Goal: Task Accomplishment & Management: Manage account settings

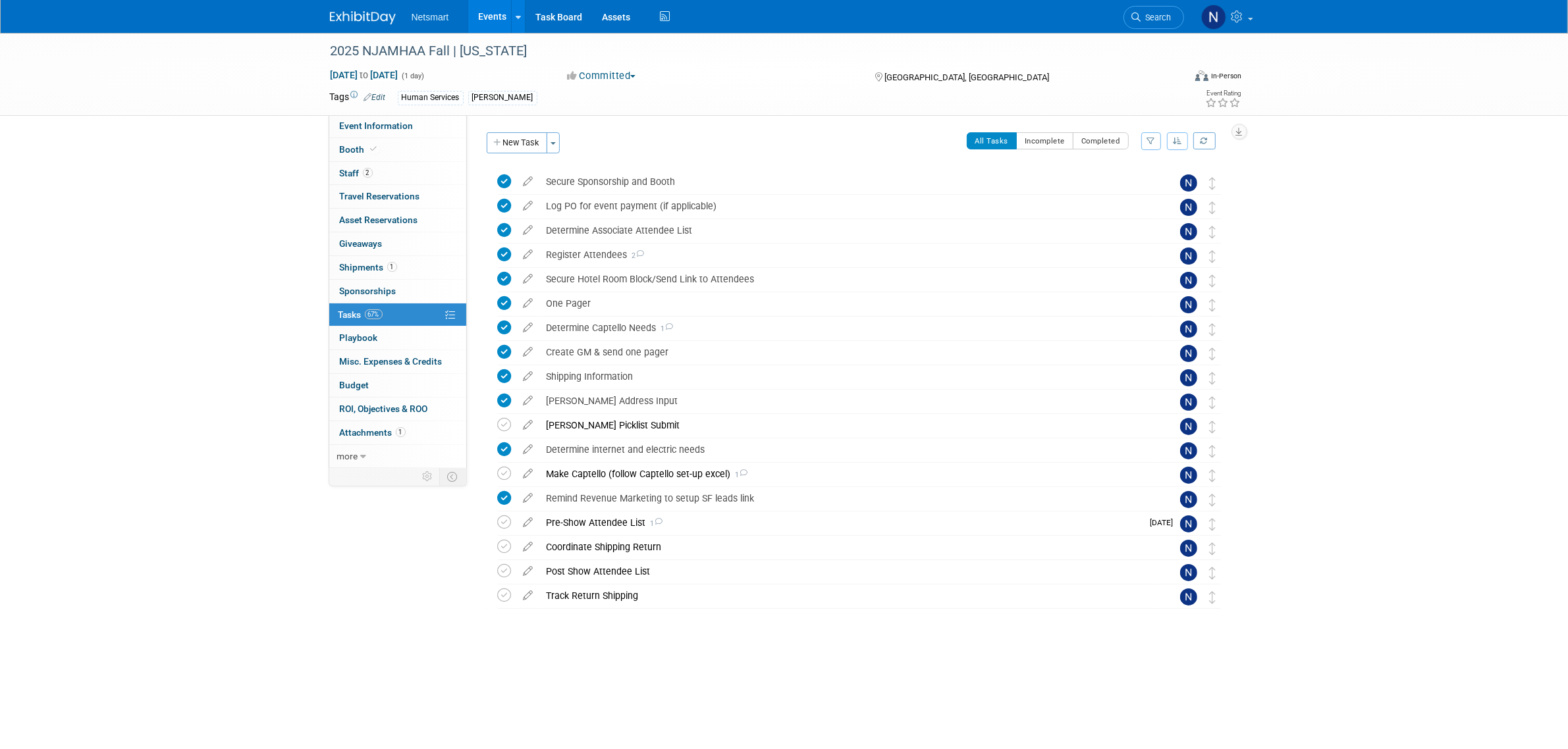
click at [301, 634] on div "2025 NJAMHAA Fall | New Jersey Oct 21, 2025 to Oct 21, 2025 (1 day) Oct 21, 202…" at bounding box center [784, 360] width 1568 height 656
click at [583, 419] on div "Derse Picklist Submit" at bounding box center [847, 425] width 613 height 23
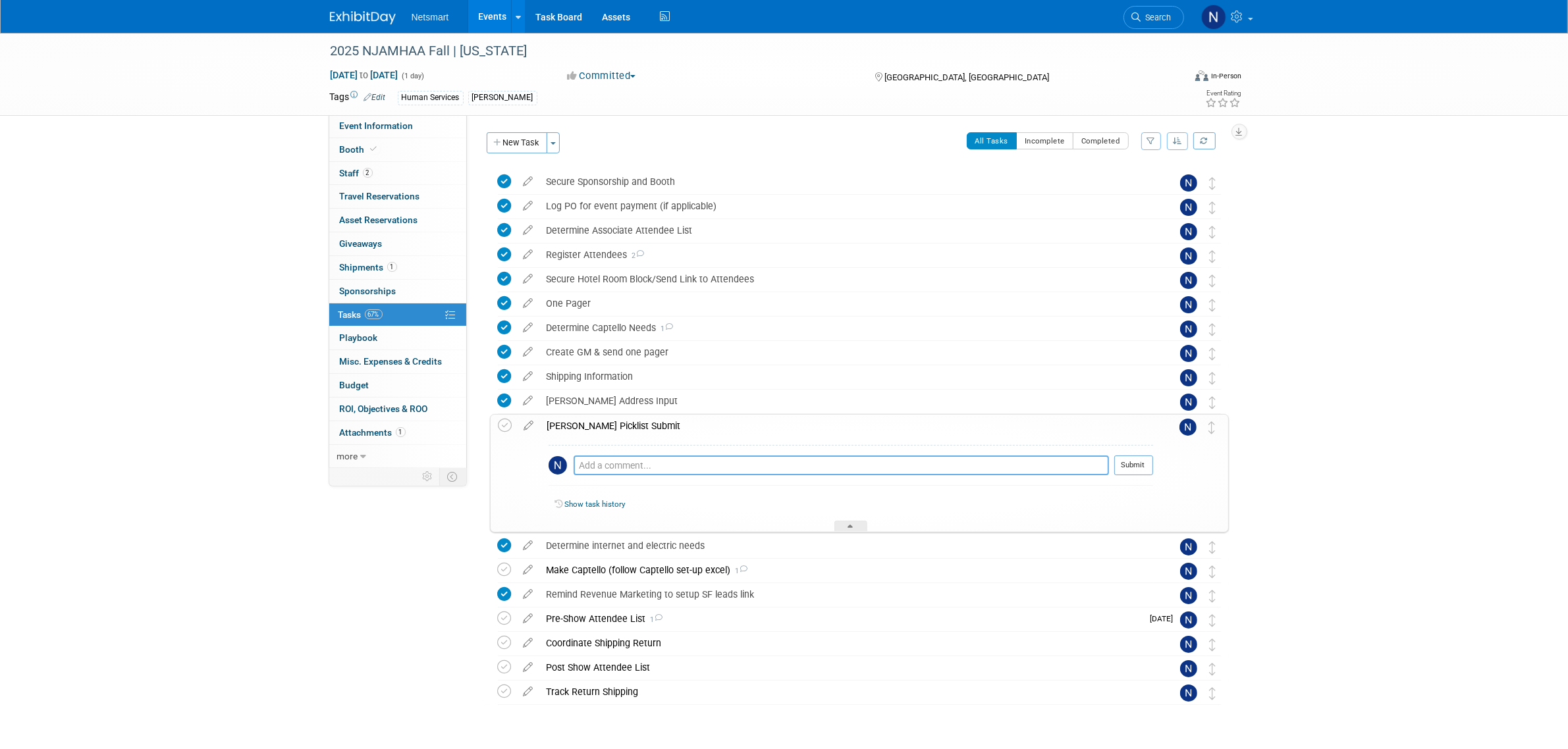
click at [608, 461] on textarea at bounding box center [841, 465] width 535 height 20
type textarea "n"
type textarea "D"
type textarea "submitted. Derse to add table drape and one platform that returned from VACSB"
click at [1131, 461] on button "Submit" at bounding box center [1133, 465] width 39 height 20
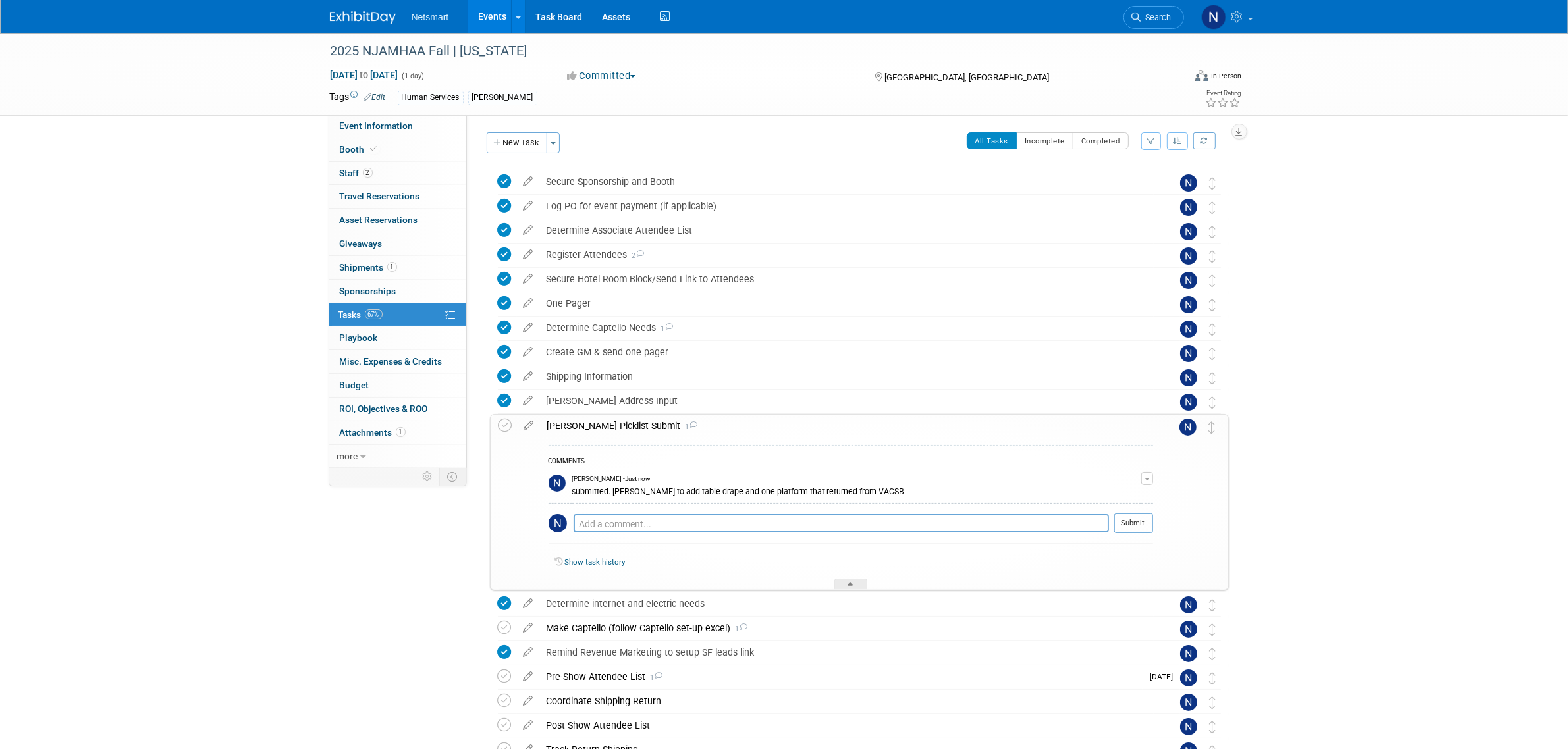
click at [1334, 486] on body "Netsmart Events Add Event Bulk Upload Events Shareable Event Boards Recently Vi…" at bounding box center [784, 374] width 1568 height 749
click at [850, 584] on icon at bounding box center [851, 587] width 5 height 8
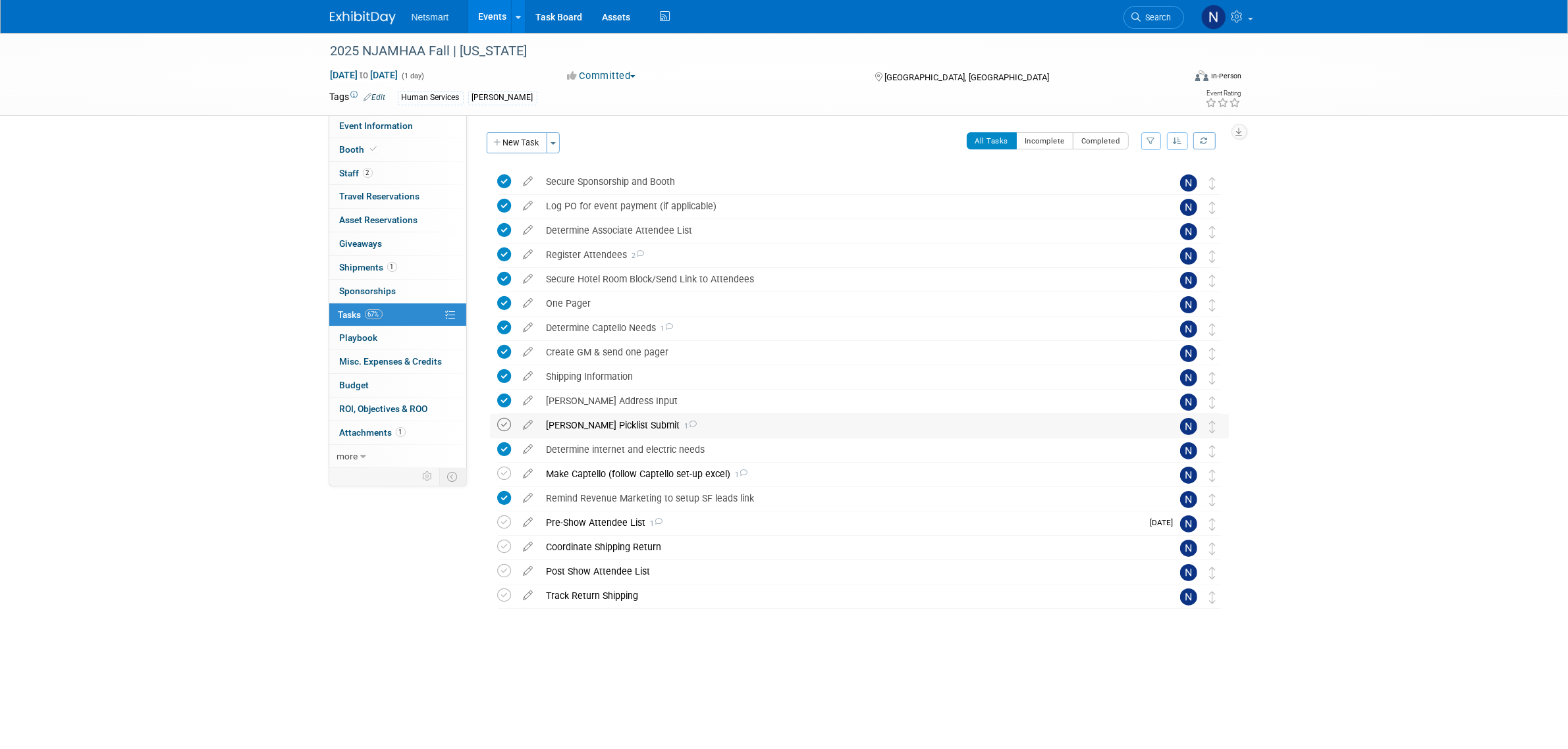
click at [506, 428] on icon at bounding box center [505, 425] width 14 height 14
click at [584, 477] on div "Make Captello (follow Captello set-up excel) 1" at bounding box center [847, 474] width 613 height 23
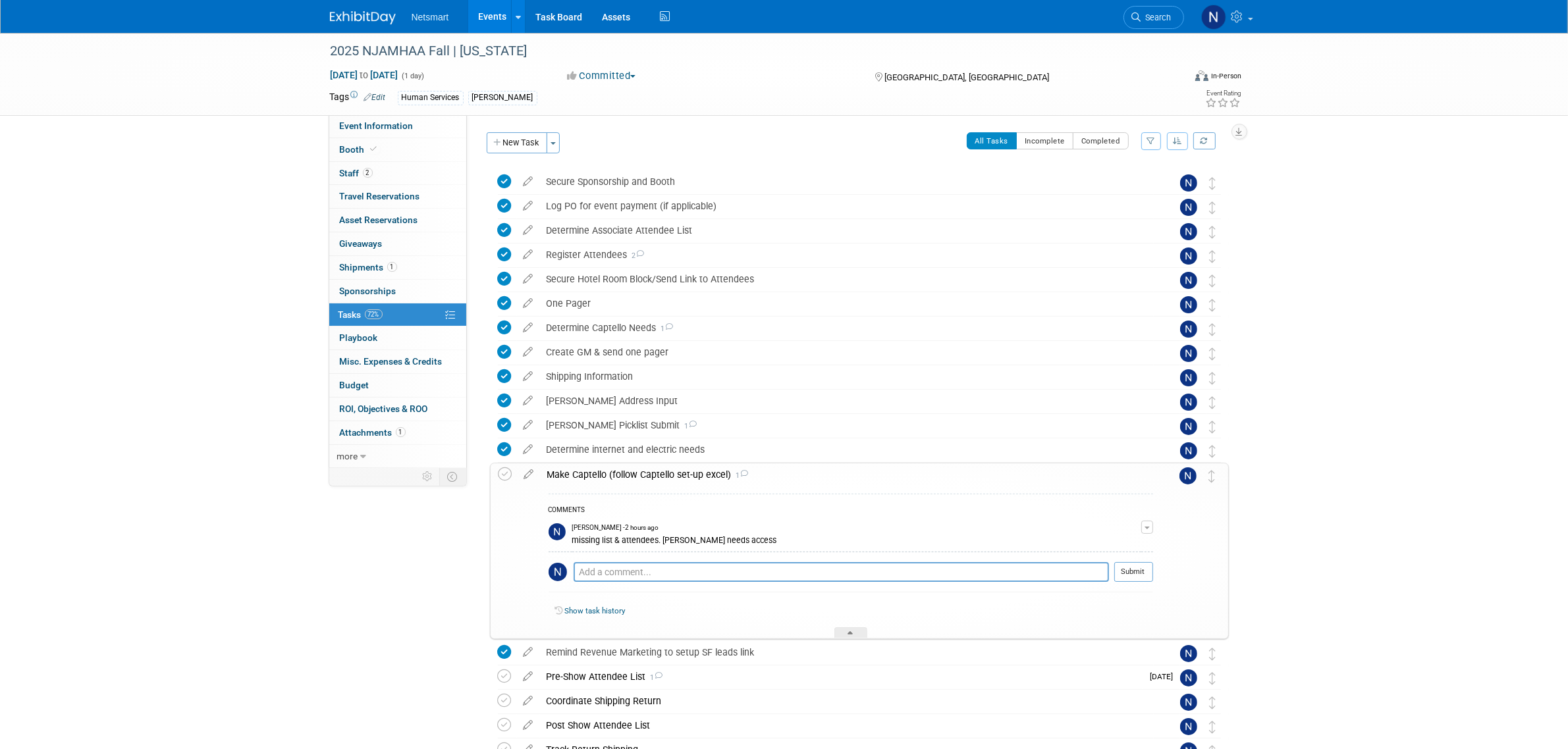
click at [590, 474] on div "Make Captello (follow Captello set-up excel) 1" at bounding box center [847, 474] width 613 height 23
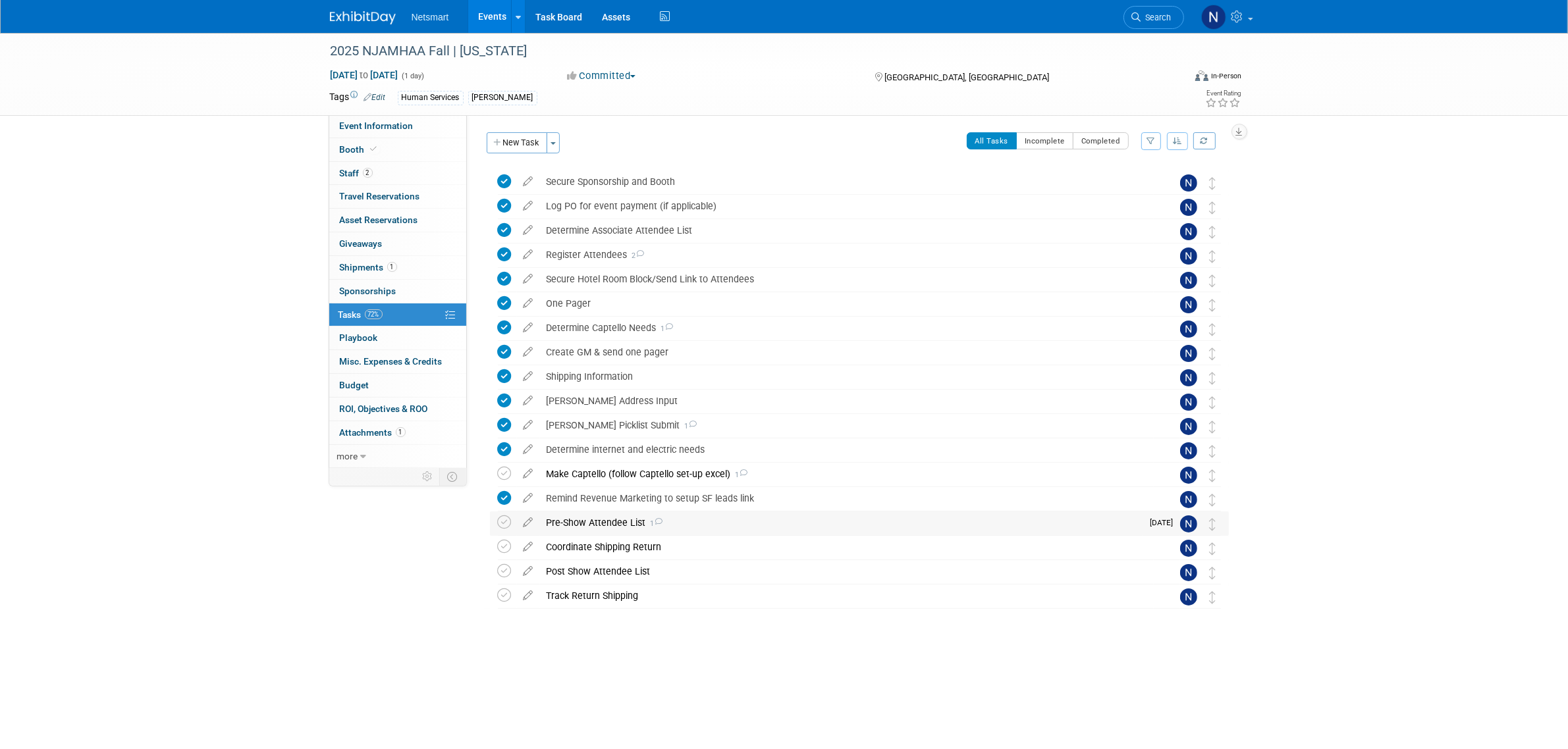
click at [607, 525] on div "Pre-Show Attendee List 1" at bounding box center [841, 523] width 603 height 23
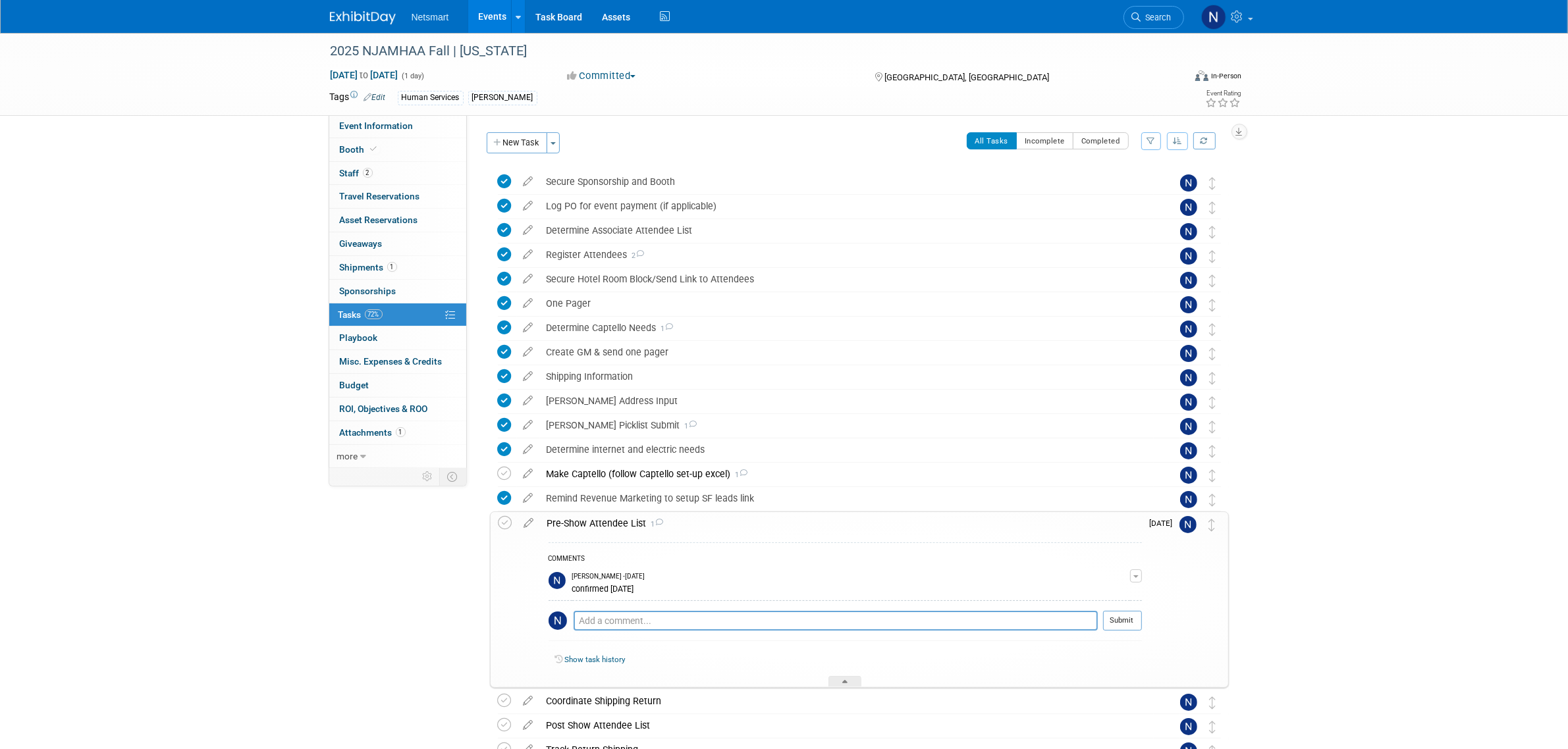
click at [606, 522] on div "Pre-Show Attendee List 1" at bounding box center [841, 523] width 601 height 23
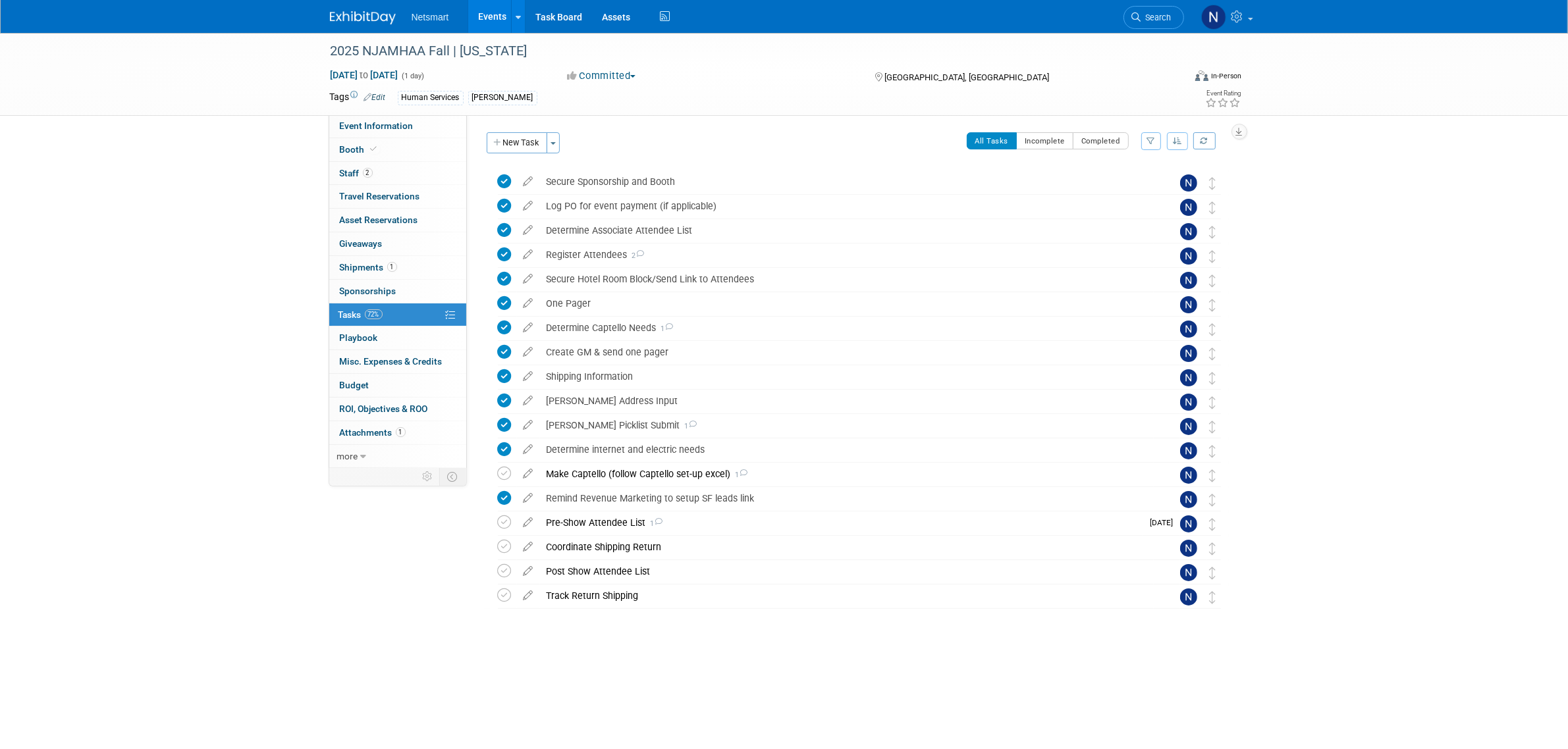
click at [382, 595] on div "Event Information Event Info Booth Booth 2 Staff 2 Staff 0 Travel Reservations …" at bounding box center [784, 347] width 929 height 630
click at [1143, 12] on span "Search" at bounding box center [1156, 17] width 30 height 10
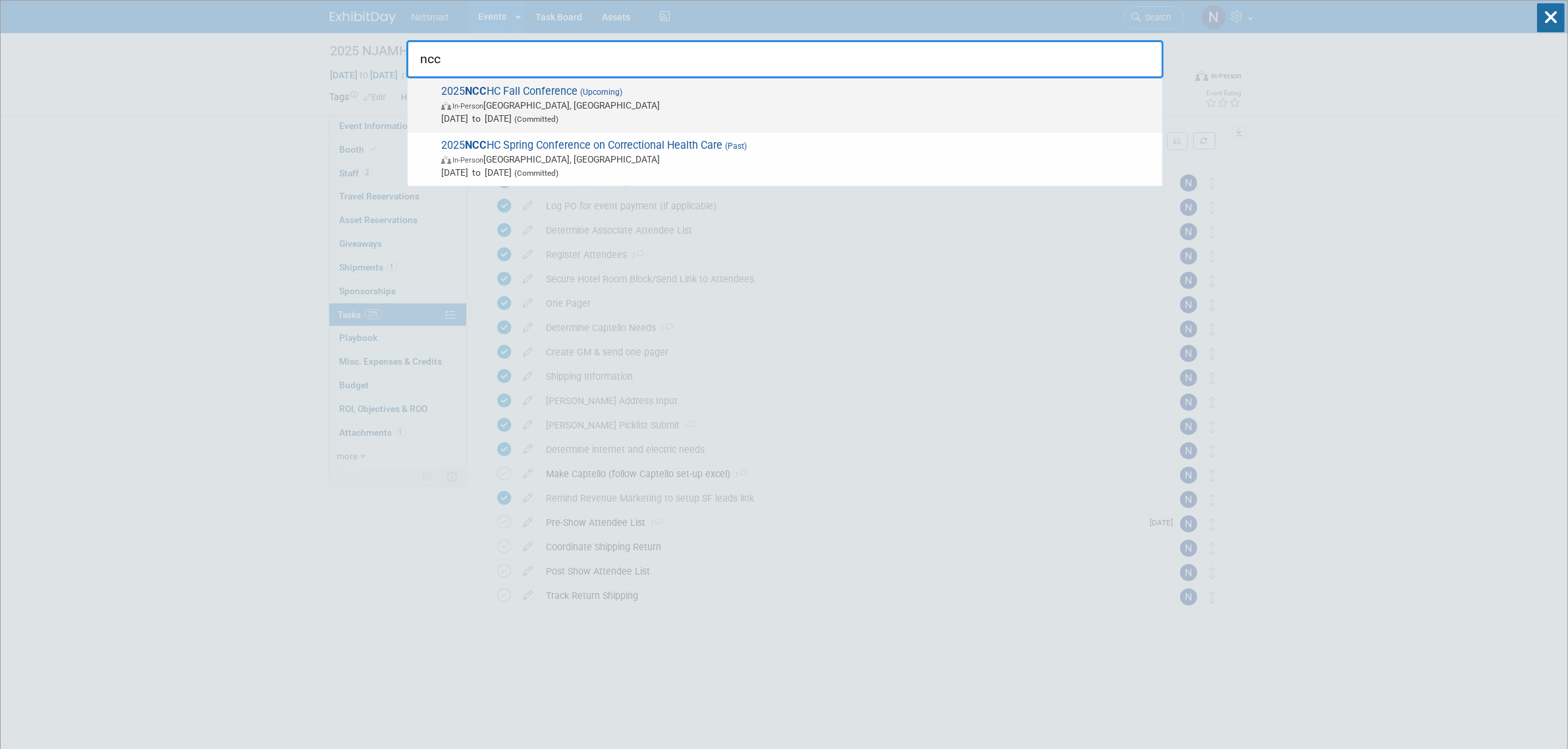
type input "ncc"
click at [481, 115] on span "Nov 1, 2025 to Nov 5, 2025 (Committed)" at bounding box center [798, 118] width 714 height 13
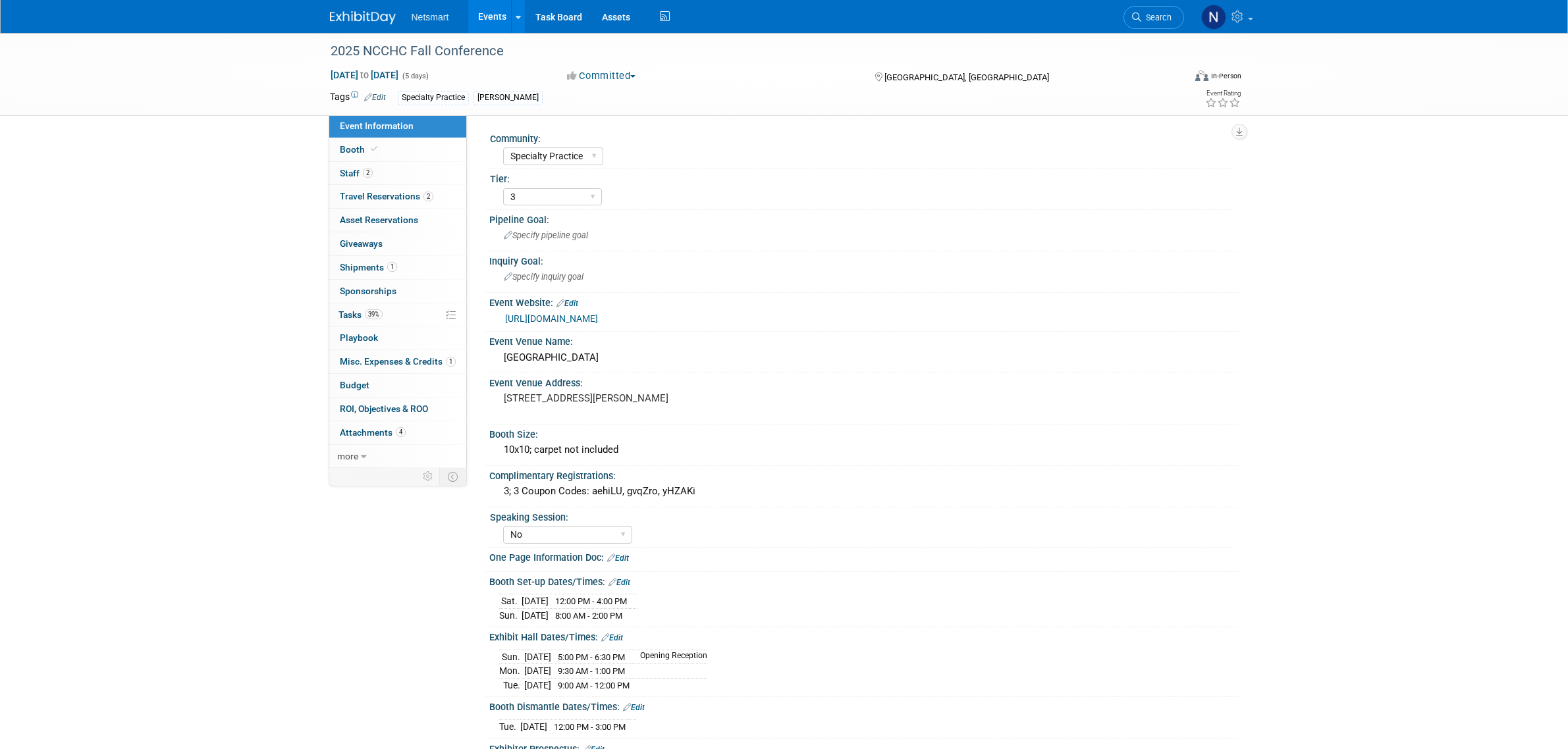
select select "Specialty Practice"
select select "3"
select select "No"
click at [403, 194] on span "Travel Reservations 2" at bounding box center [386, 196] width 94 height 10
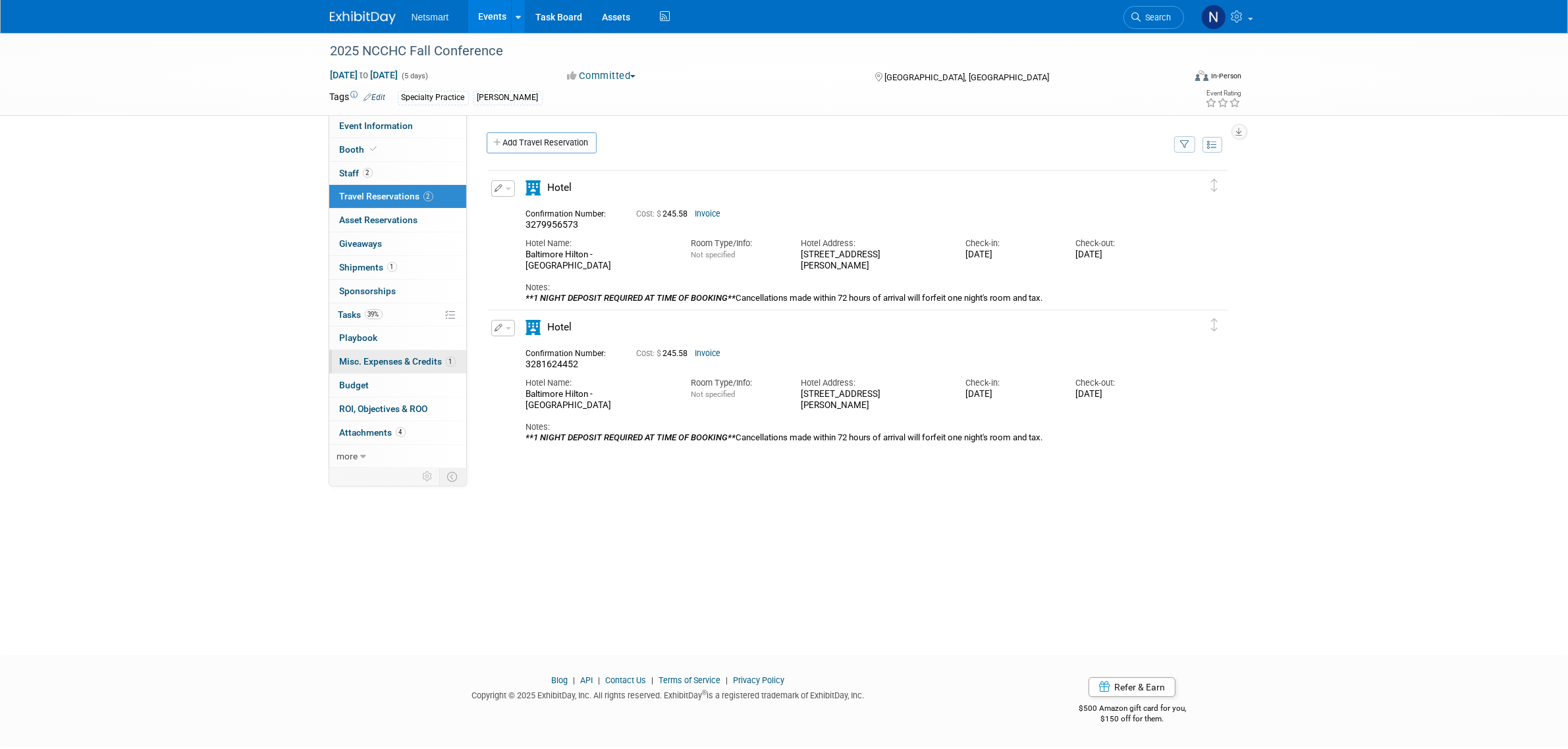
click at [414, 357] on link "1 Misc. Expenses & Credits 1" at bounding box center [397, 362] width 137 height 23
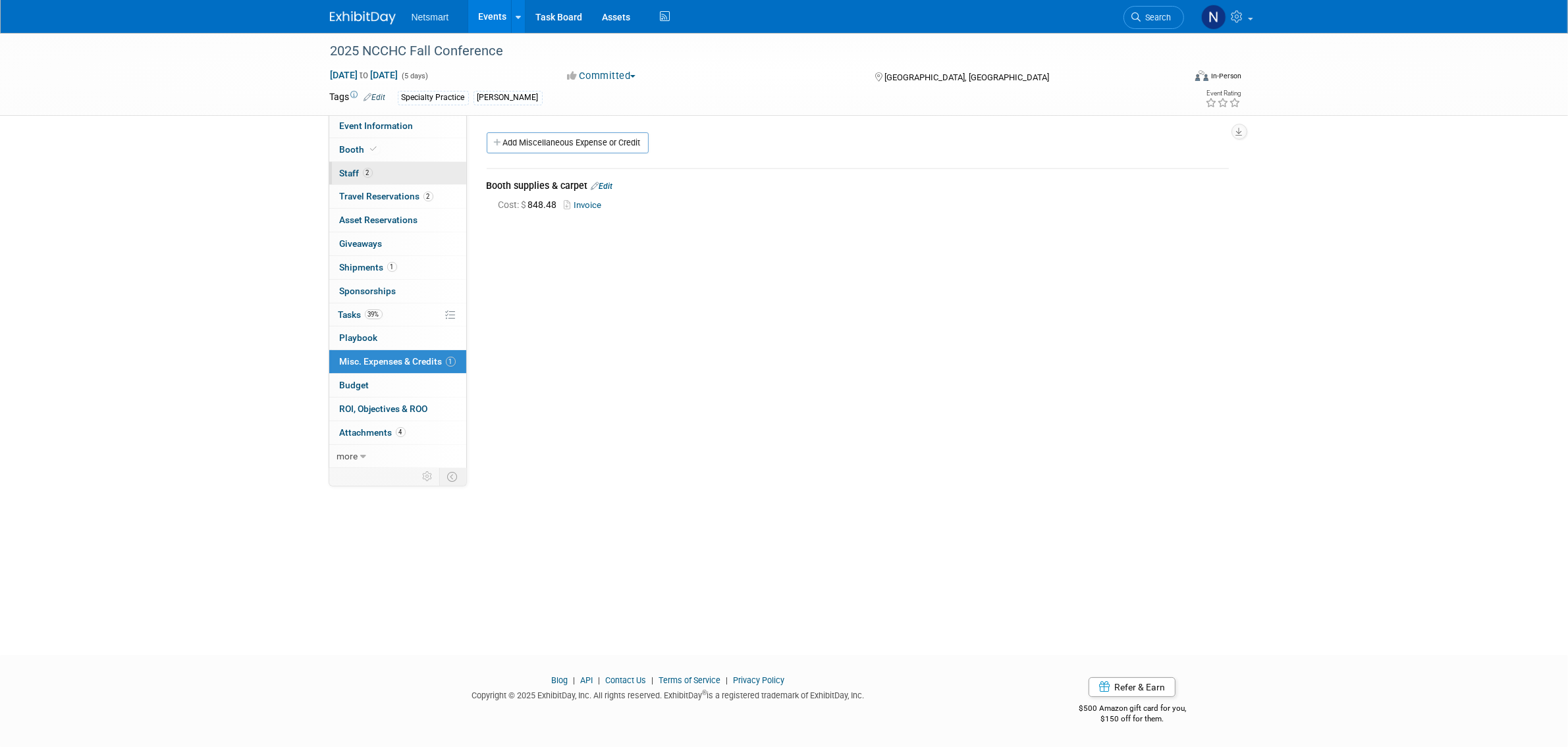
click at [393, 175] on link "2 Staff 2" at bounding box center [397, 174] width 137 height 23
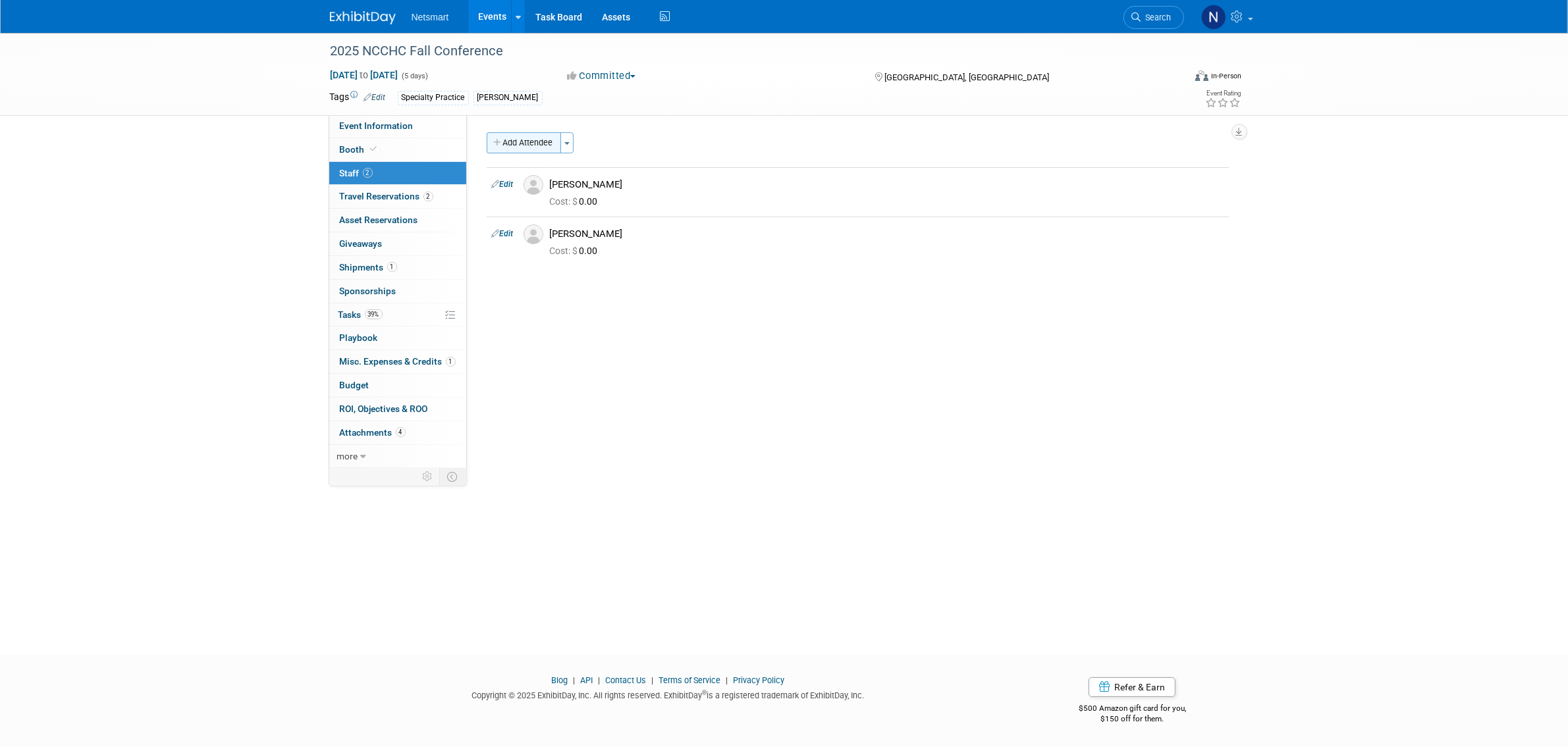
click at [530, 144] on button "Add Attendee" at bounding box center [523, 143] width 74 height 21
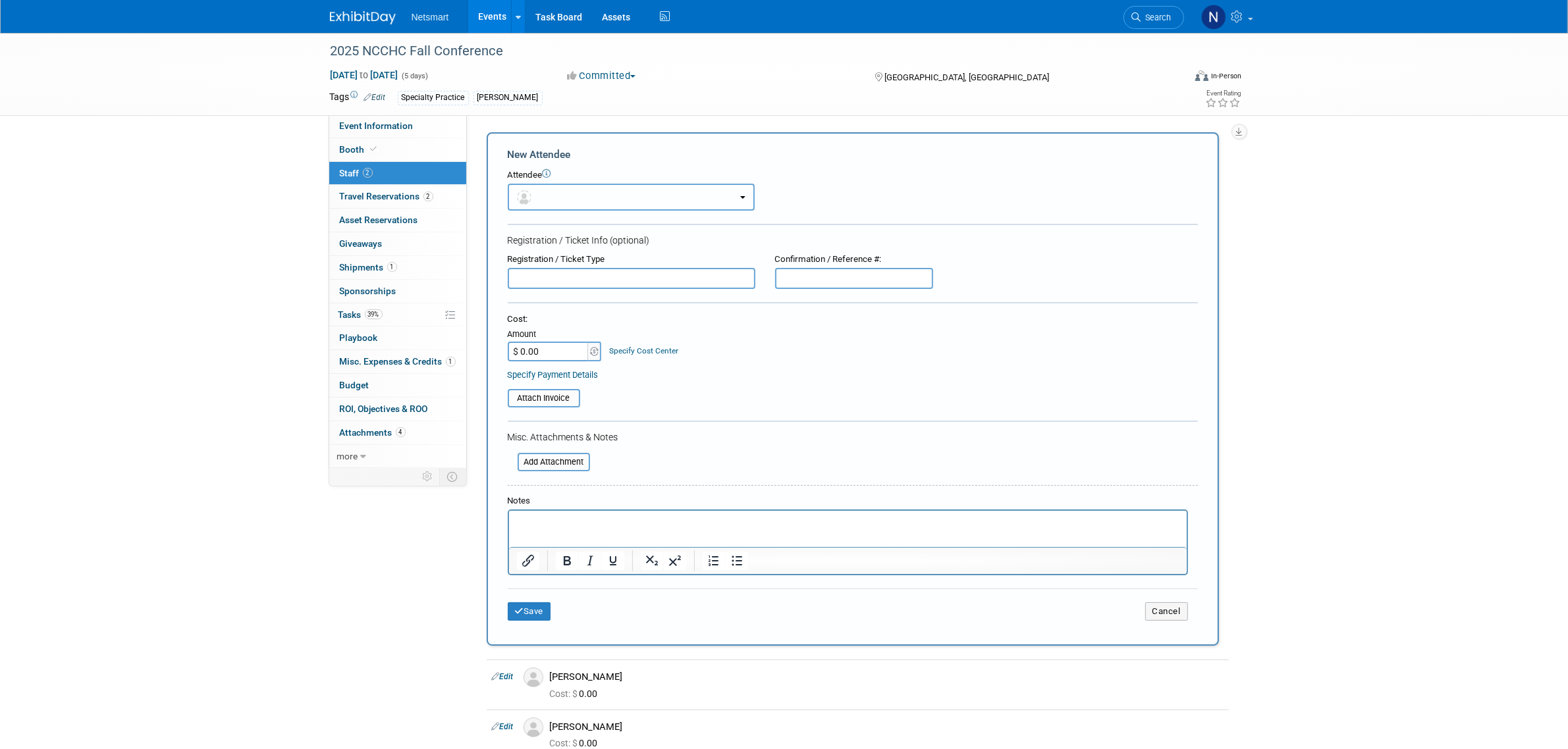
drag, startPoint x: 558, startPoint y: 194, endPoint x: 545, endPoint y: 208, distance: 19.1
click at [558, 196] on button "button" at bounding box center [631, 197] width 247 height 27
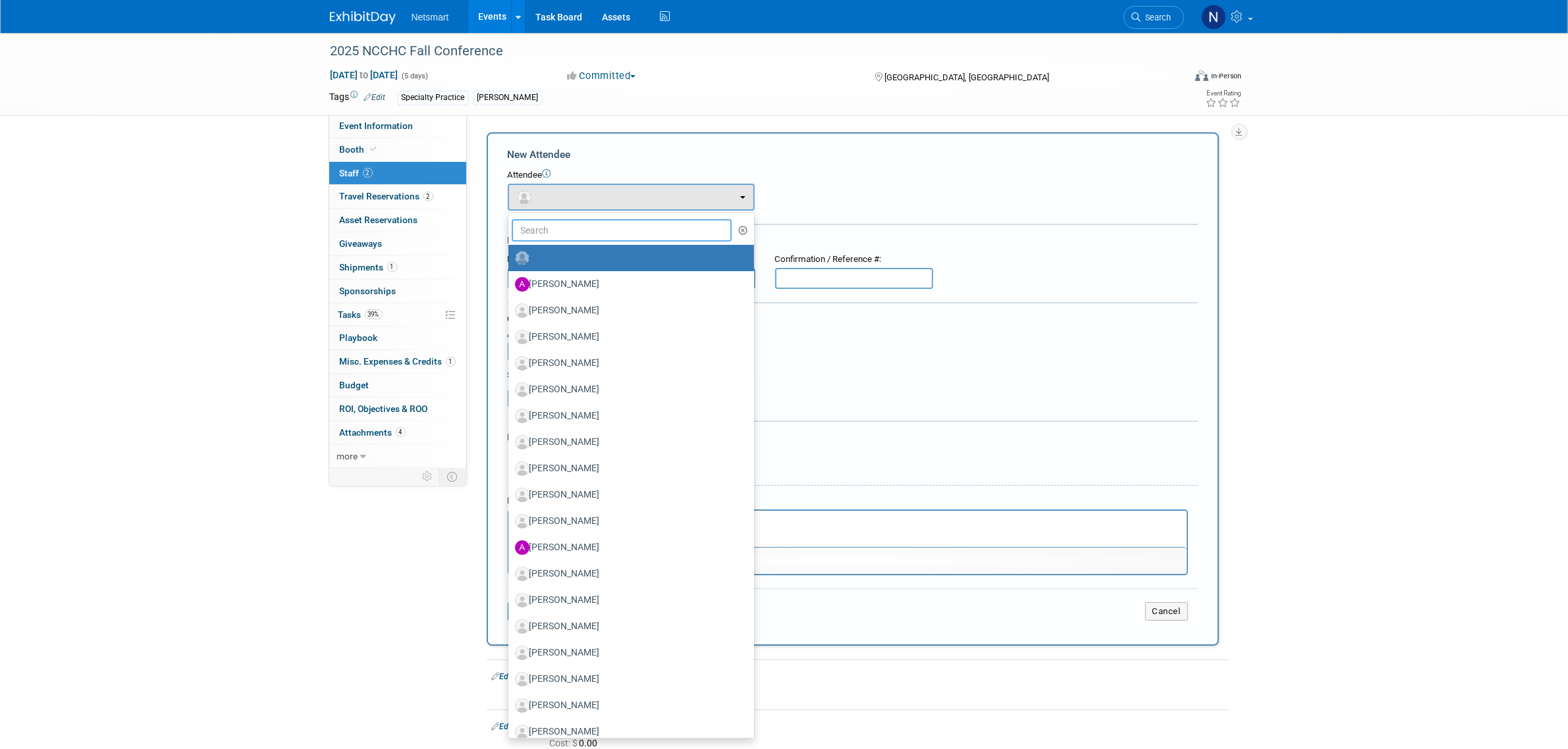
click at [550, 233] on input "text" at bounding box center [622, 230] width 221 height 23
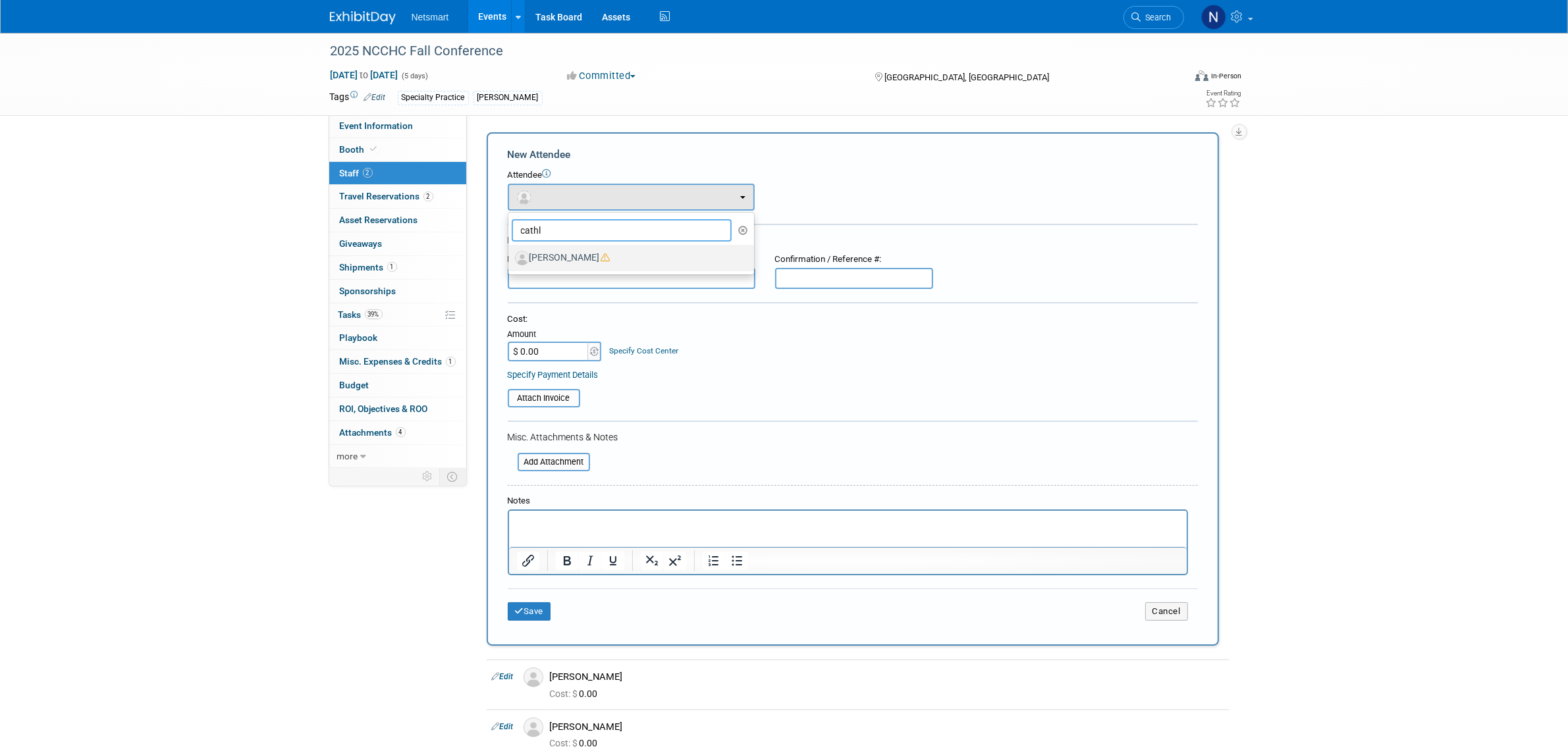
type input "cathl"
click at [571, 251] on label "[PERSON_NAME]" at bounding box center [628, 257] width 226 height 21
click at [510, 252] on input "[PERSON_NAME]" at bounding box center [506, 256] width 9 height 9
select select "4e78af43-7346-4a53-b724-879ee7ea36c2"
select select "600"
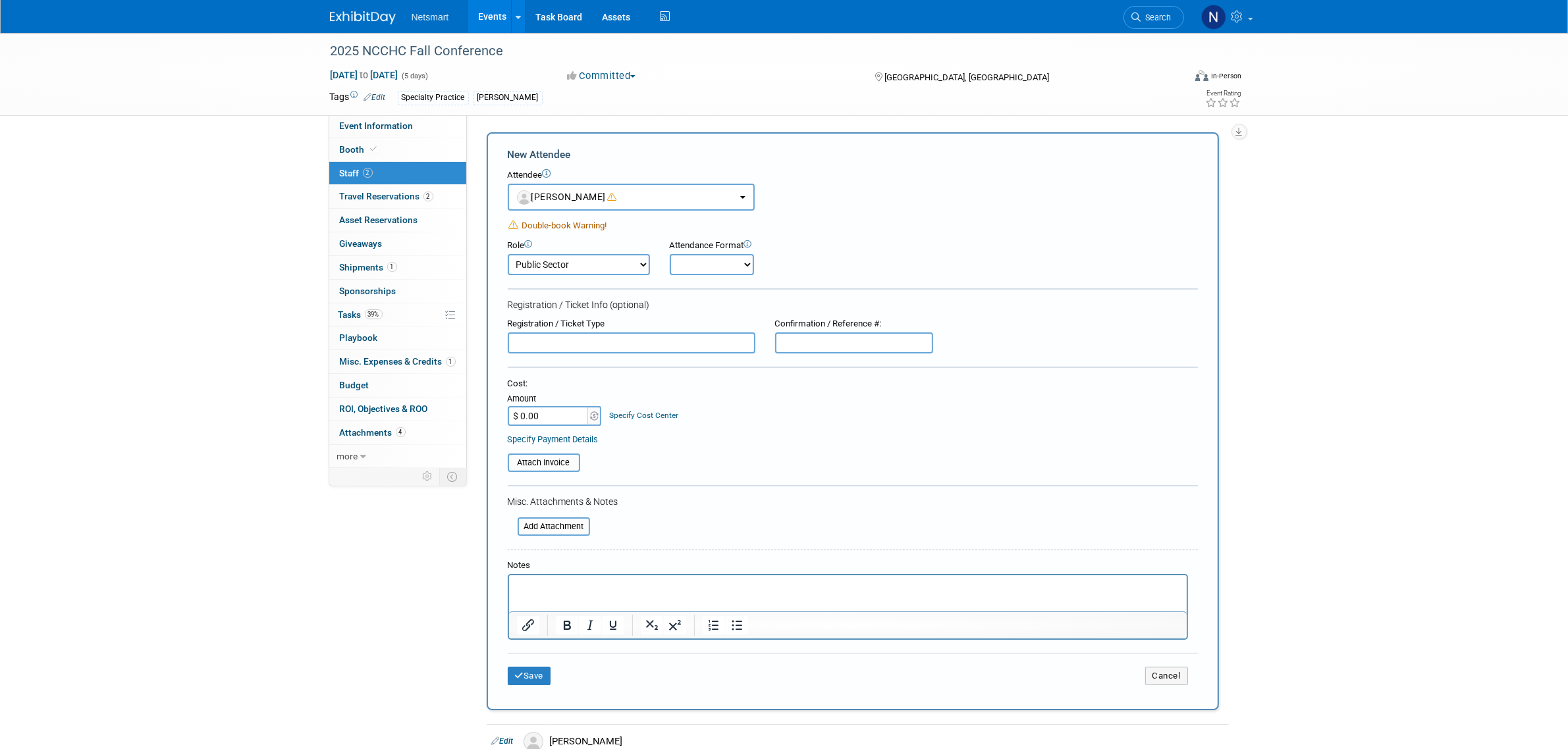
click at [564, 225] on span "Double-book Warning!" at bounding box center [564, 225] width 85 height 10
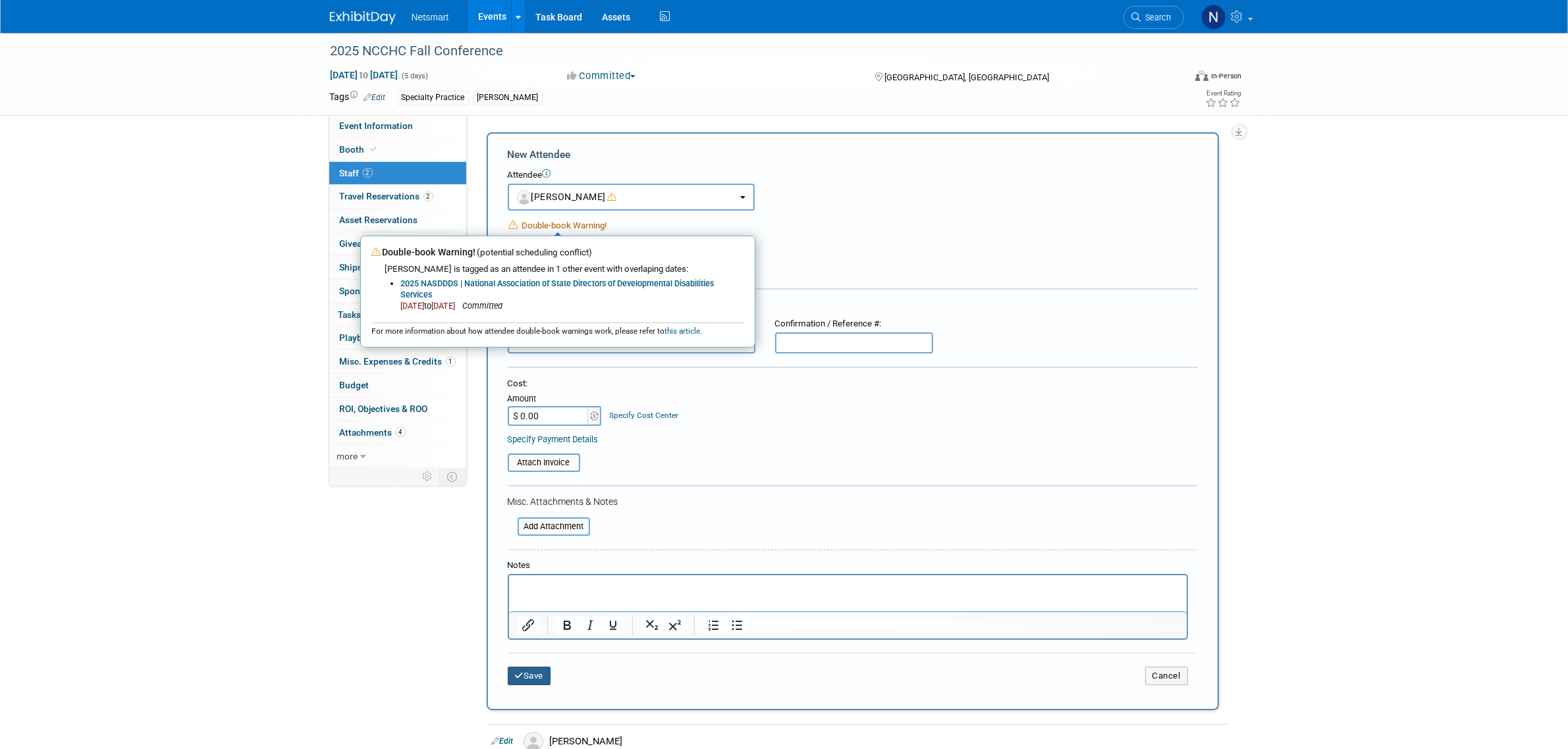
click at [528, 668] on button "Save" at bounding box center [529, 676] width 44 height 19
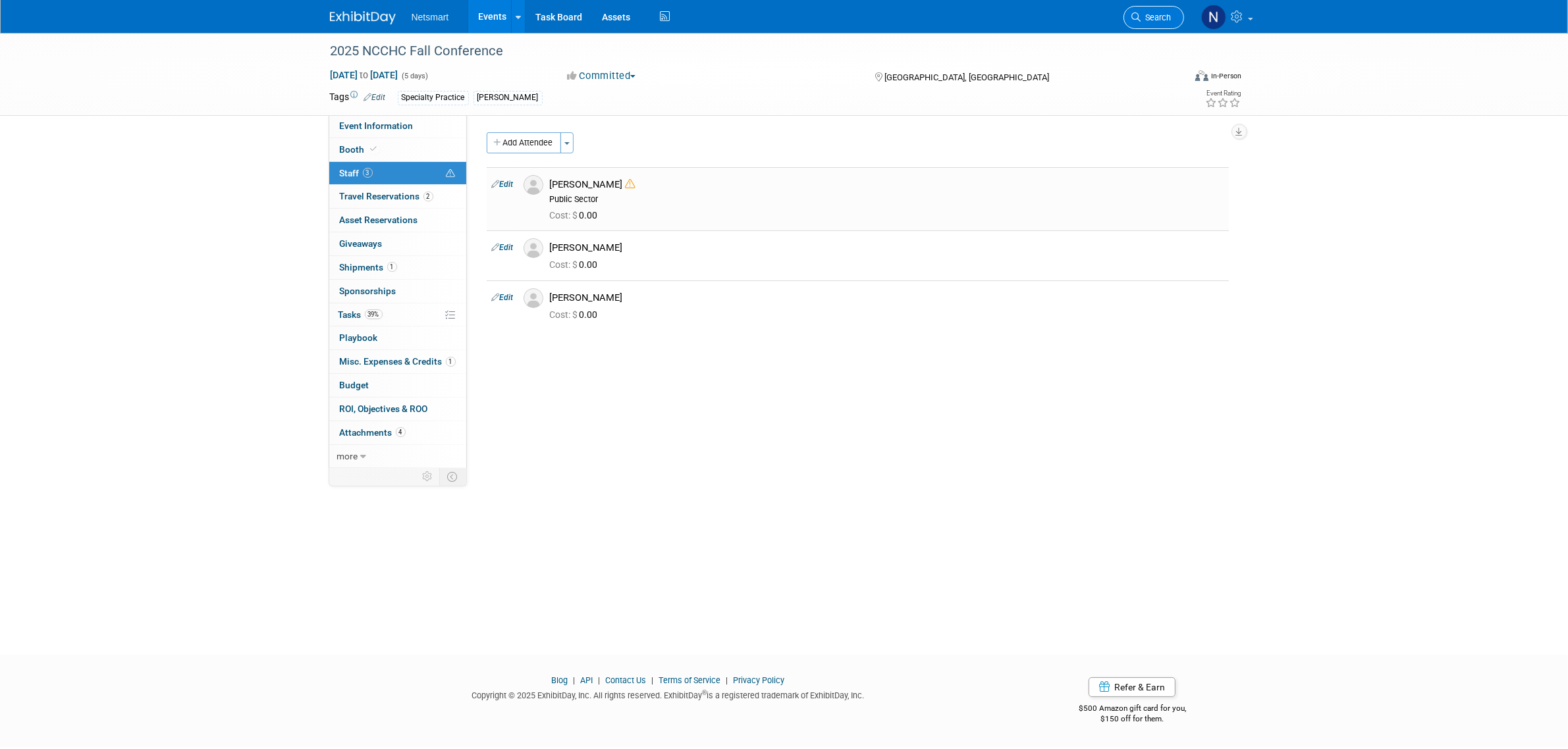
click at [1157, 12] on span "Search" at bounding box center [1156, 17] width 30 height 10
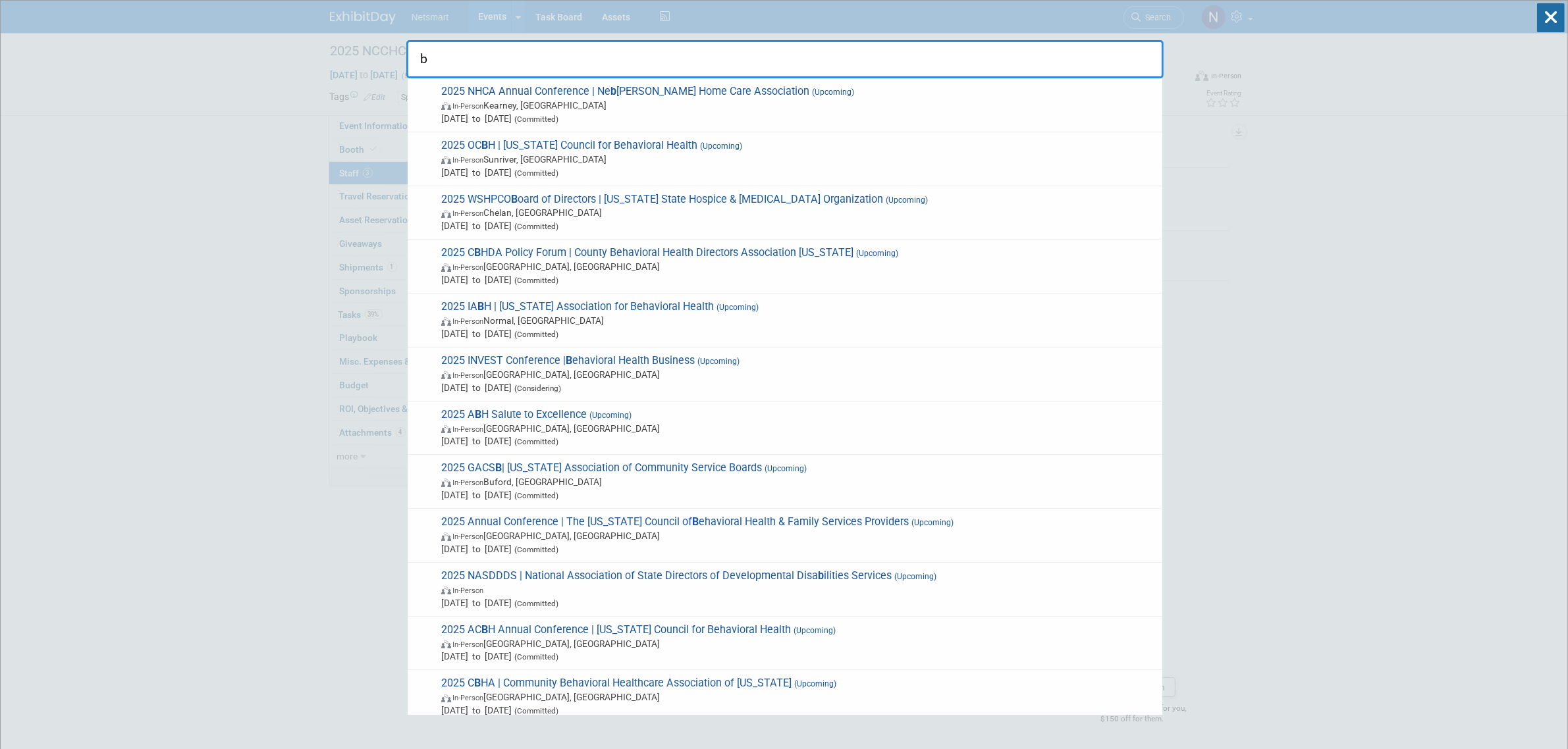
drag, startPoint x: 473, startPoint y: 60, endPoint x: 363, endPoint y: 61, distance: 110.0
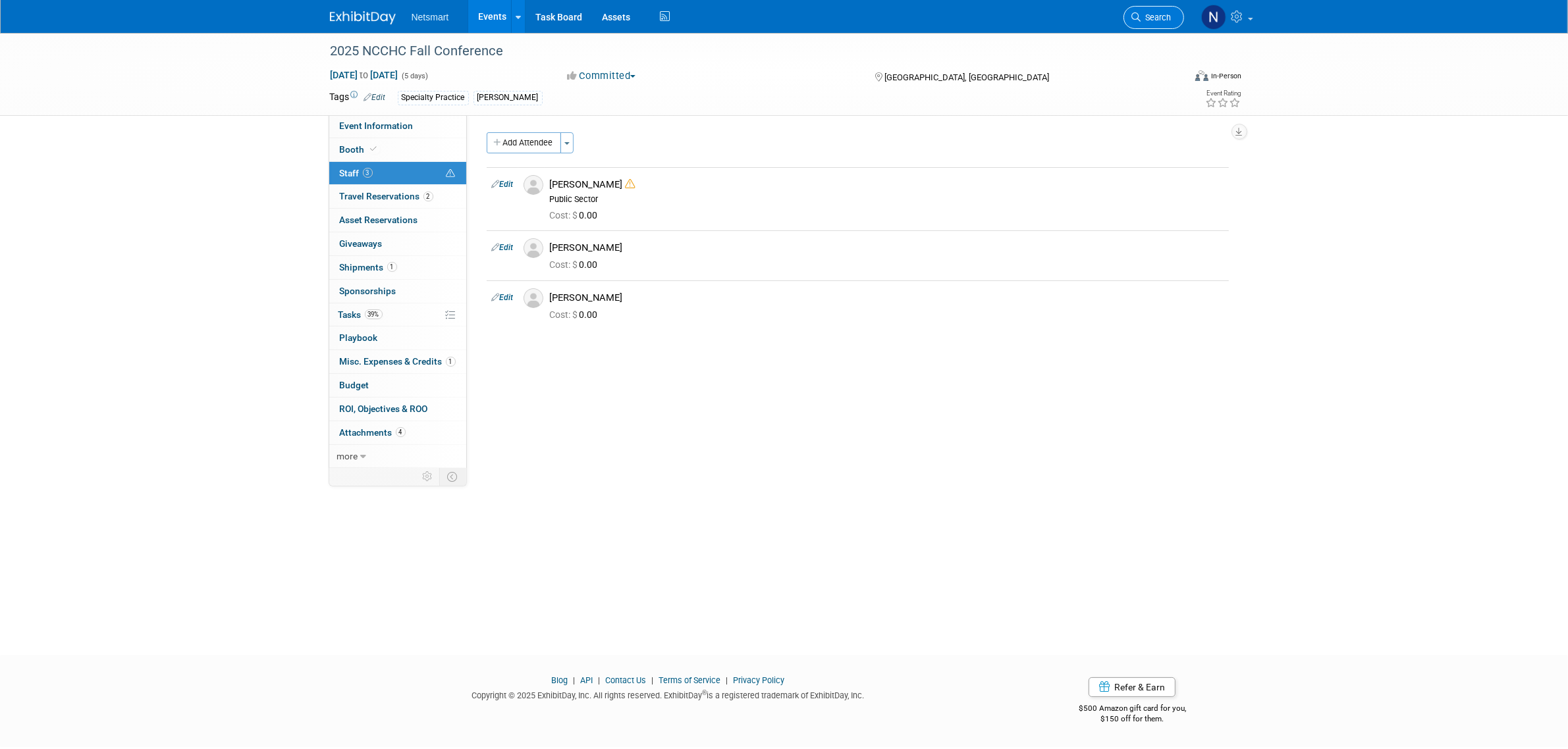
click at [1136, 15] on icon at bounding box center [1136, 17] width 9 height 9
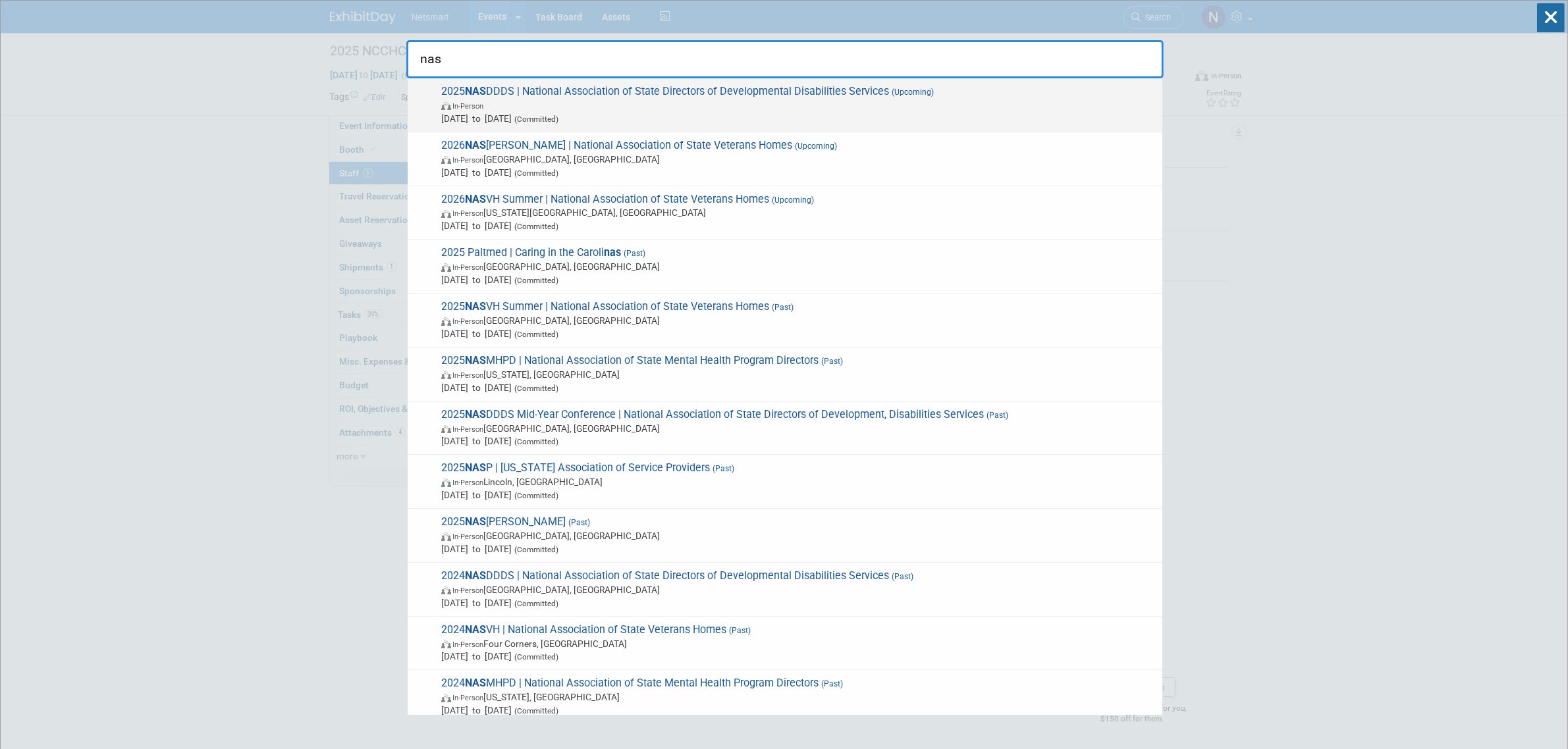
type input "nas"
click at [581, 100] on span "In-Person" at bounding box center [798, 105] width 714 height 13
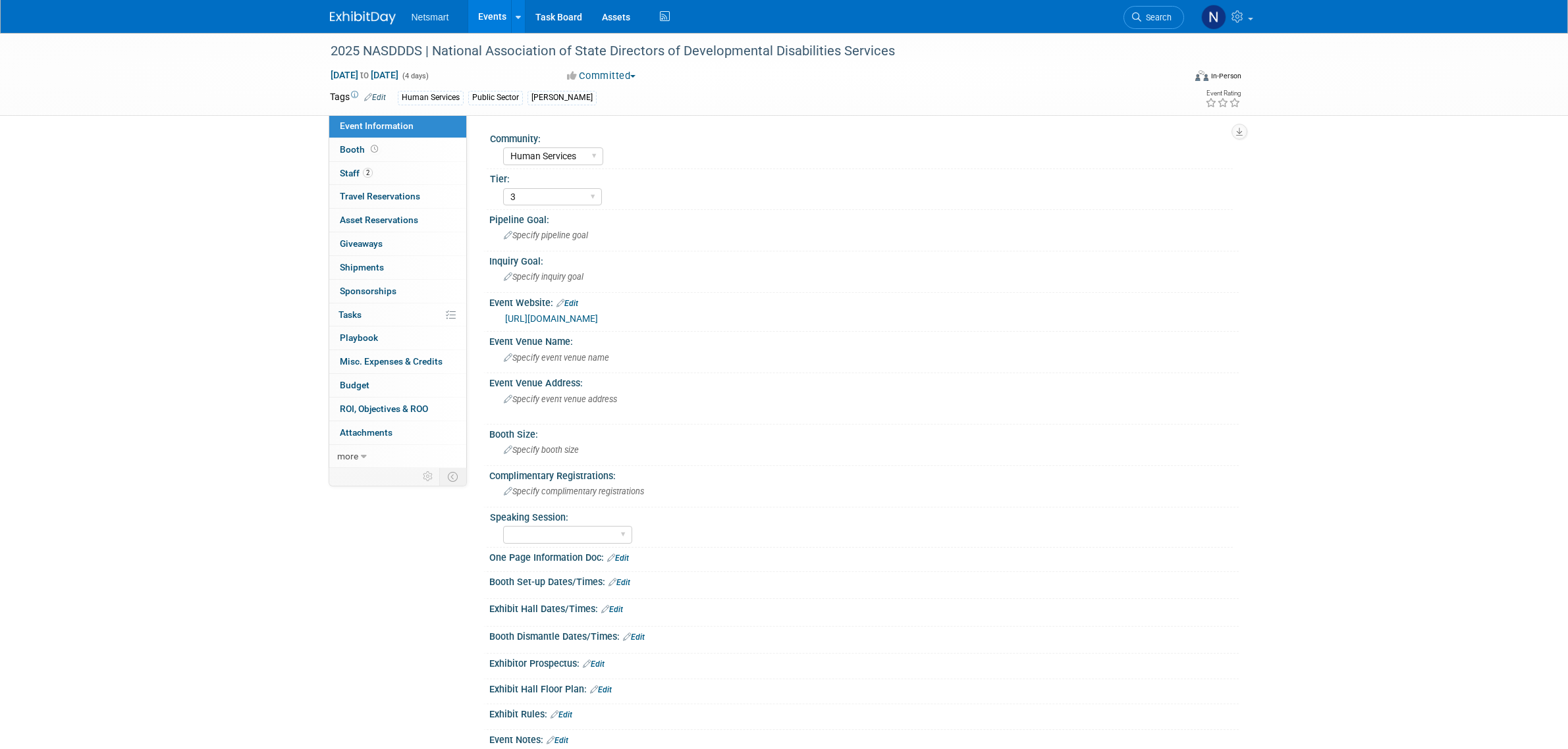
select select "Human Services"
select select "3"
click at [405, 179] on link "2 Staff 2" at bounding box center [397, 174] width 137 height 23
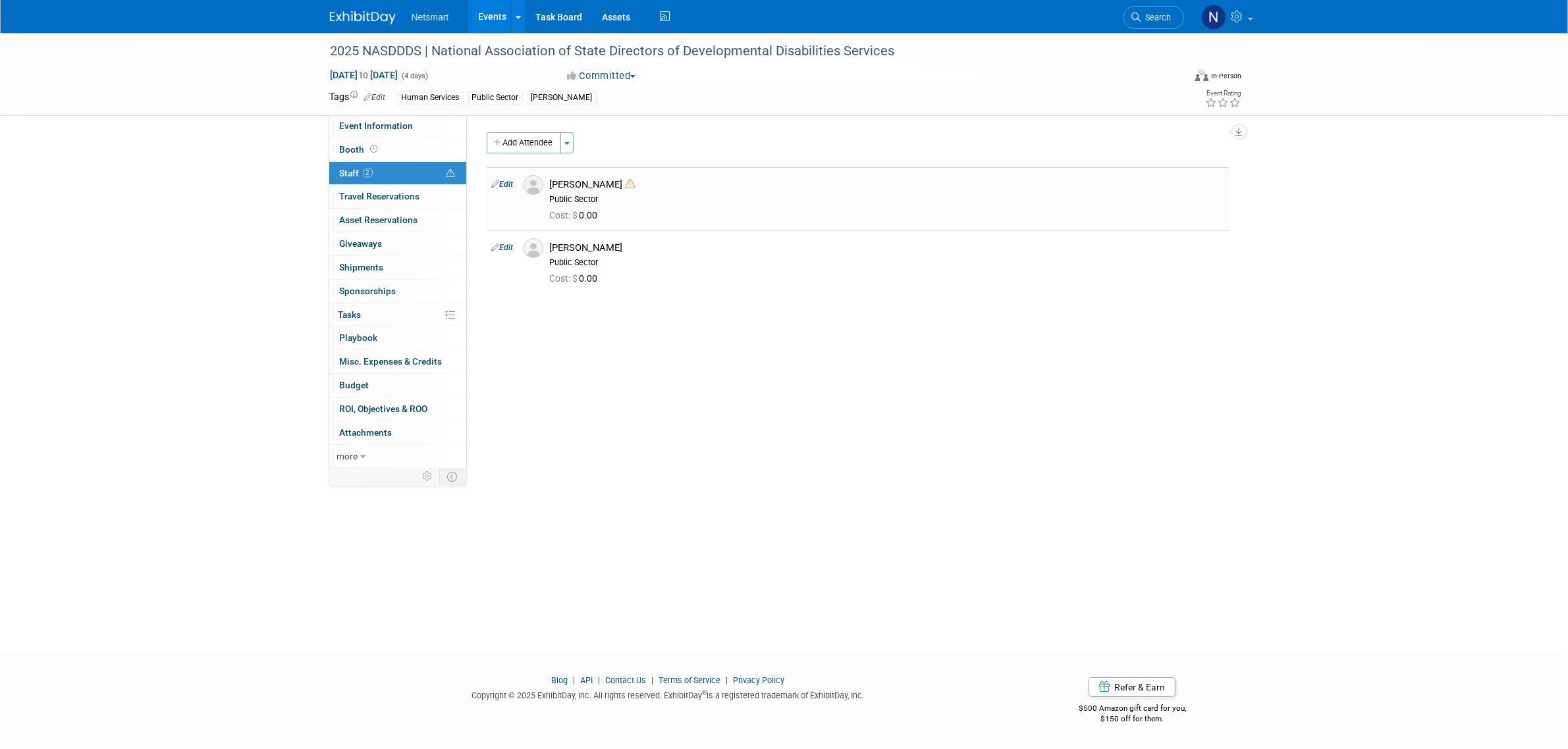
click at [508, 184] on link "Edit" at bounding box center [503, 184] width 22 height 9
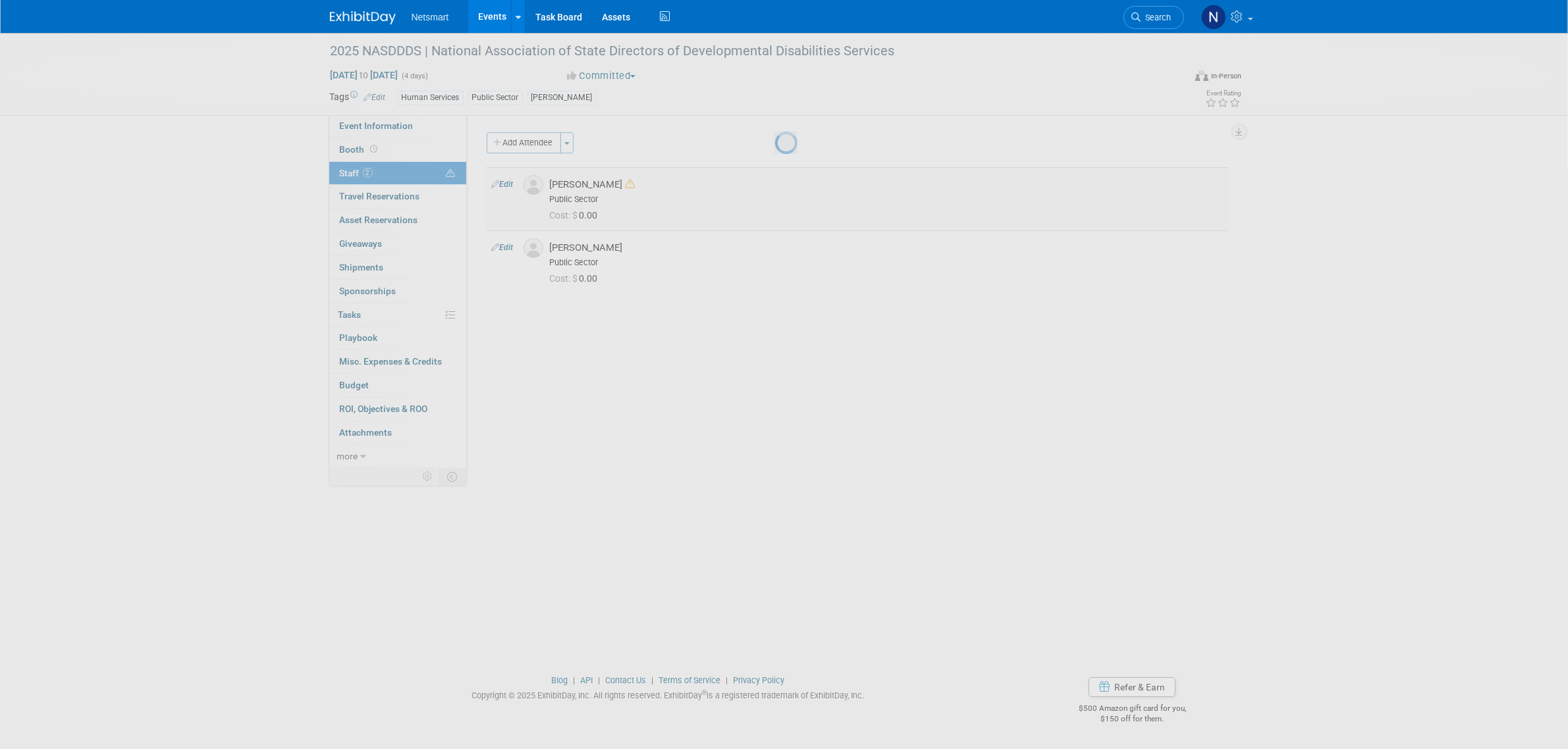
select select "4e78af43-7346-4a53-b724-879ee7ea36c2"
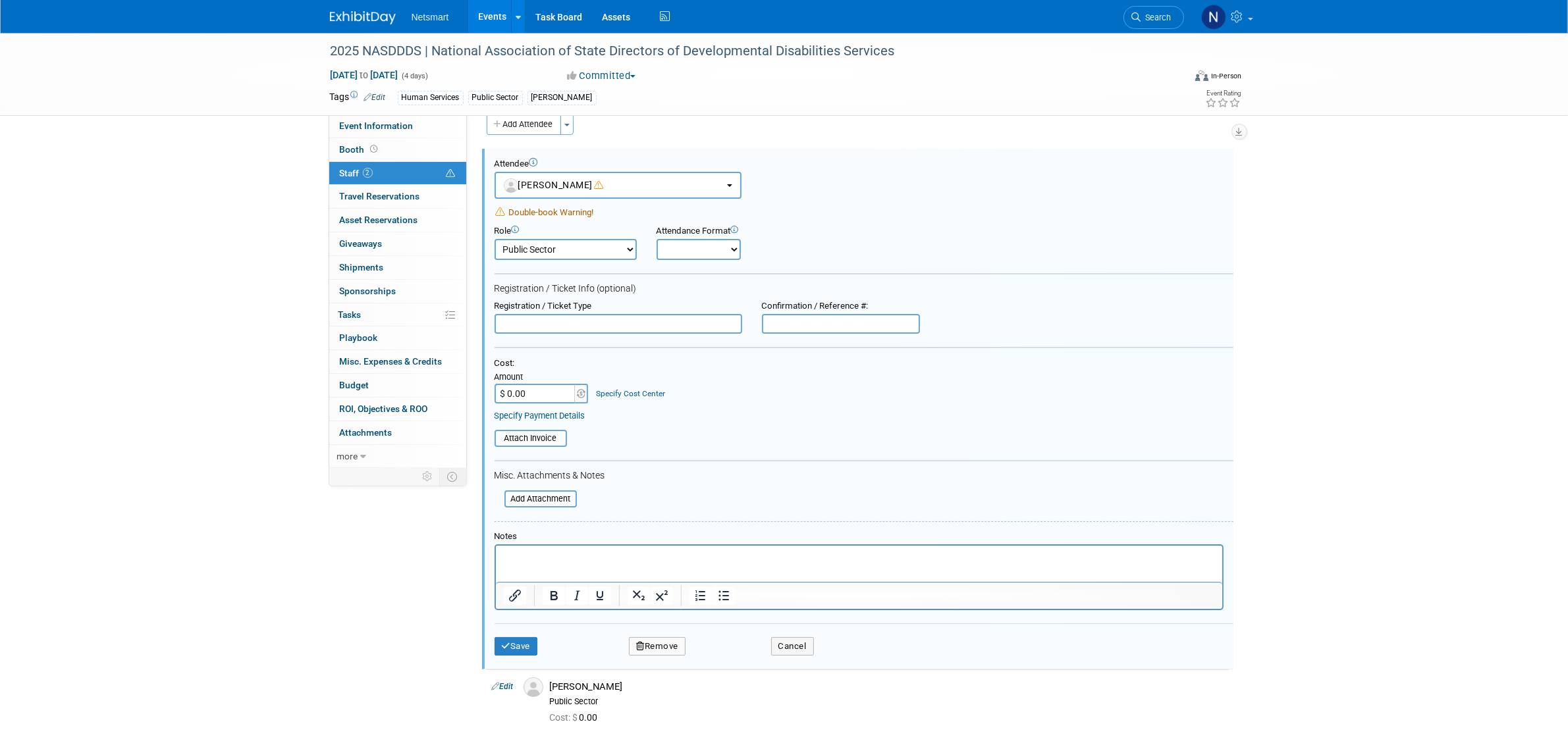
click at [563, 562] on p "Rich Text Area. Press ALT-0 for help." at bounding box center [859, 556] width 711 height 13
click at [517, 637] on button "Save" at bounding box center [517, 647] width 44 height 19
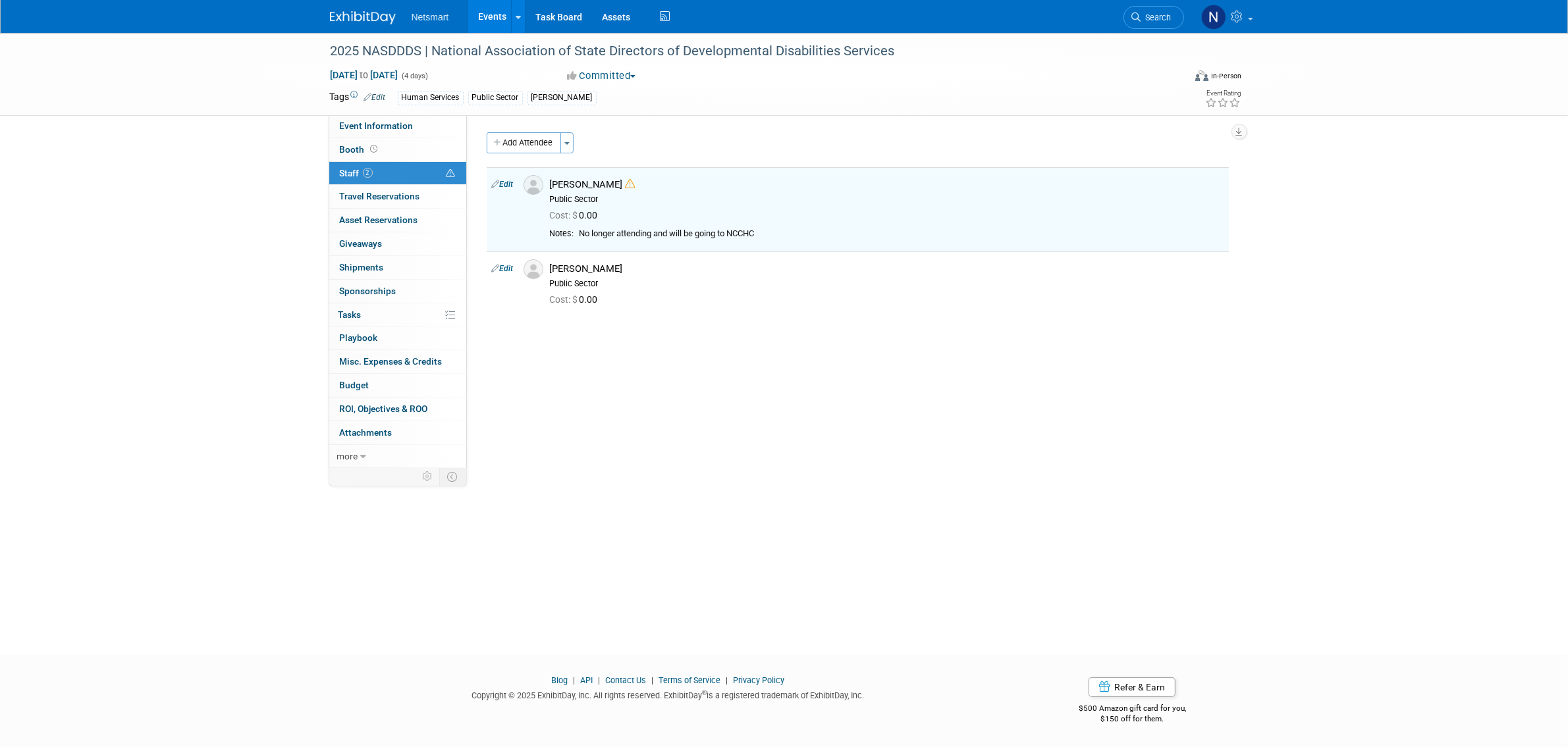
click at [777, 541] on div "2025 NASDDDS | National Association of State Directors of Developmental Disabil…" at bounding box center [784, 332] width 1568 height 598
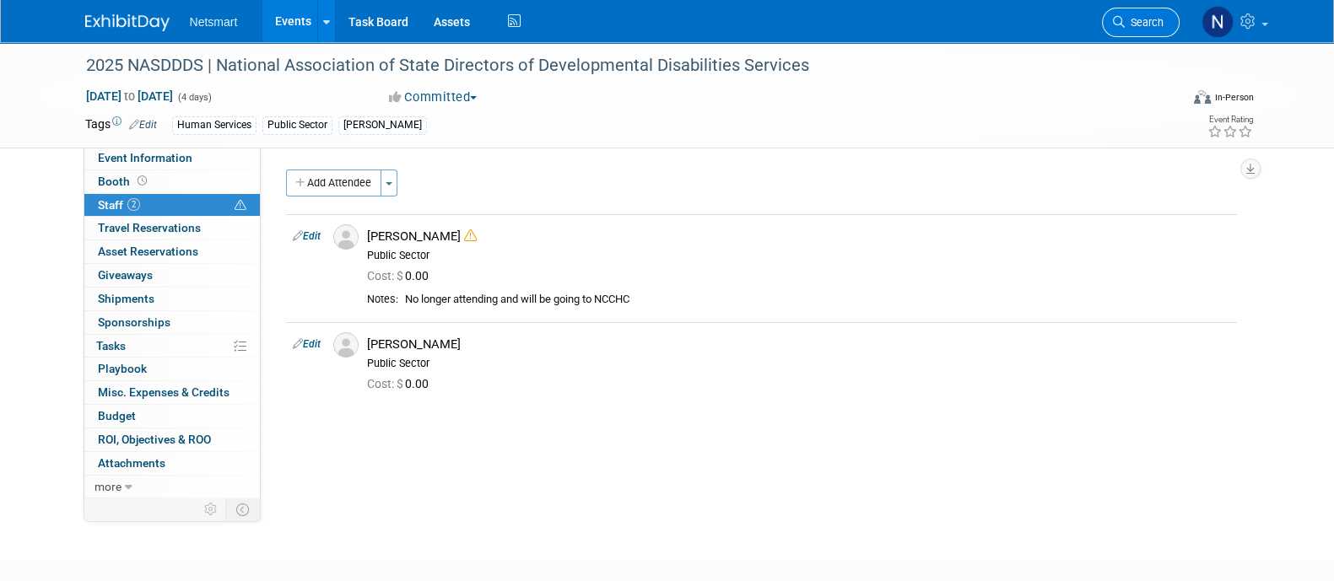
click at [1152, 30] on link "Search" at bounding box center [1141, 23] width 78 height 30
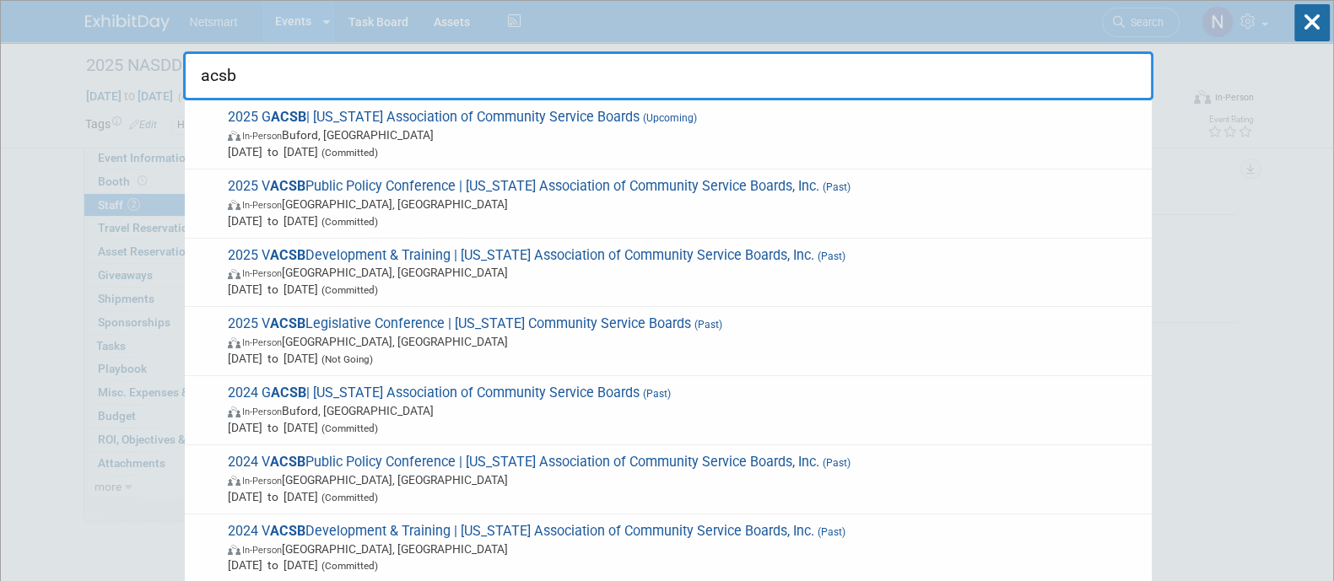
type input "acsb"
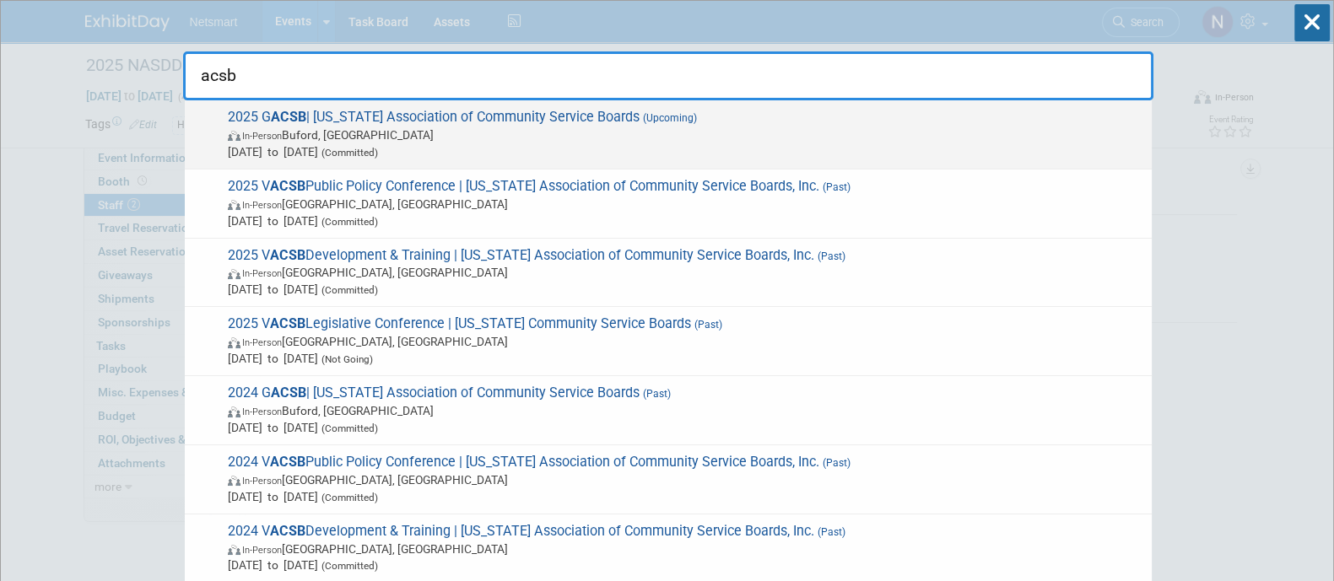
click at [315, 122] on span "2025 G ACSB | Georgia Association of Community Service Boards (Upcoming) In-Per…" at bounding box center [683, 134] width 920 height 51
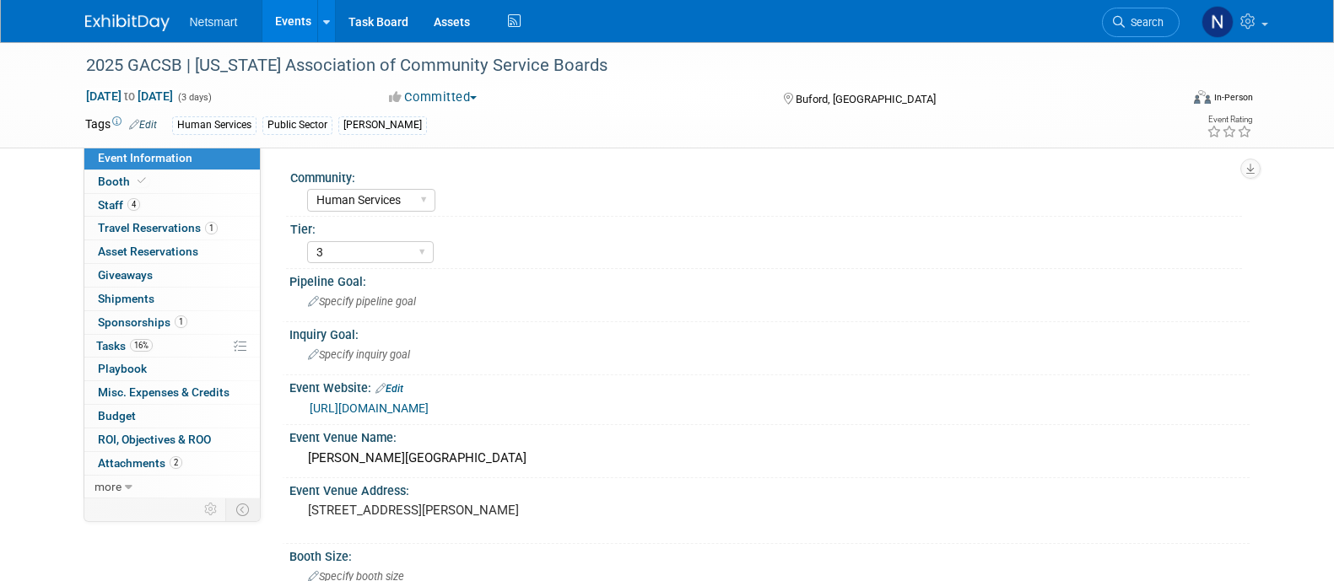
select select "Human Services"
select select "3"
select select "No"
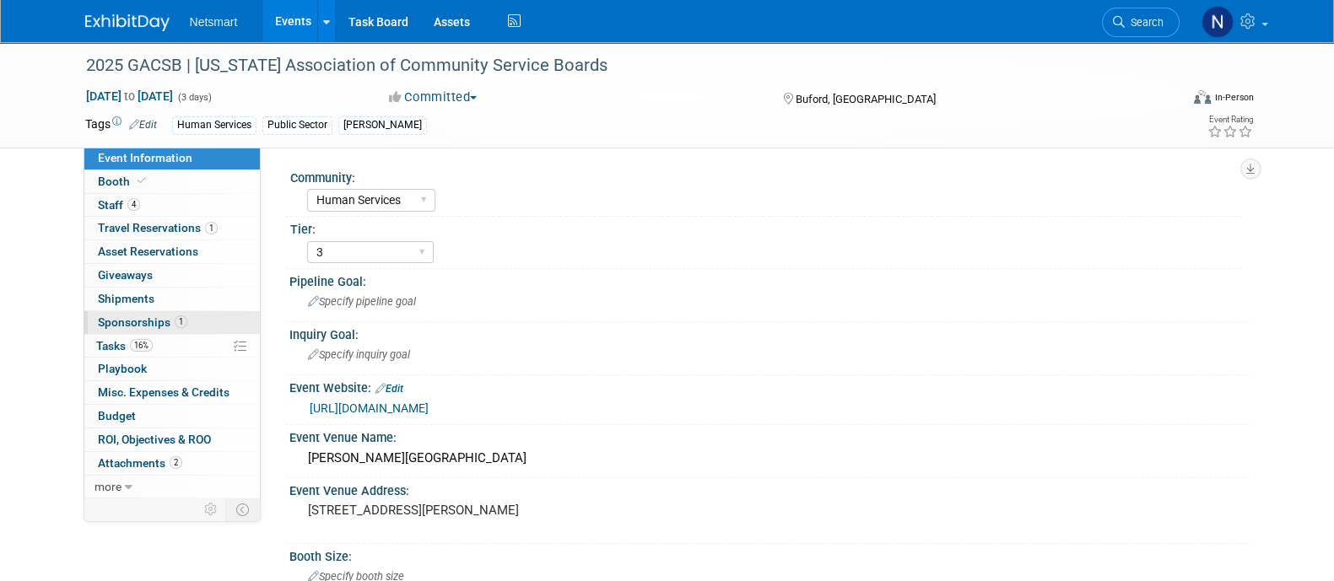
click at [187, 318] on link "1 Sponsorships 1" at bounding box center [171, 322] width 175 height 23
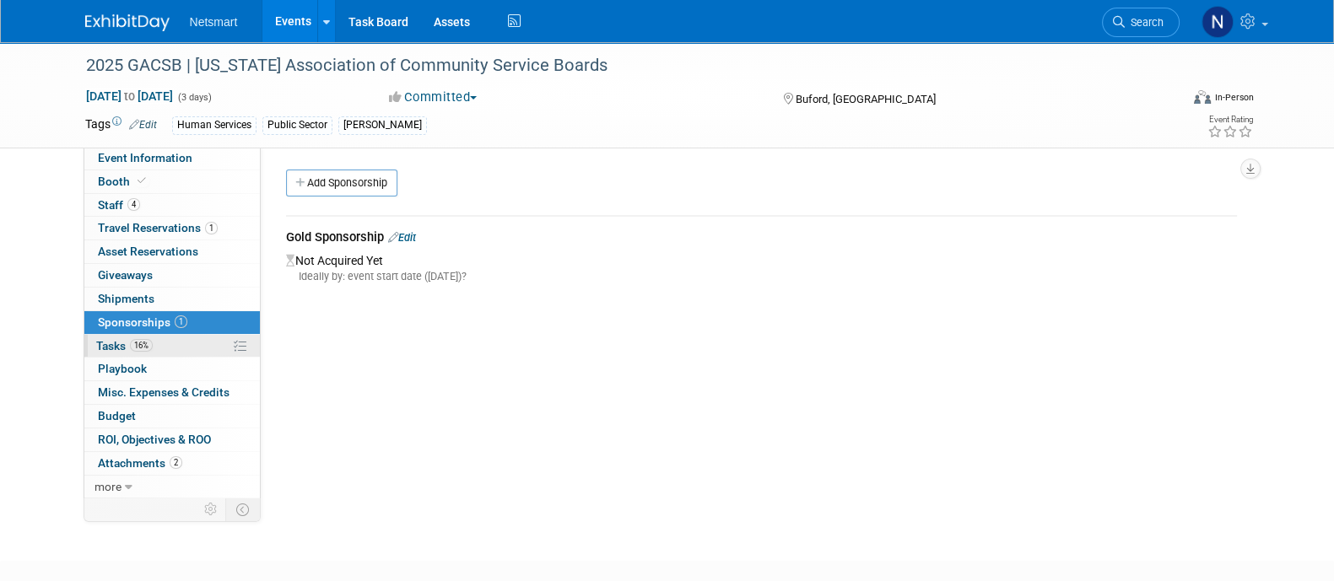
click at [185, 346] on link "16% Tasks 16%" at bounding box center [171, 346] width 175 height 23
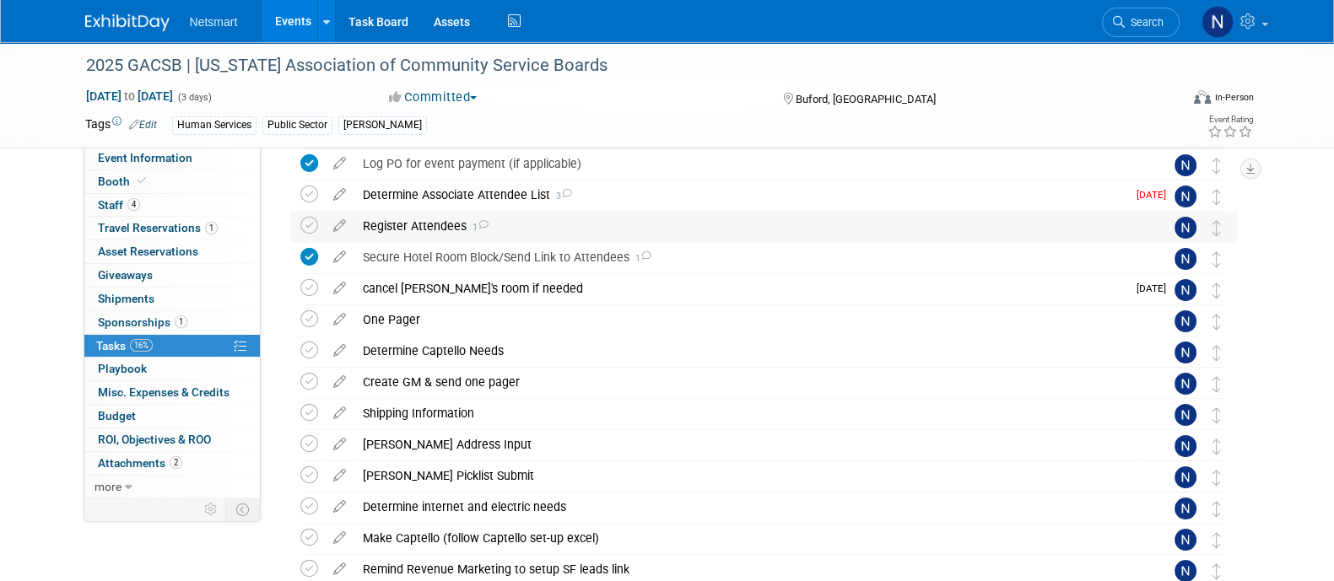
scroll to position [105, 0]
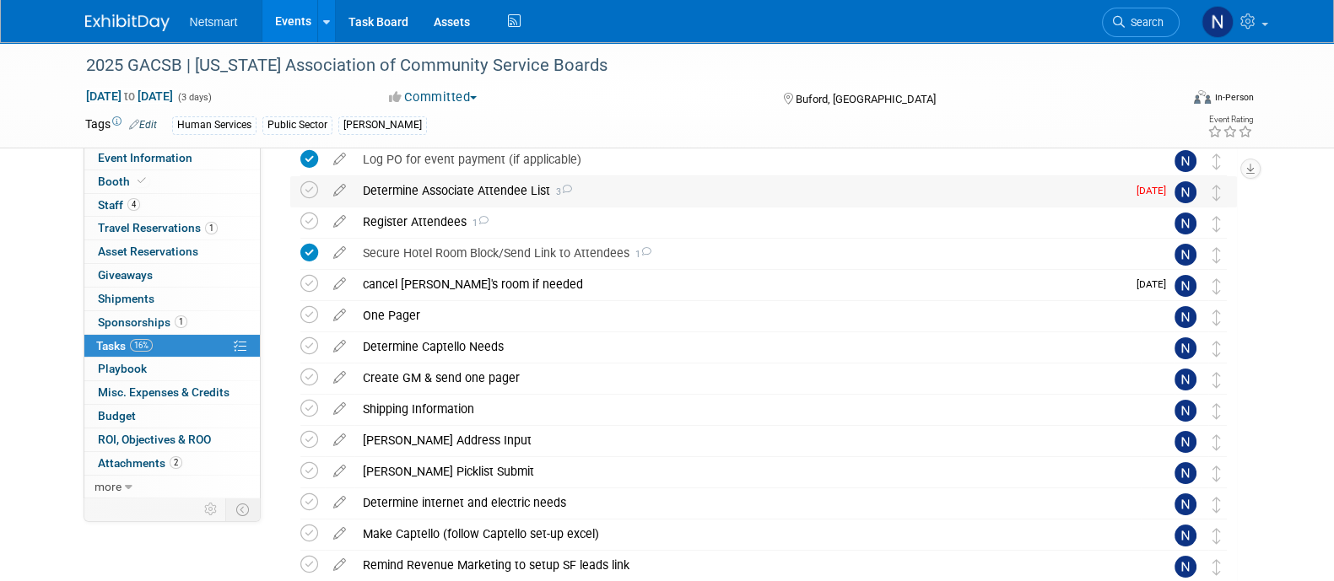
click at [456, 193] on div "Determine Associate Attendee List 3" at bounding box center [740, 190] width 772 height 29
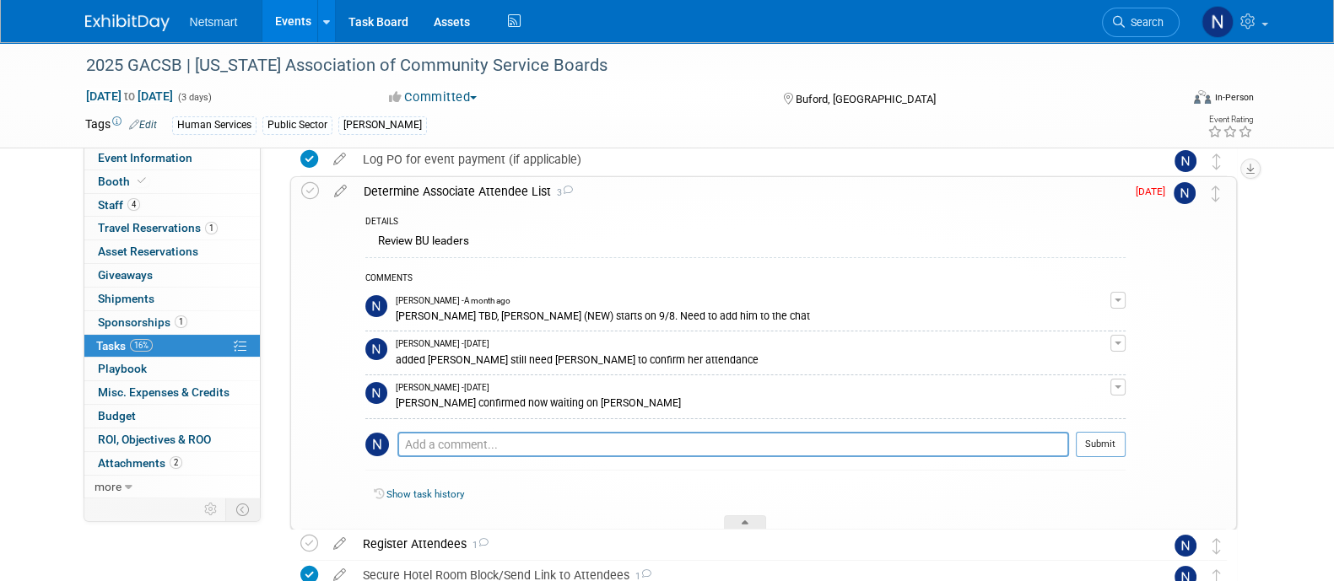
click at [456, 190] on div "Determine Associate Attendee List 3" at bounding box center [740, 191] width 770 height 29
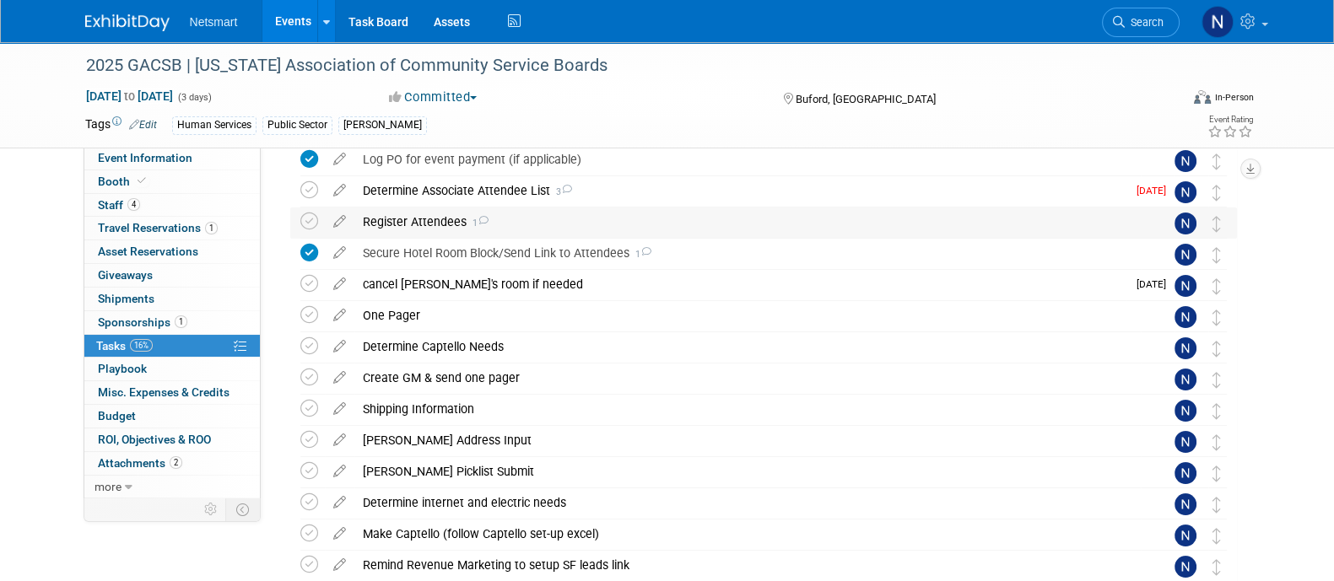
click at [426, 223] on div "Register Attendees 1" at bounding box center [747, 222] width 786 height 29
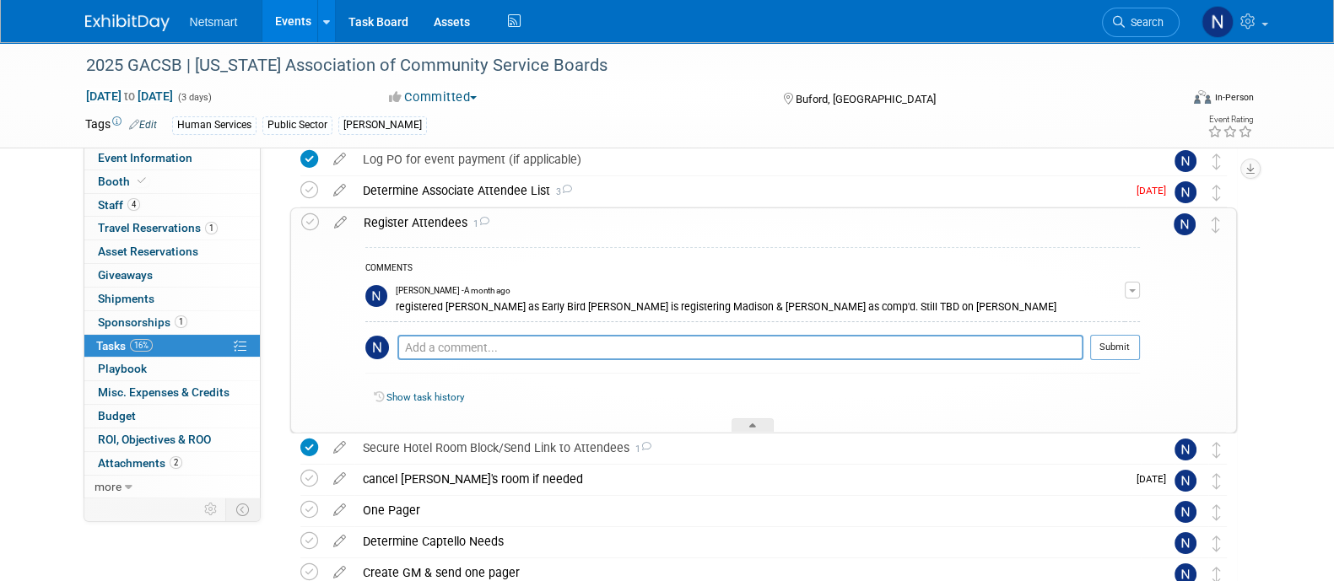
click at [426, 221] on div "Register Attendees 1" at bounding box center [747, 222] width 785 height 29
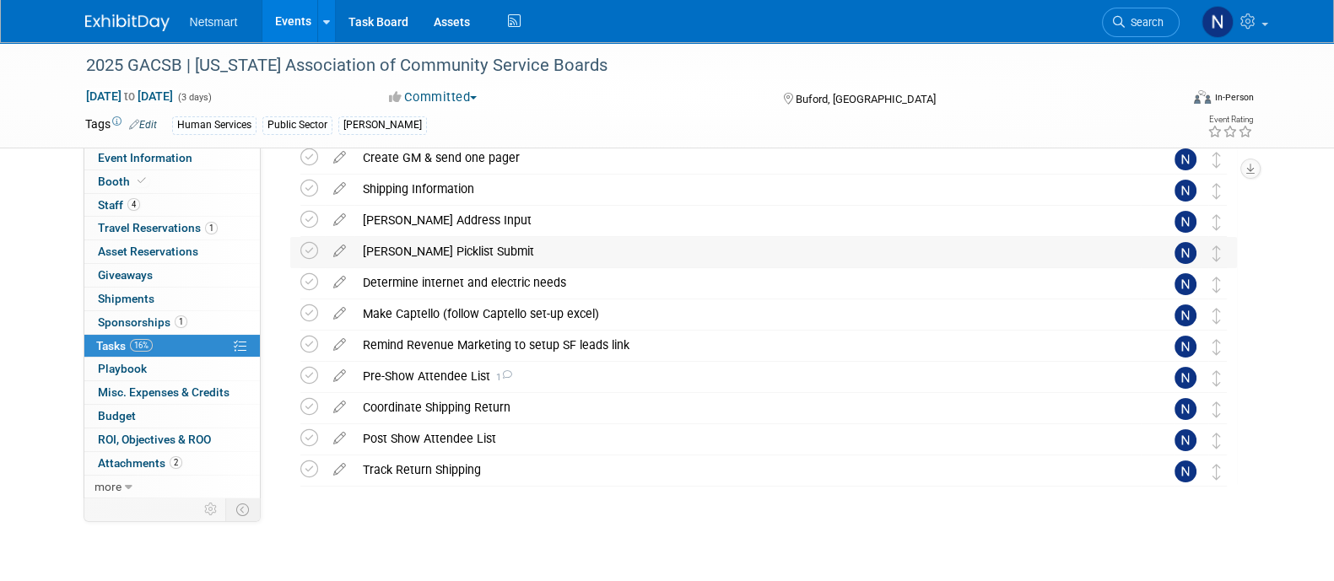
scroll to position [0, 0]
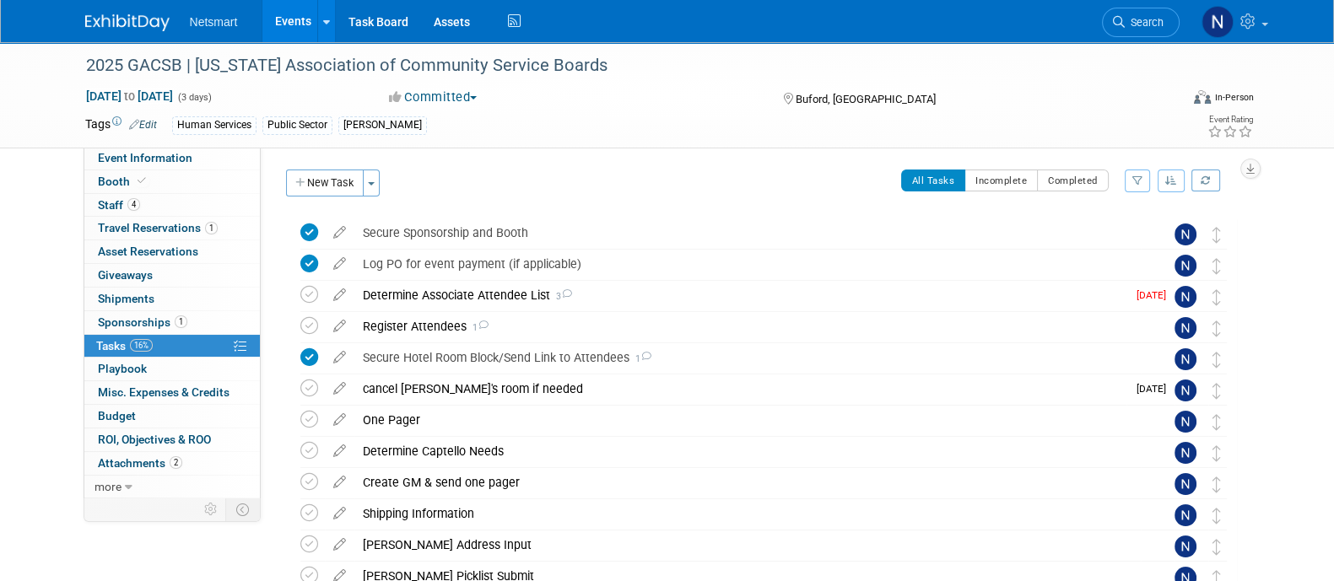
click at [1132, 22] on span "Search" at bounding box center [1144, 22] width 39 height 13
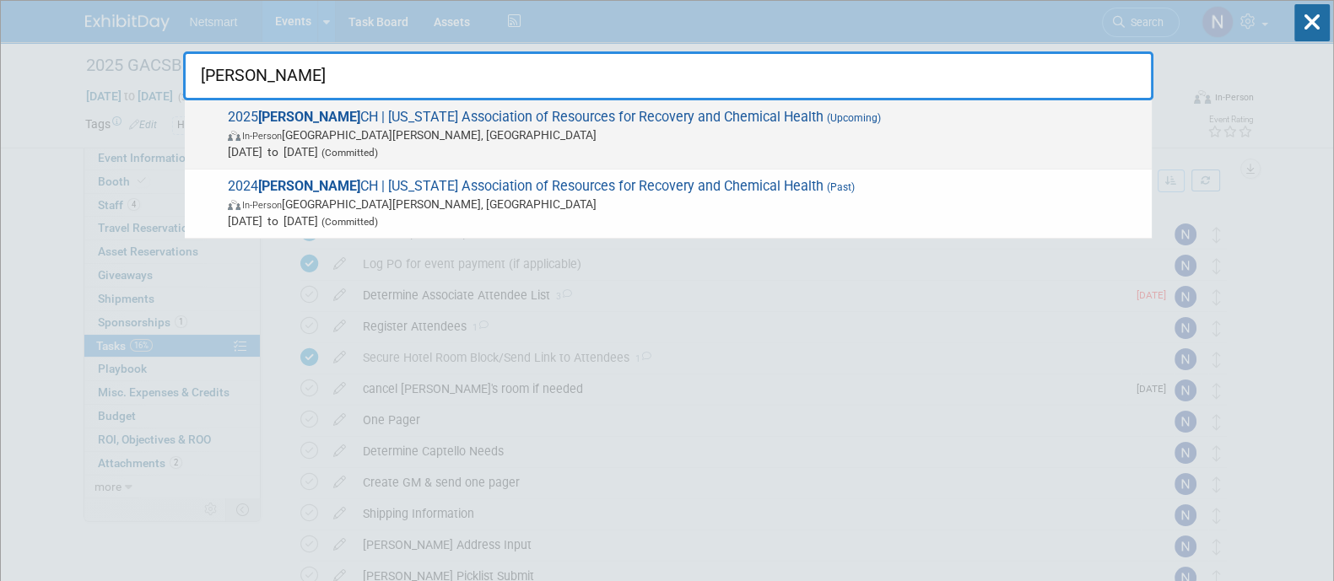
type input "marr"
click at [474, 147] on span "Oct 27, 2025 to Oct 29, 2025 (Committed)" at bounding box center [685, 151] width 915 height 17
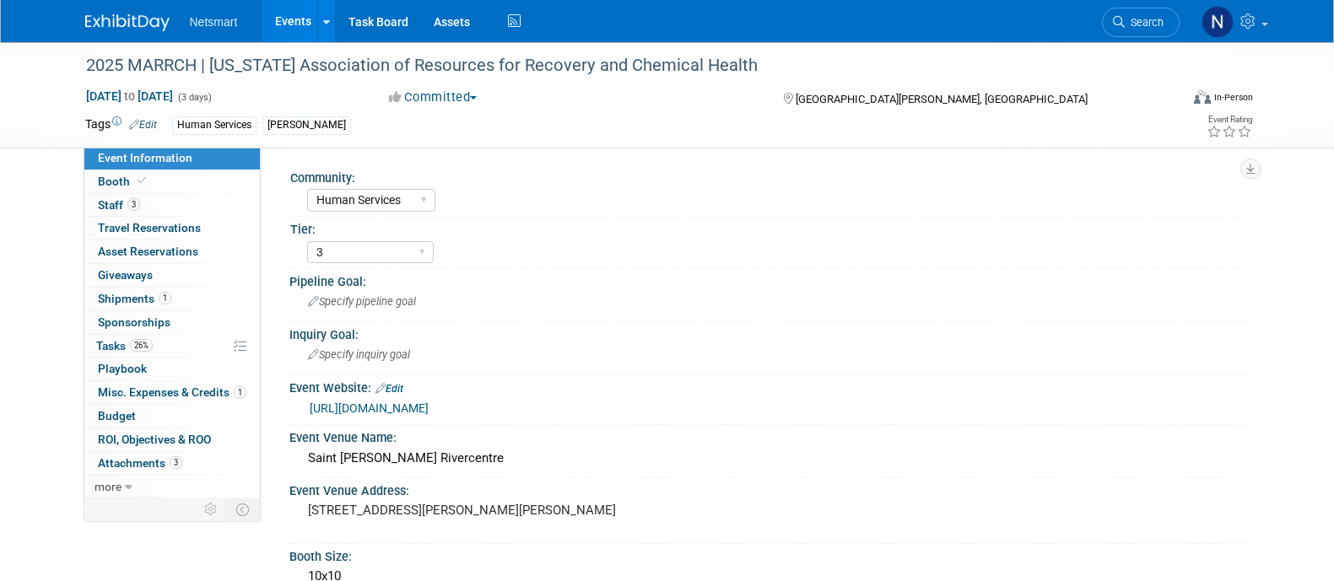
select select "Human Services"
select select "3"
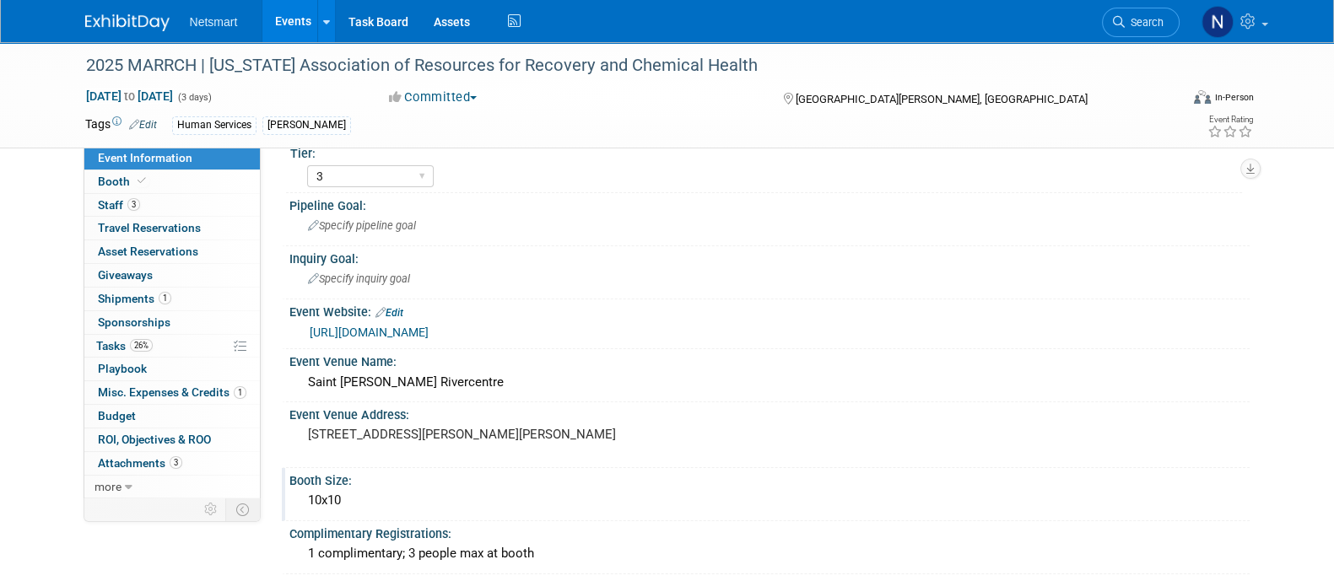
scroll to position [105, 0]
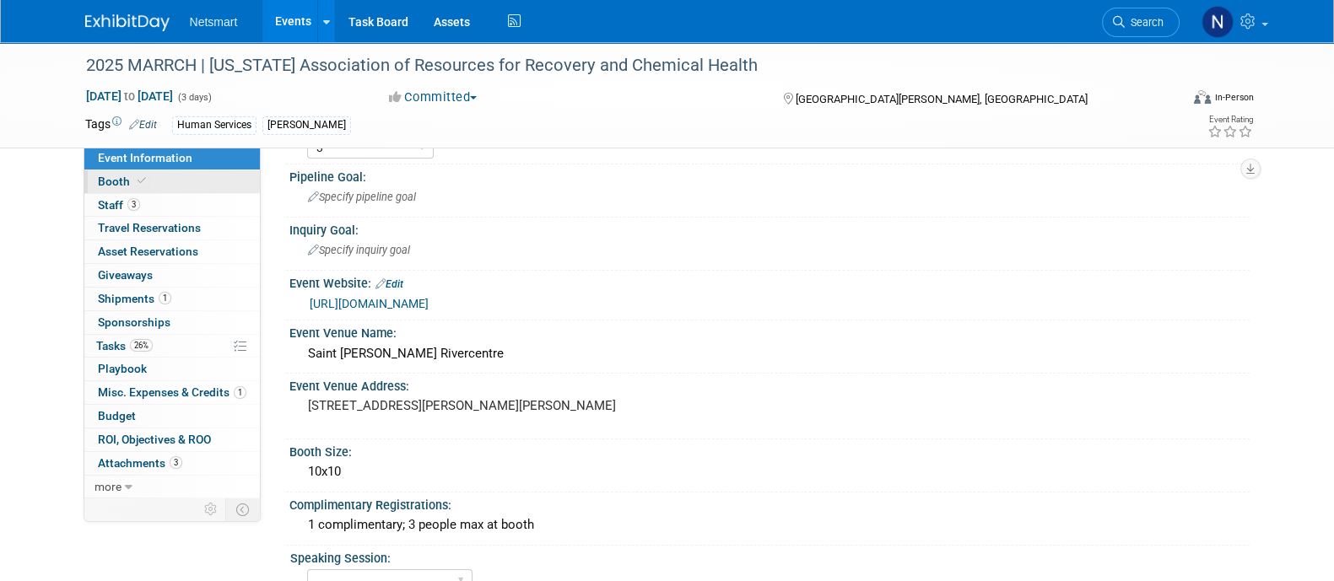
click at [159, 178] on link "Booth" at bounding box center [171, 181] width 175 height 23
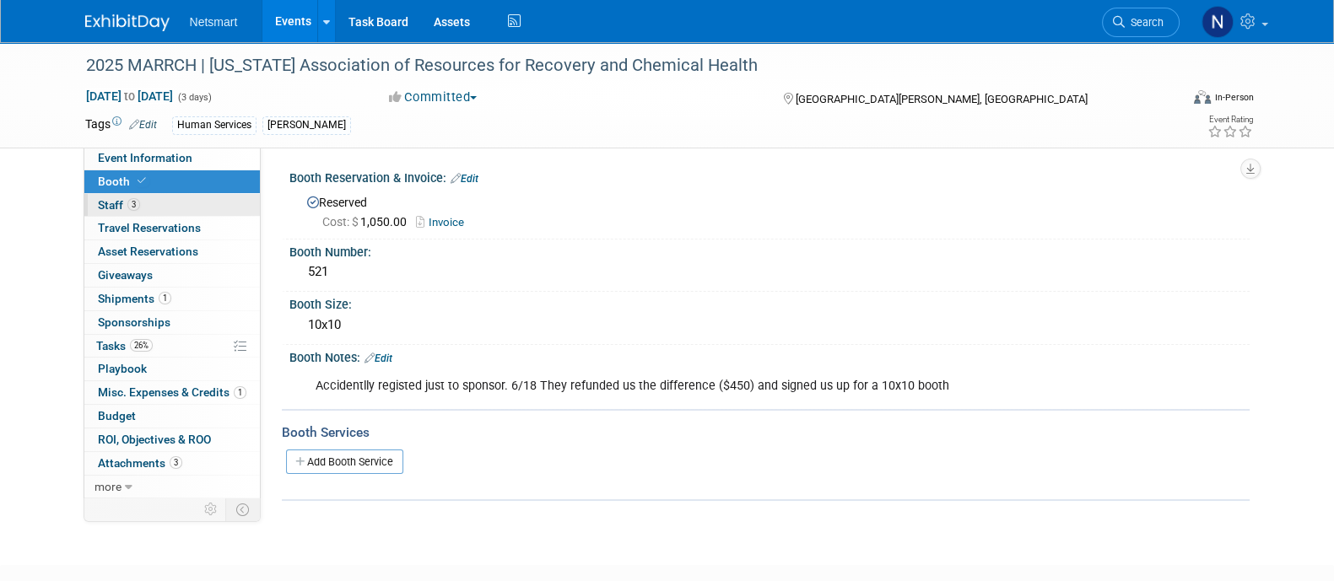
click at [152, 205] on link "3 Staff 3" at bounding box center [171, 205] width 175 height 23
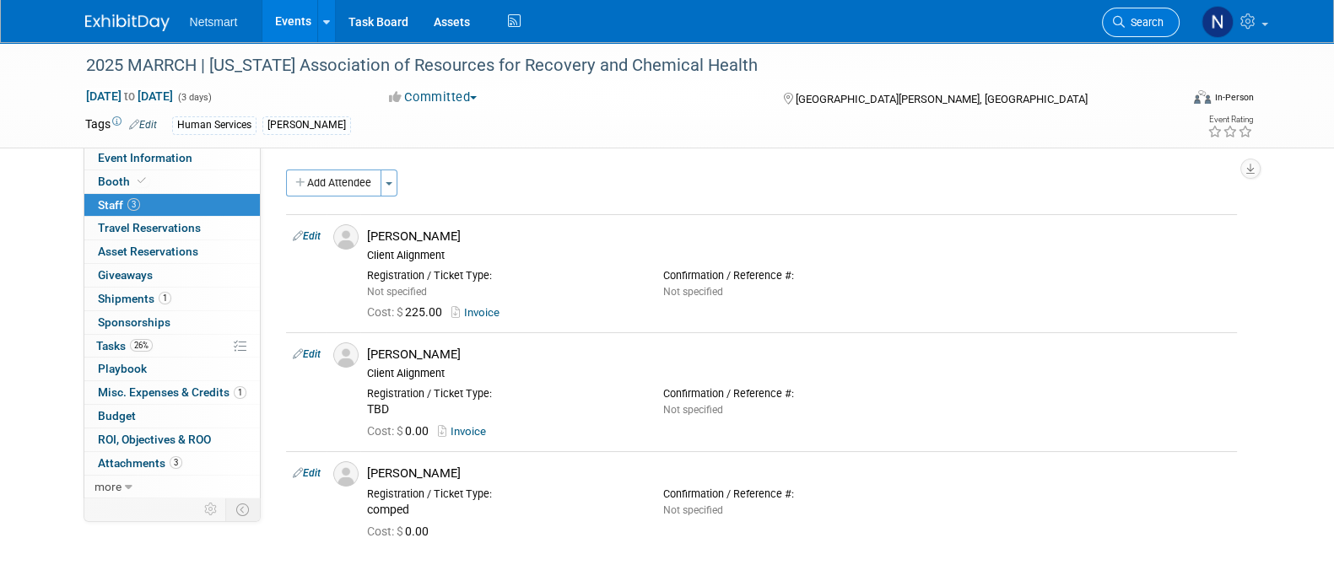
click at [1142, 24] on span "Search" at bounding box center [1144, 22] width 39 height 13
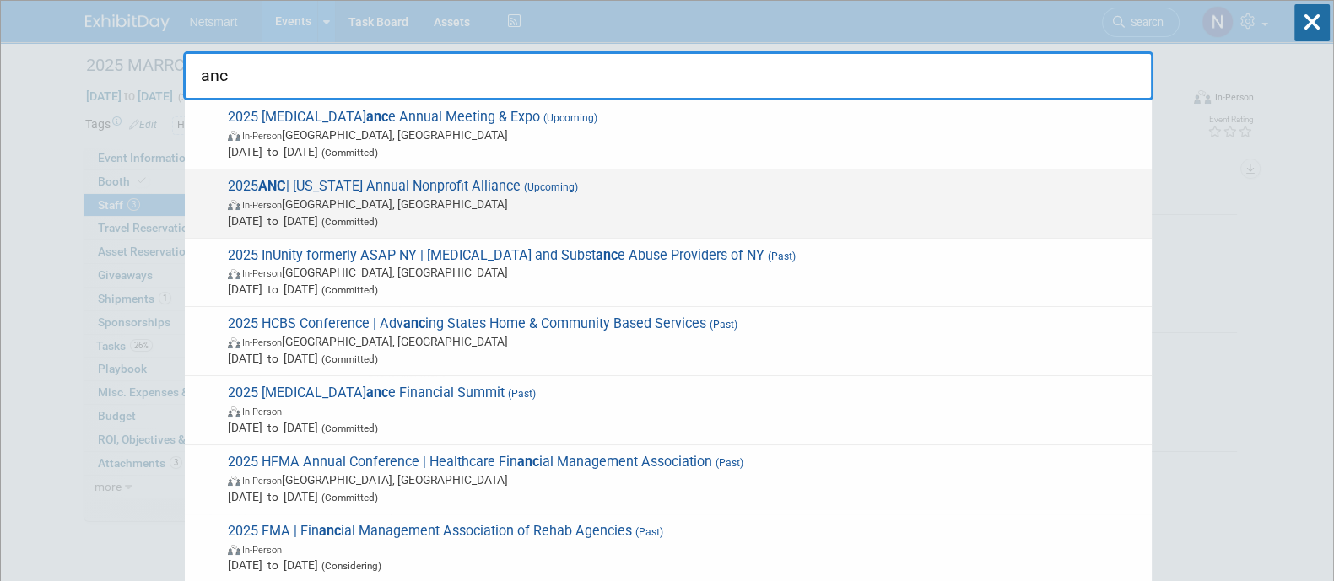
type input "anc"
click at [360, 213] on span "Nov 13, 2025 to Nov 13, 2025 (Committed)" at bounding box center [685, 221] width 915 height 17
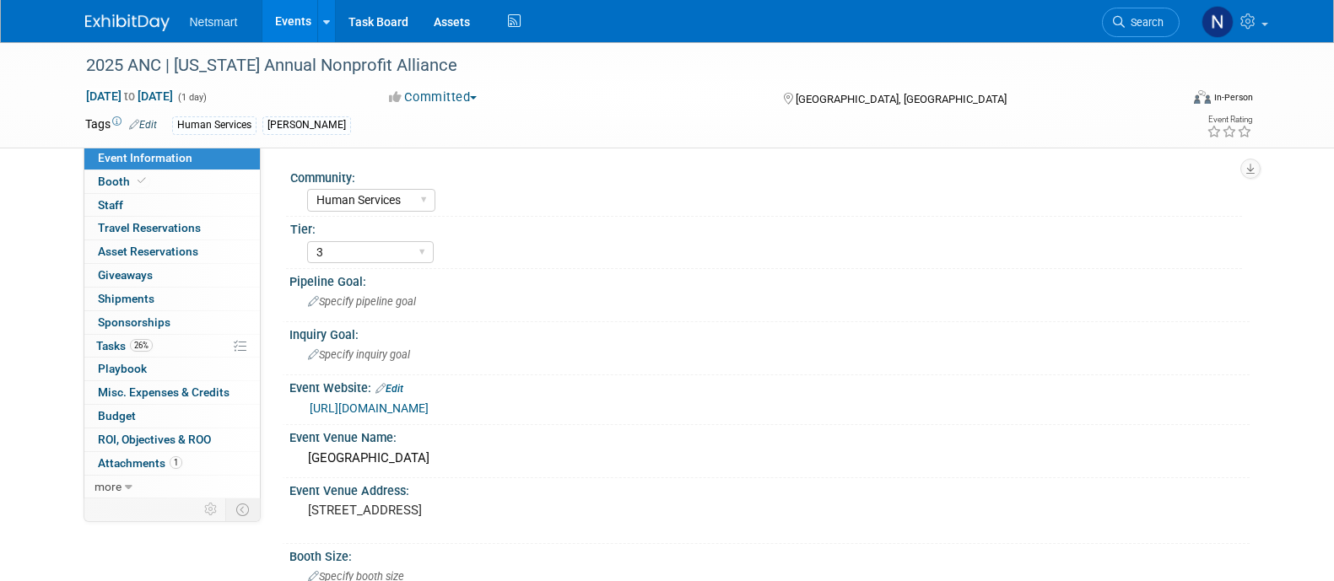
select select "Human Services"
select select "3"
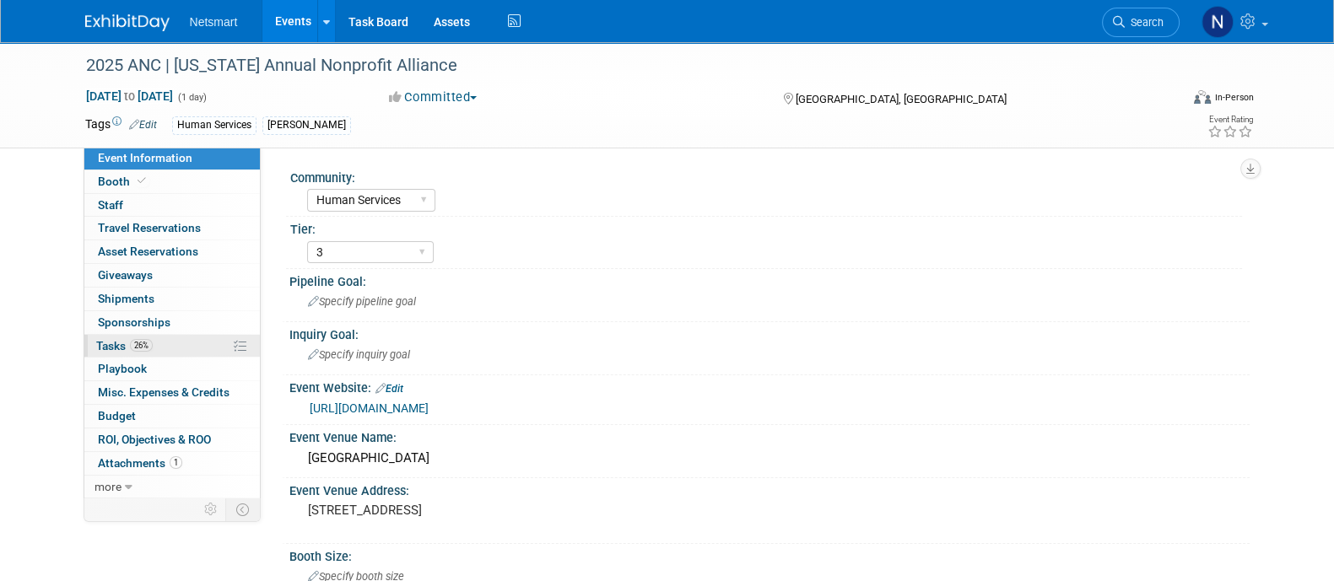
click at [165, 350] on link "26% Tasks 26%" at bounding box center [171, 346] width 175 height 23
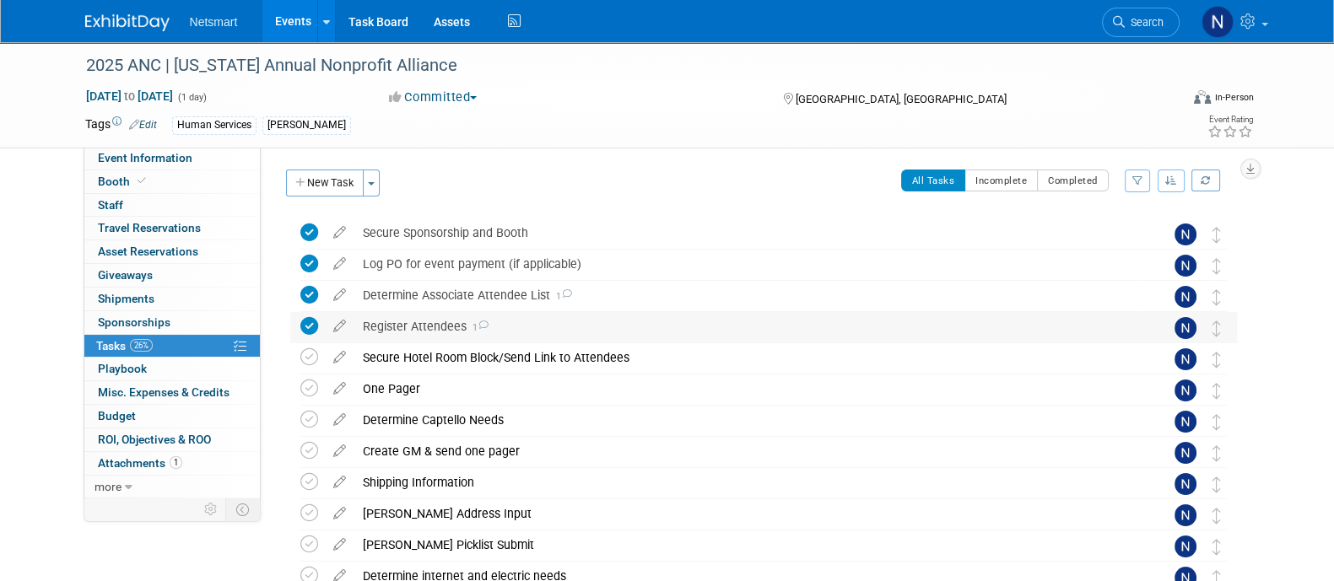
click at [410, 324] on div "Register Attendees 1" at bounding box center [747, 326] width 786 height 29
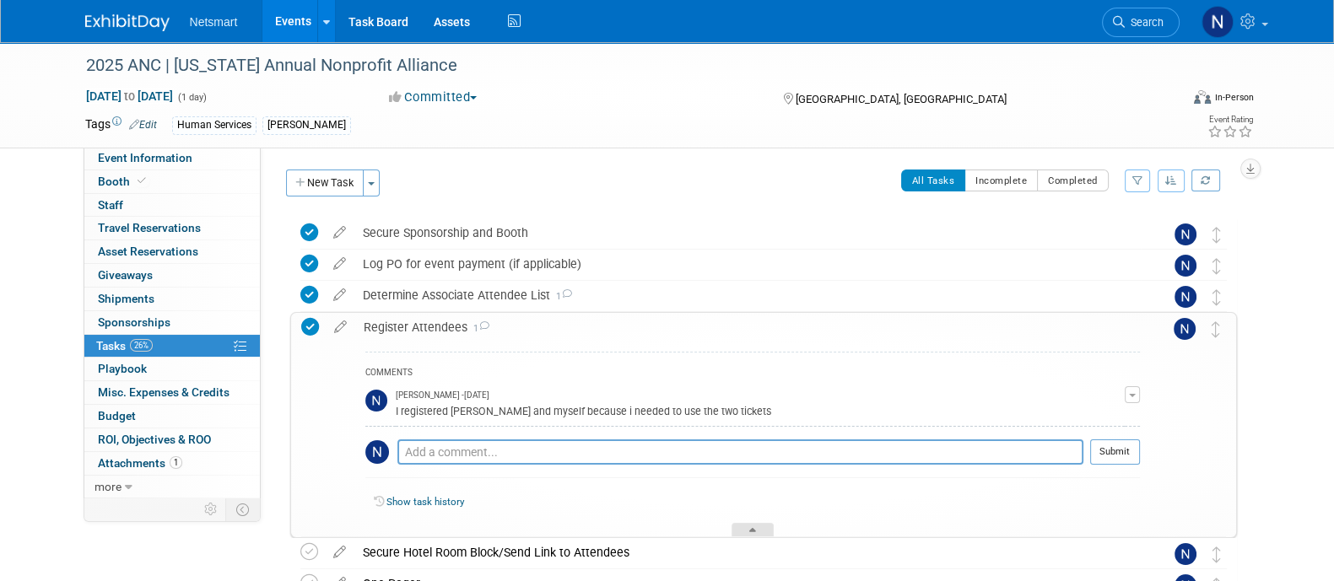
click at [742, 527] on div at bounding box center [752, 530] width 42 height 14
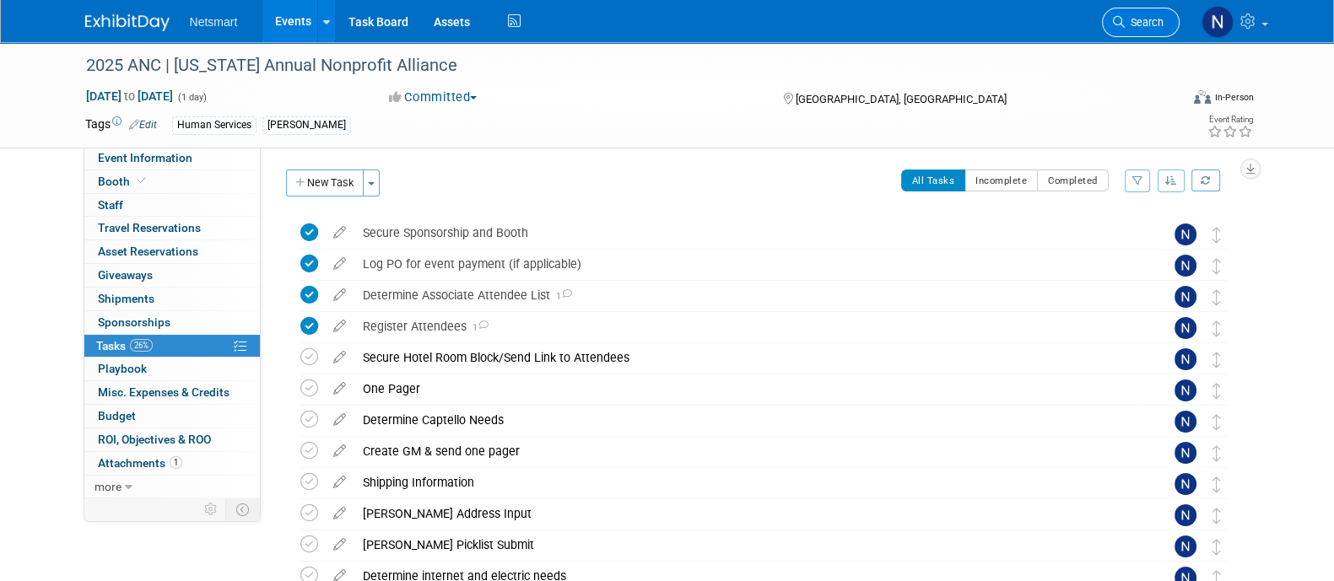
click at [1125, 24] on icon at bounding box center [1119, 22] width 12 height 12
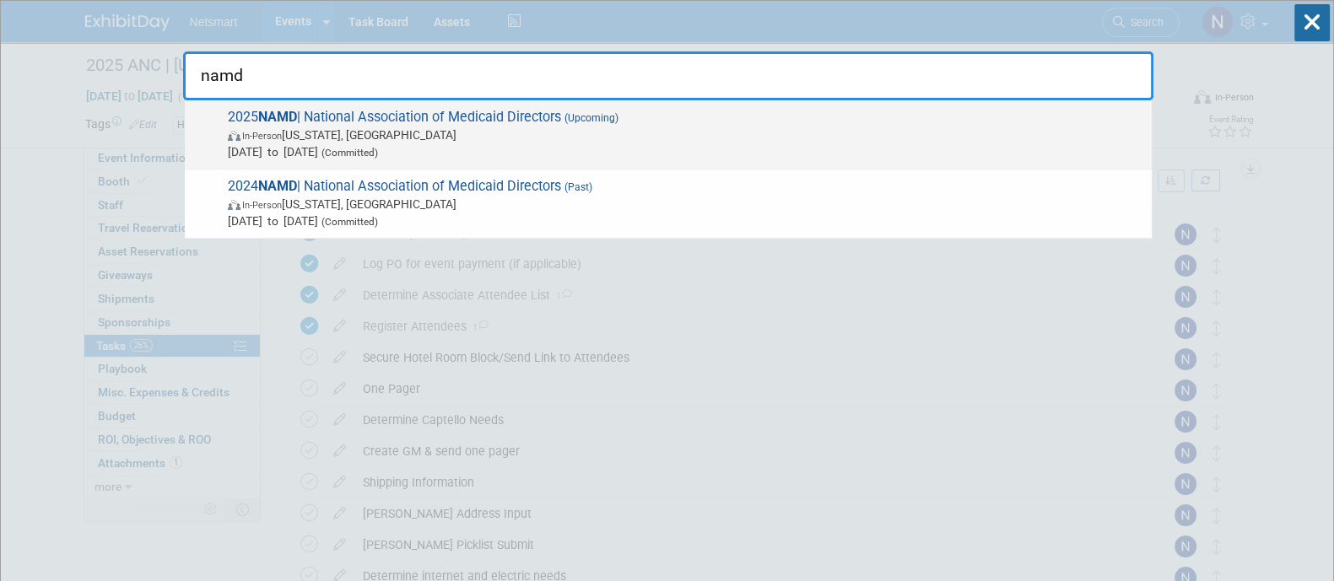
type input "namd"
click at [375, 122] on span "2025 NAMD | National Association of Medicaid Directors (Upcoming) In-Person [US…" at bounding box center [683, 134] width 920 height 51
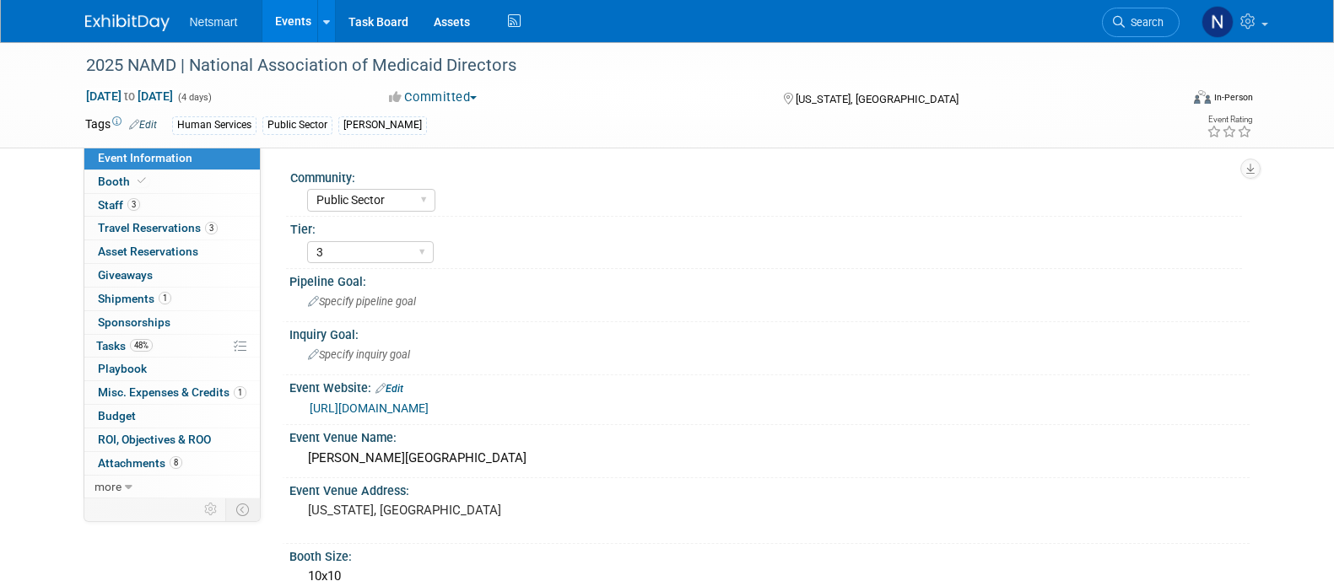
select select "Public Sector"
select select "3"
select select "No"
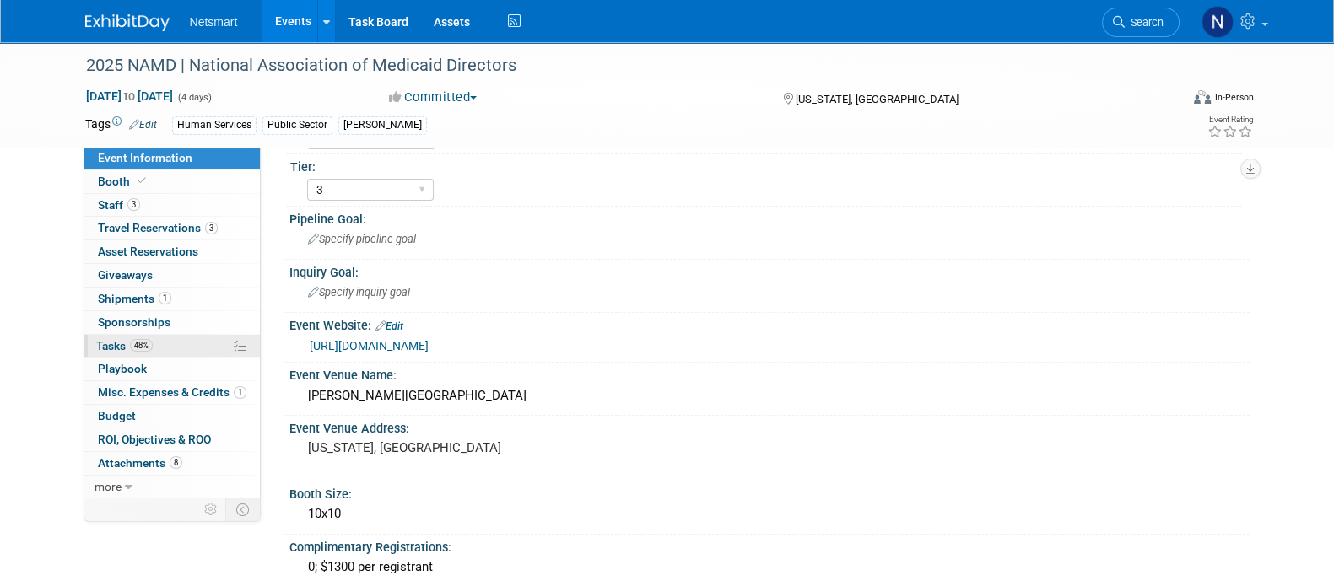
scroll to position [105, 0]
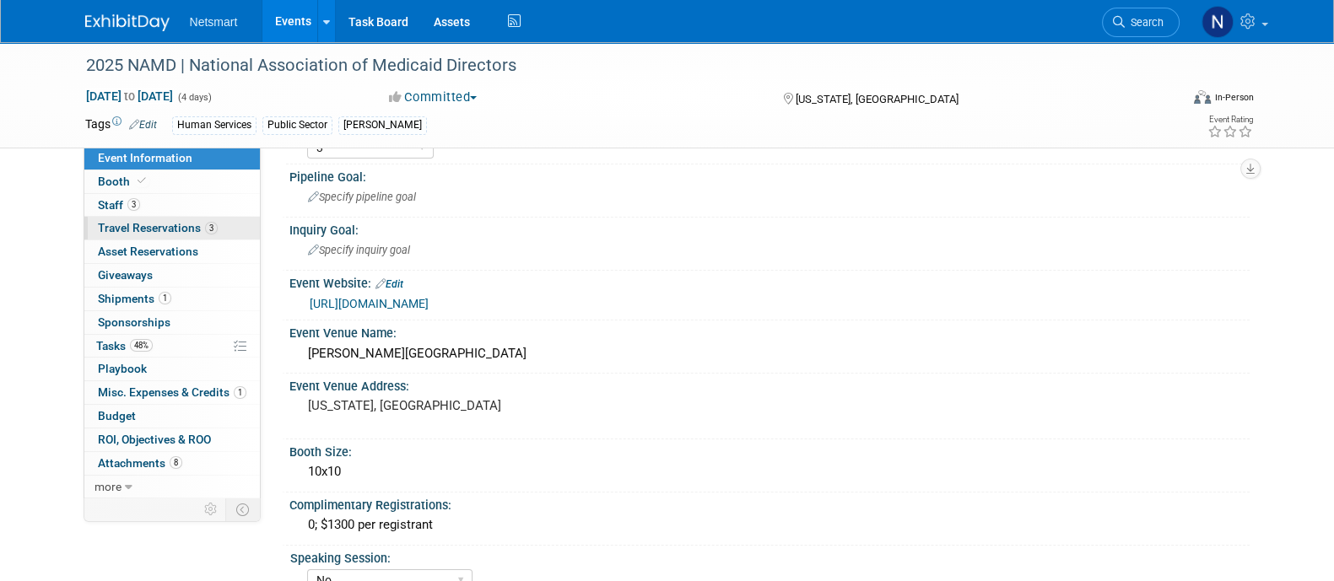
click at [165, 234] on span "Travel Reservations 3" at bounding box center [158, 227] width 120 height 13
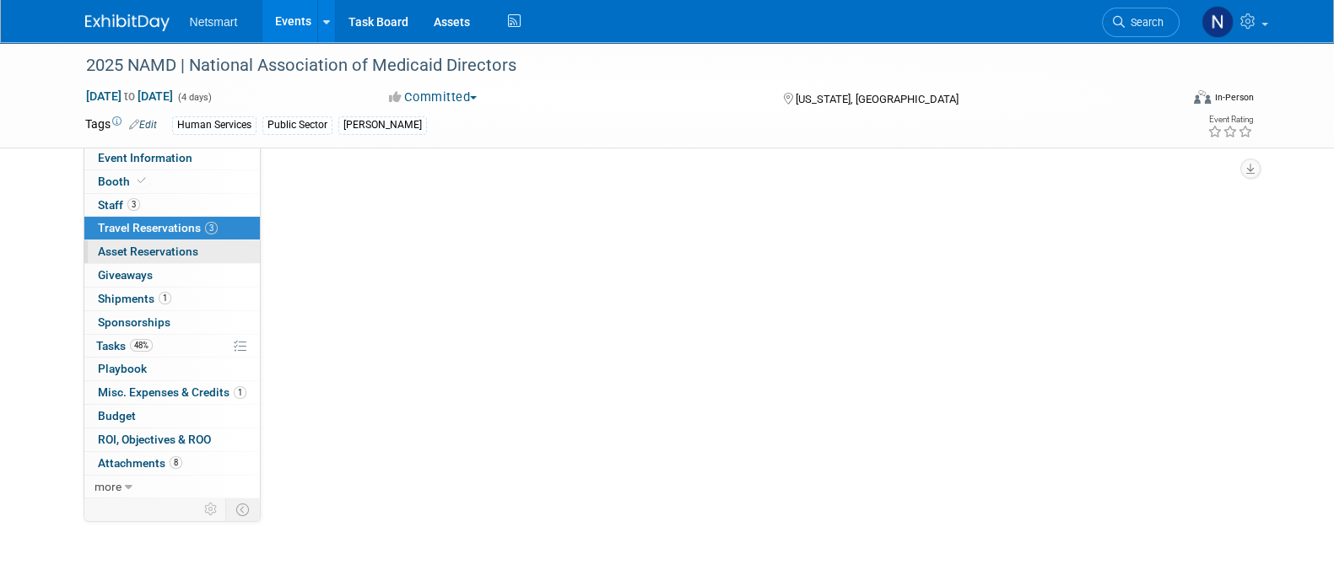
scroll to position [0, 0]
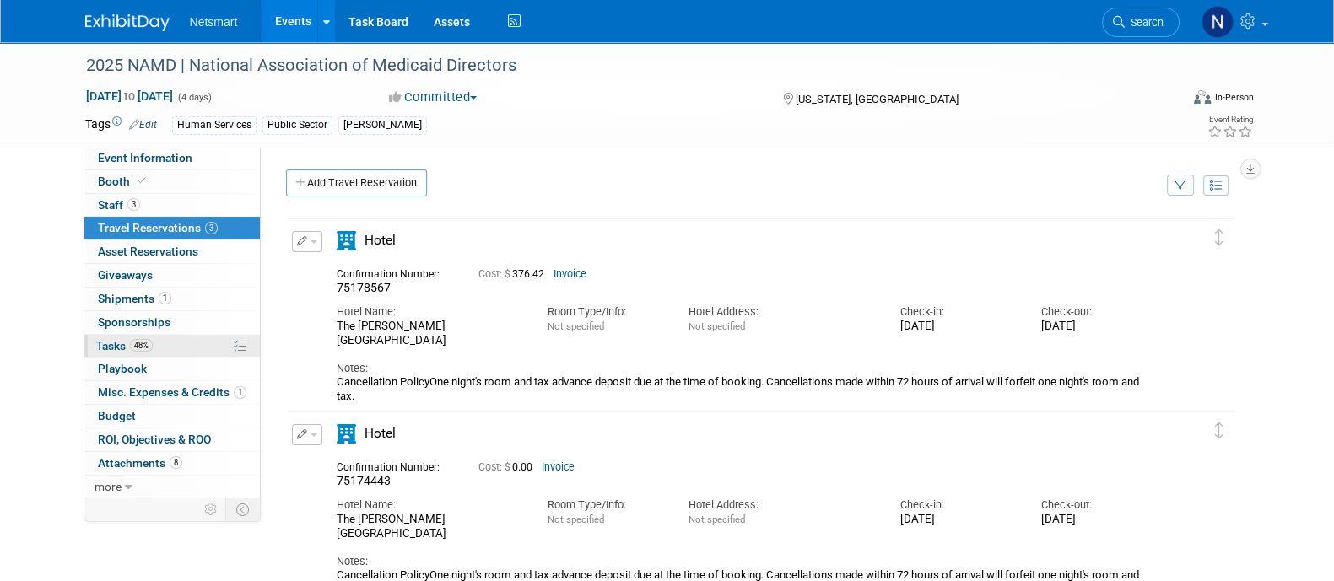
click at [142, 348] on span "48%" at bounding box center [141, 345] width 23 height 13
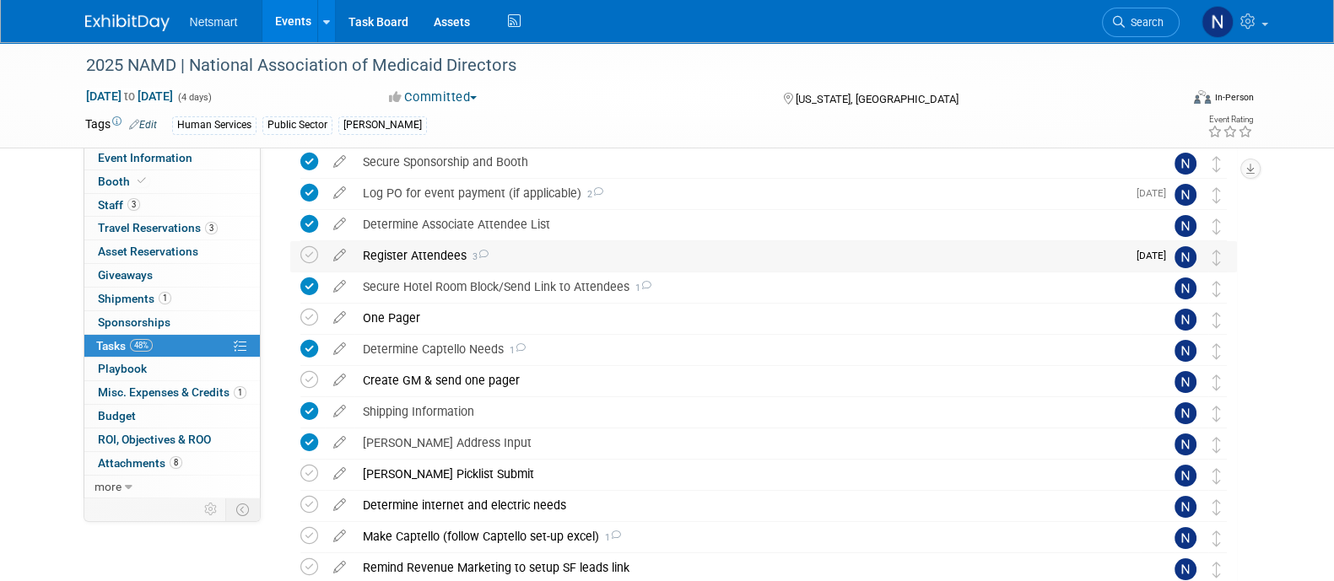
scroll to position [105, 0]
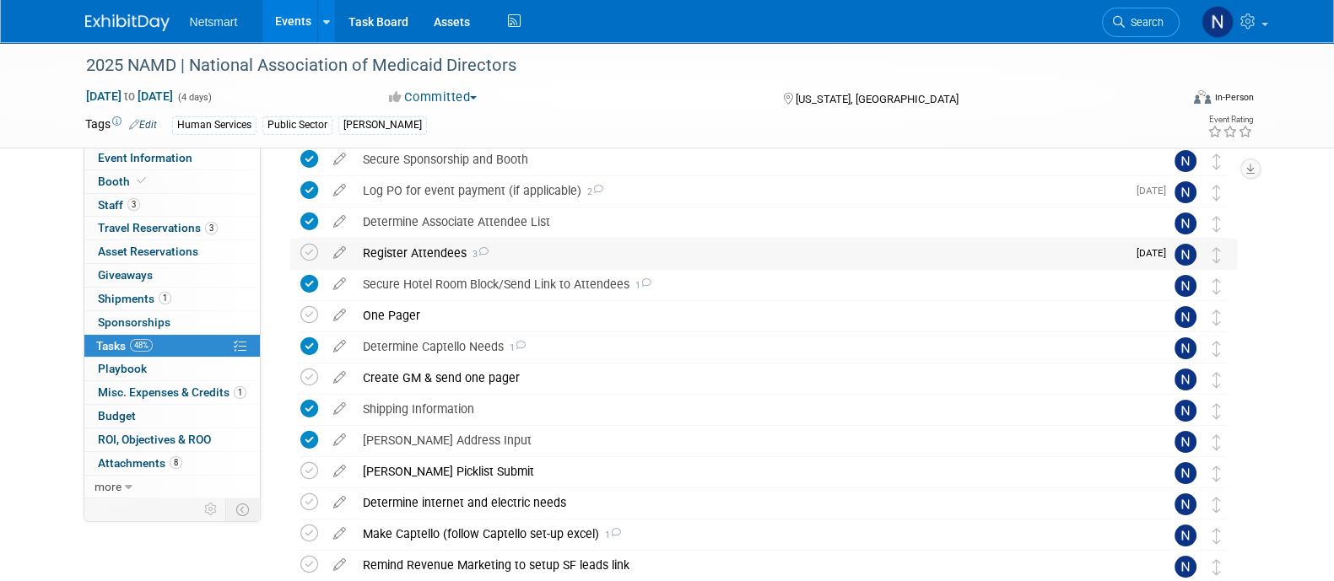
click at [428, 251] on div "Register Attendees 3" at bounding box center [740, 253] width 772 height 29
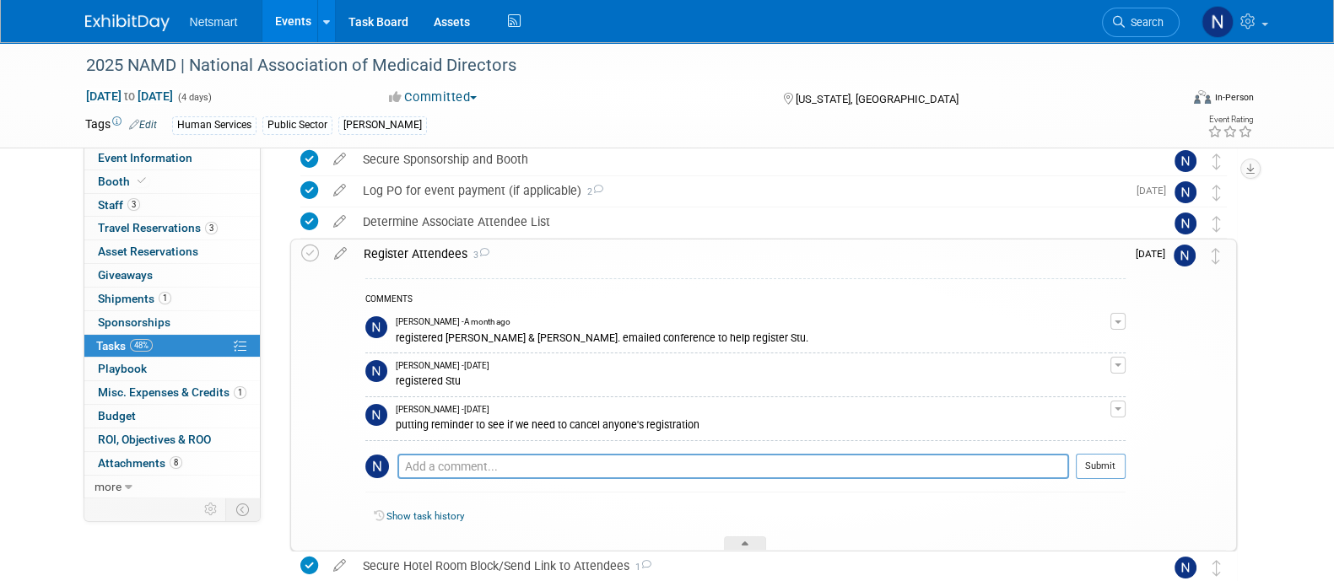
scroll to position [210, 0]
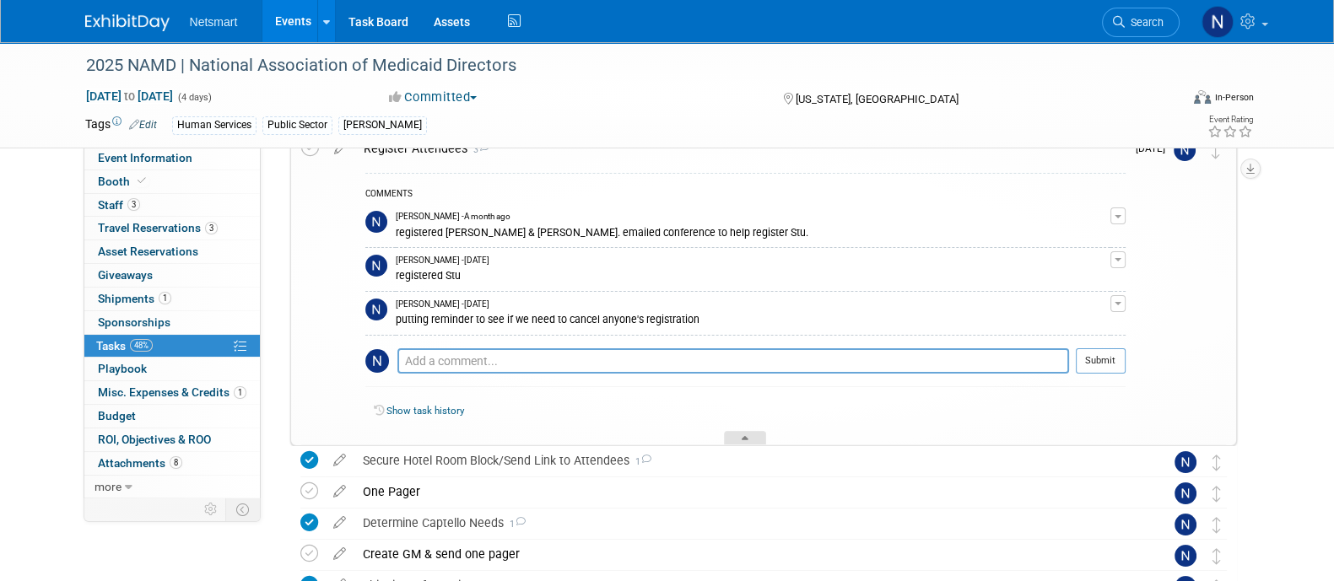
click at [737, 432] on div at bounding box center [745, 438] width 42 height 14
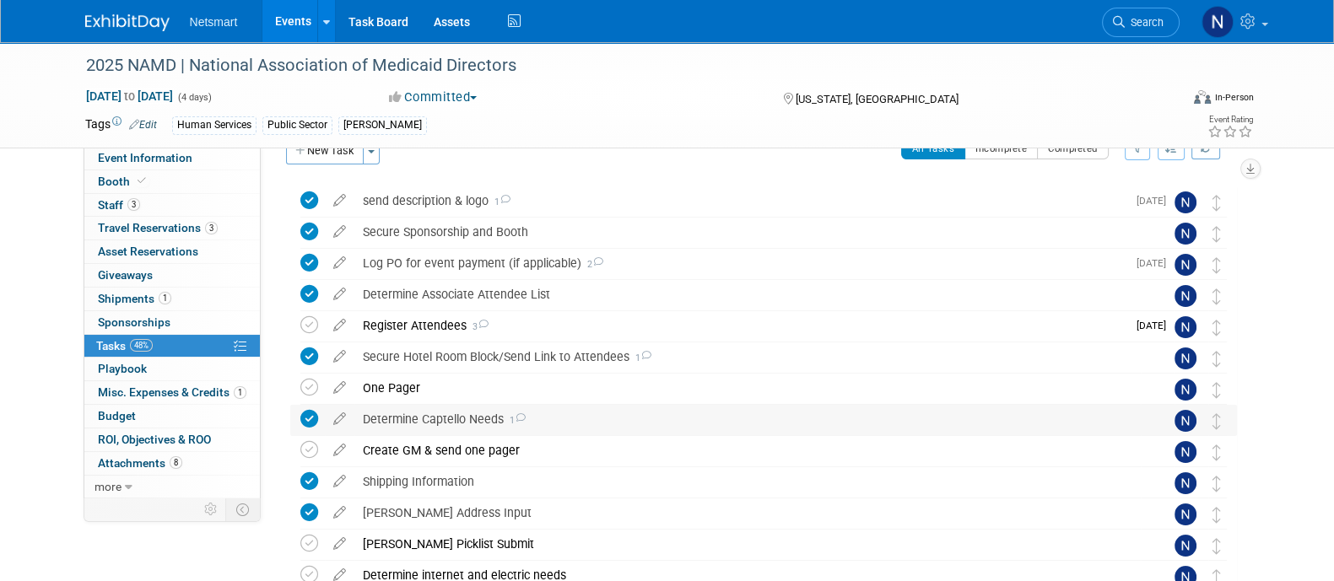
scroll to position [0, 0]
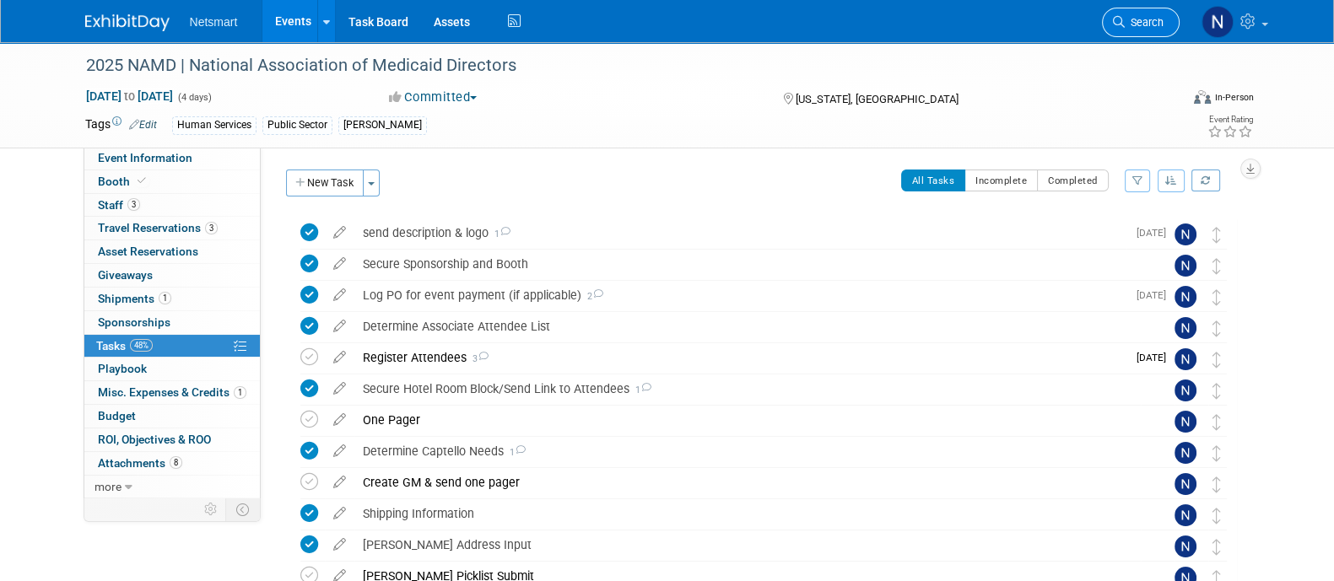
click at [1127, 23] on span "Search" at bounding box center [1144, 22] width 39 height 13
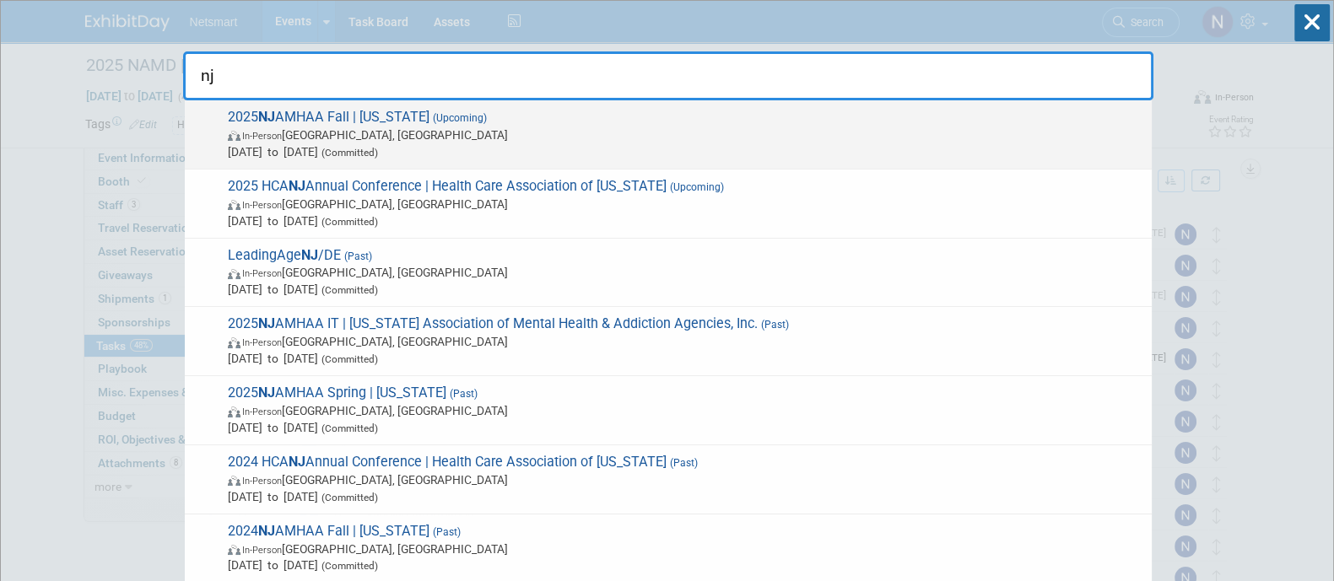
type input "nj"
click at [337, 111] on span "2025 NJ AMHAA Fall | New Jersey (Upcoming) In-Person Edison, NJ Oct 21, 2025 to…" at bounding box center [683, 134] width 920 height 51
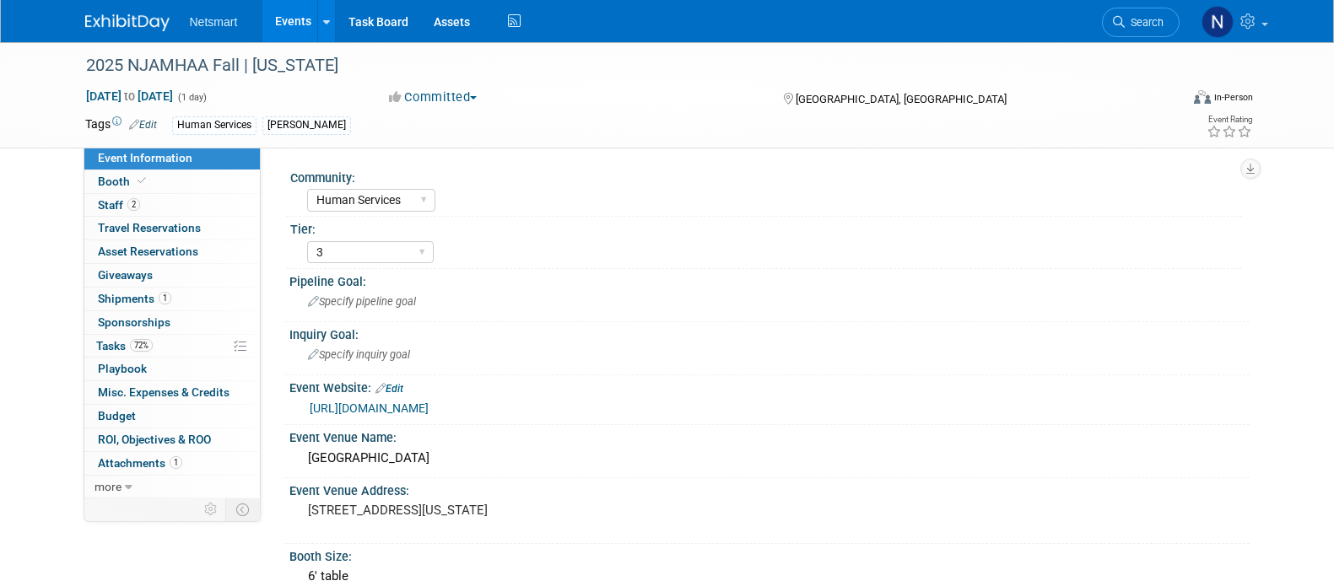
select select "Human Services"
select select "3"
select select "No"
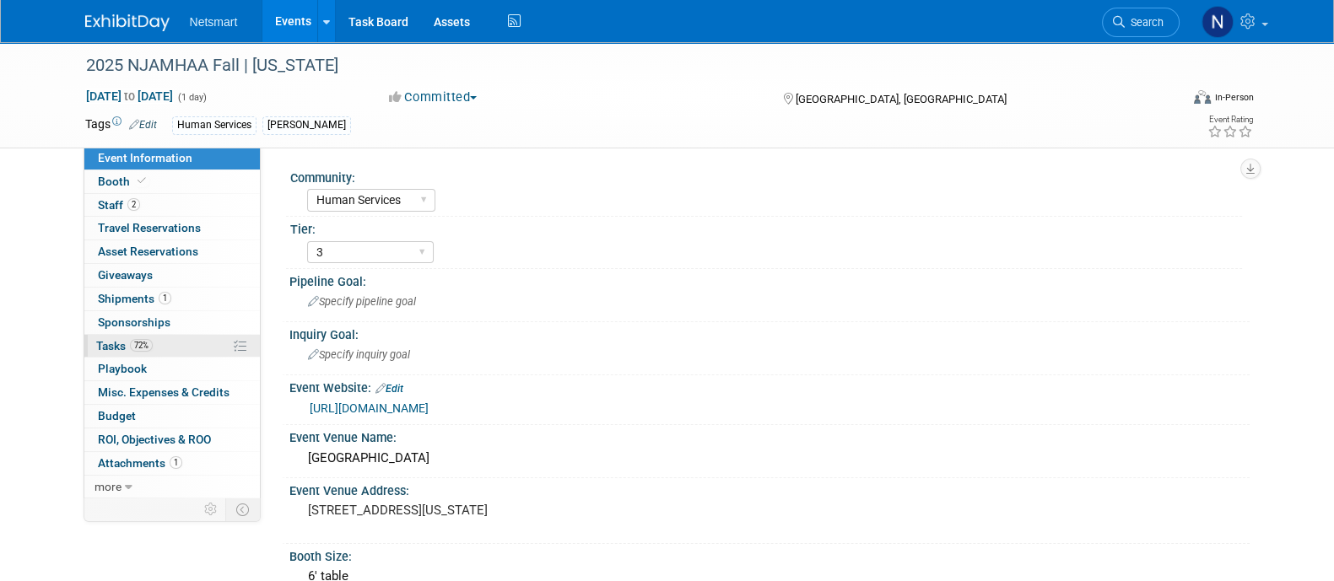
click at [159, 335] on link "72% Tasks 72%" at bounding box center [171, 346] width 175 height 23
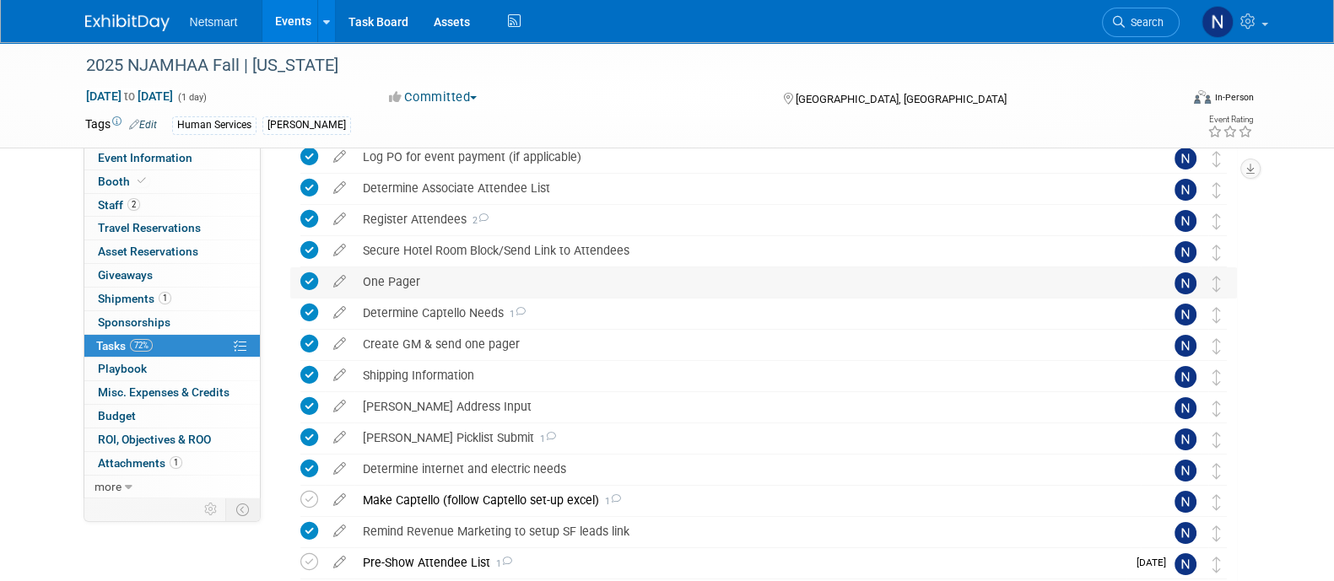
scroll to position [210, 0]
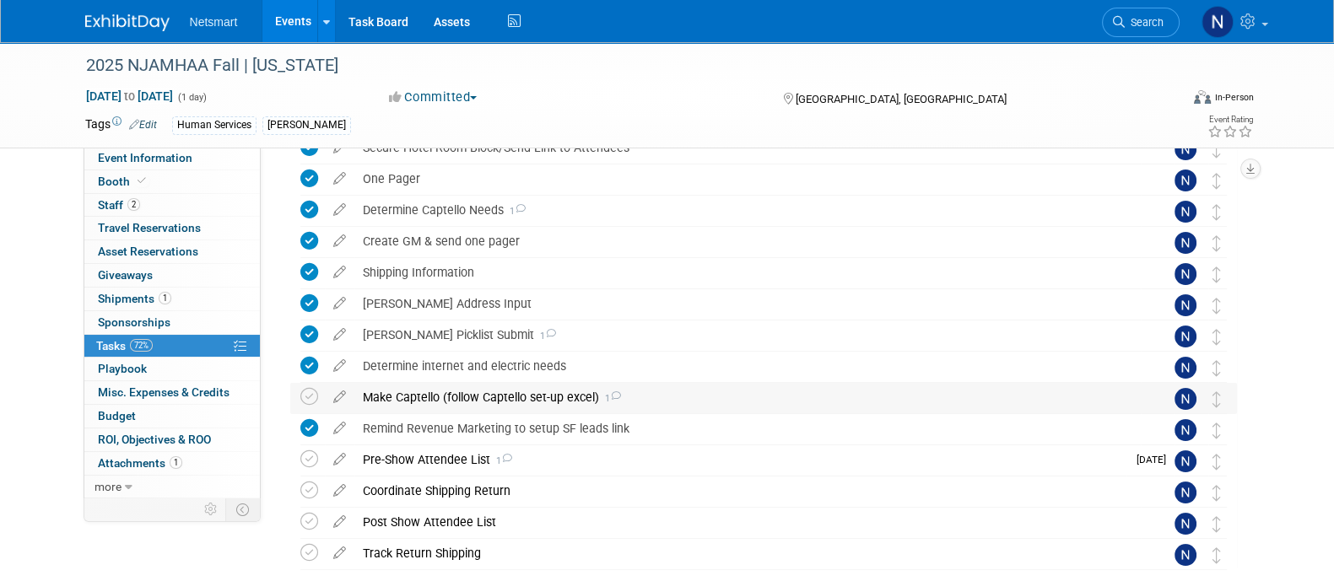
click at [510, 402] on div "Make Captello (follow Captello set-up excel) 1" at bounding box center [747, 397] width 786 height 29
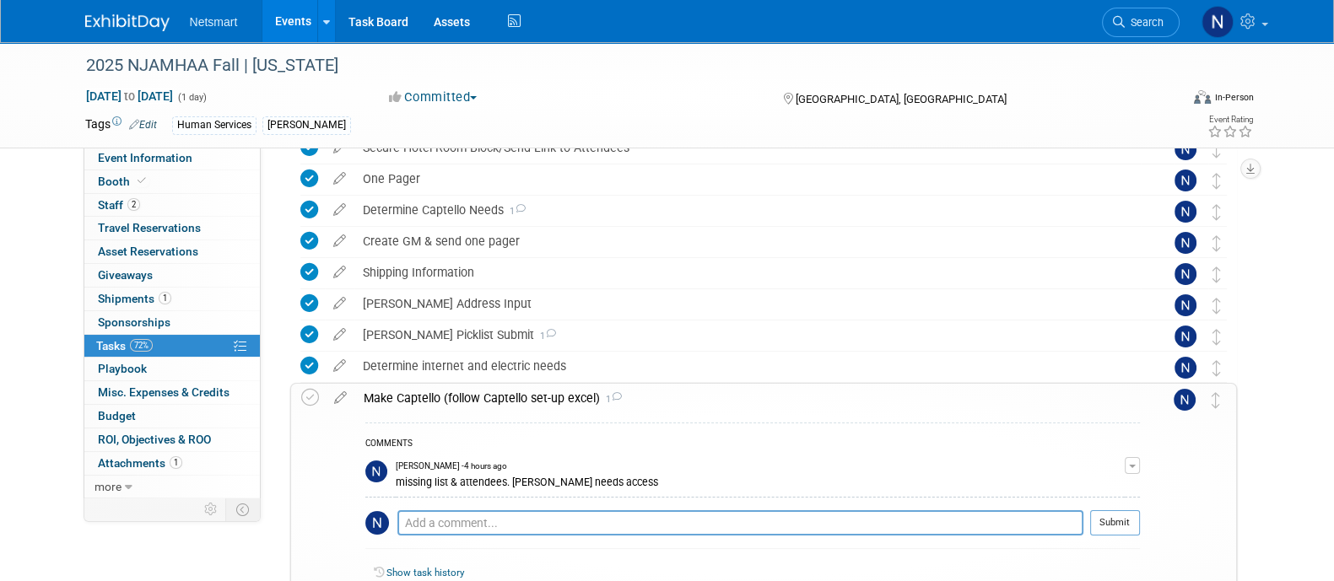
click at [507, 398] on div "Make Captello (follow Captello set-up excel) 1" at bounding box center [747, 398] width 785 height 29
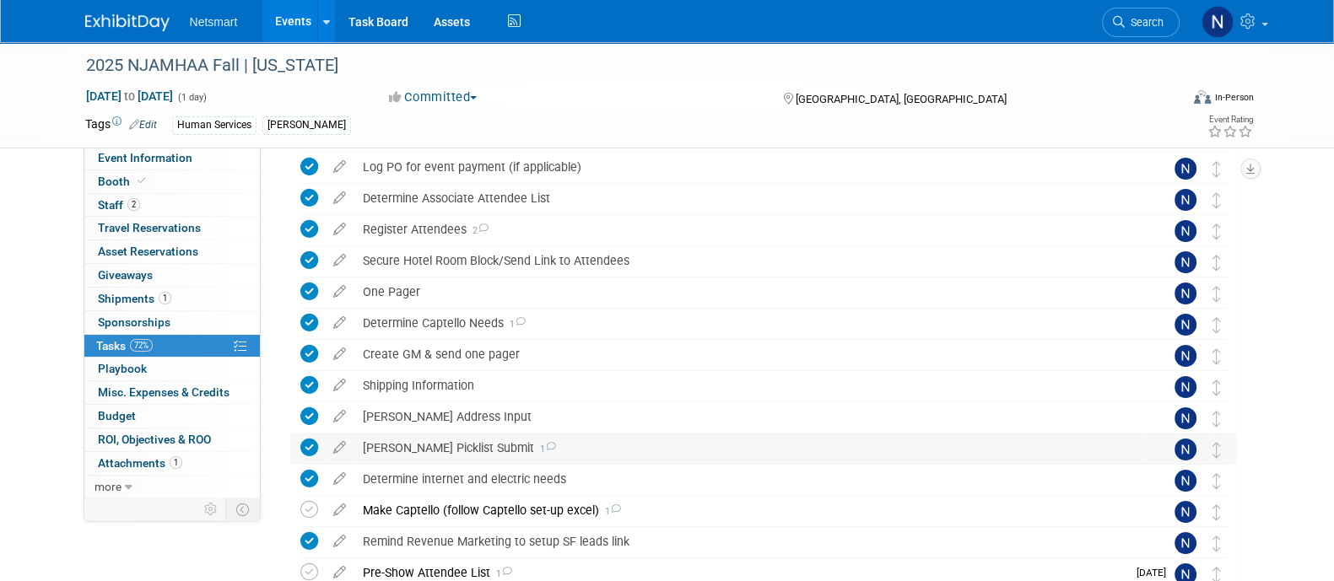
scroll to position [90, 0]
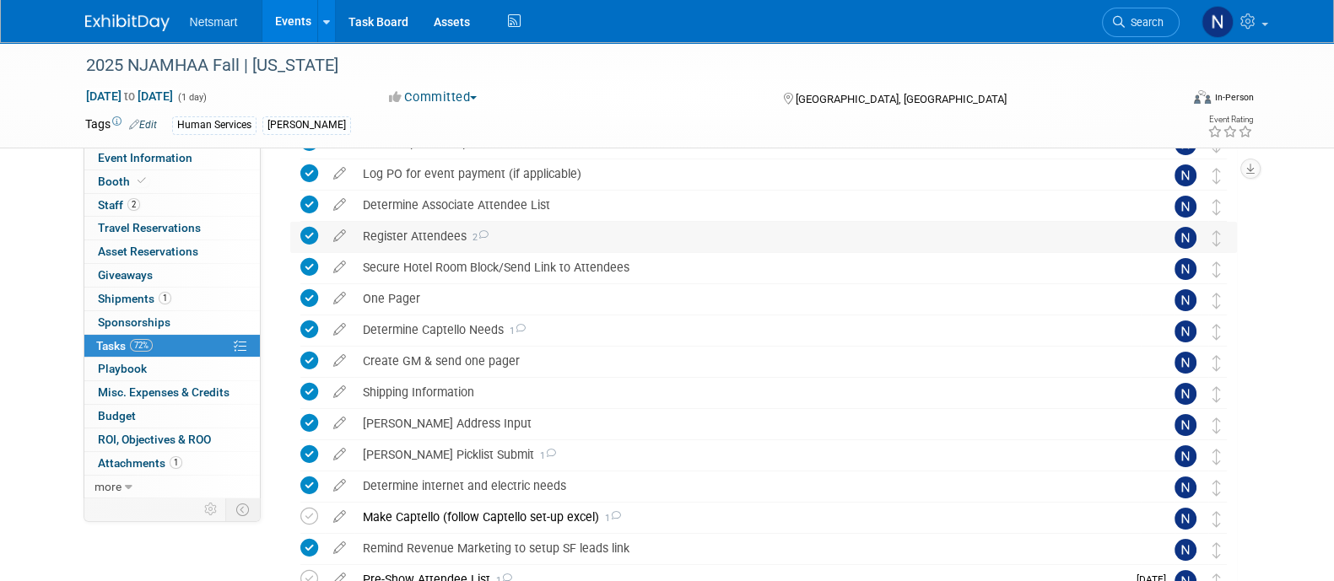
click at [372, 234] on div "Register Attendees 2" at bounding box center [747, 236] width 786 height 29
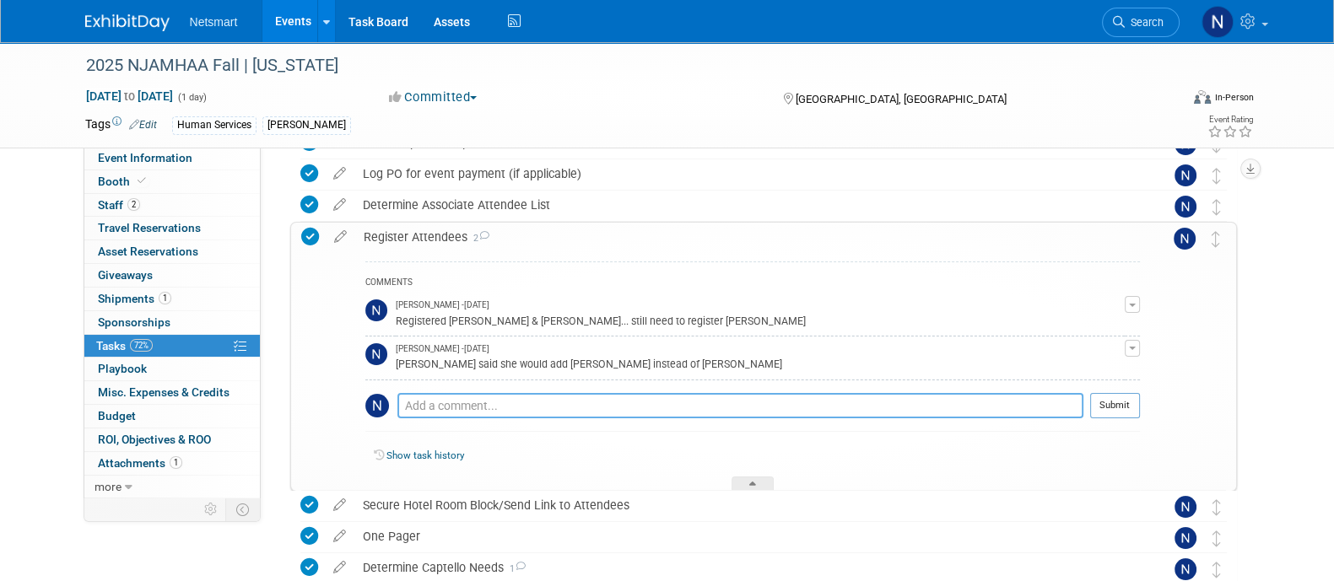
click at [475, 401] on textarea at bounding box center [740, 405] width 686 height 25
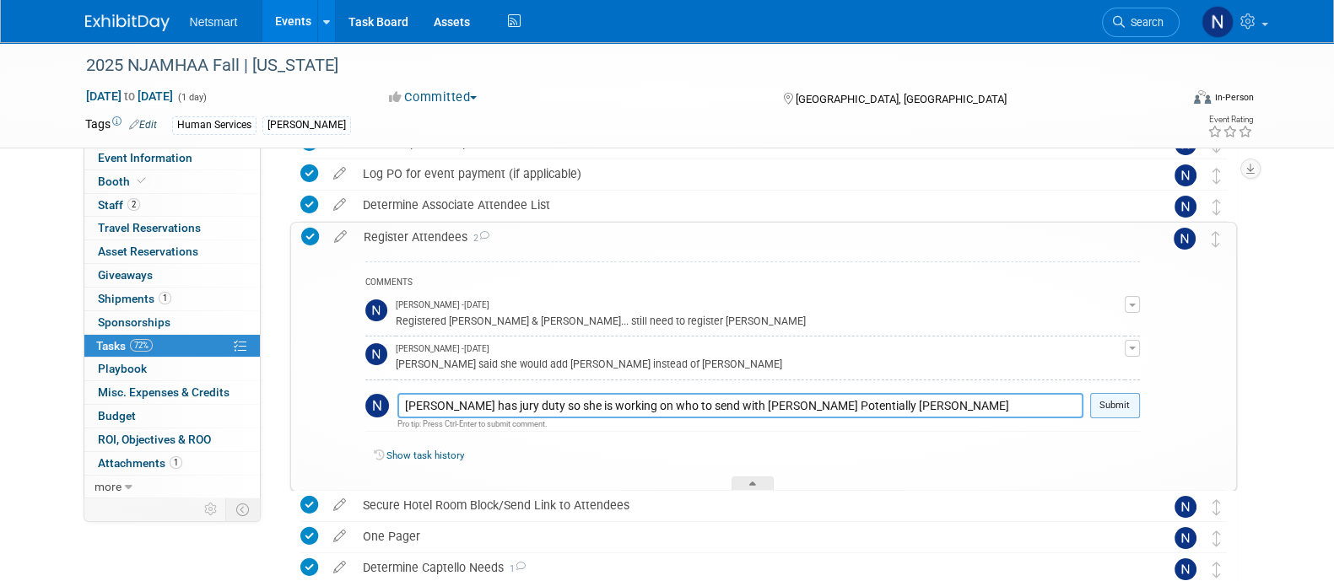
type textarea "Carla has jury duty so she is working on who to send with Keith B. Potentially …"
click at [1112, 400] on button "Submit" at bounding box center [1115, 405] width 50 height 25
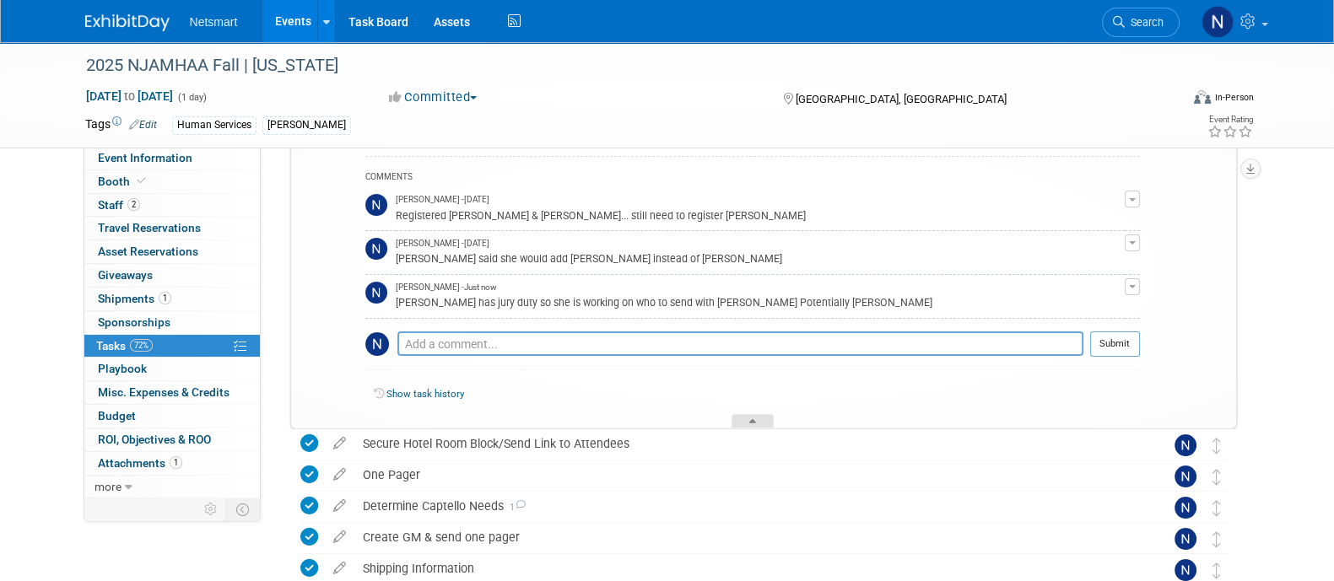
click at [761, 418] on div at bounding box center [752, 421] width 42 height 14
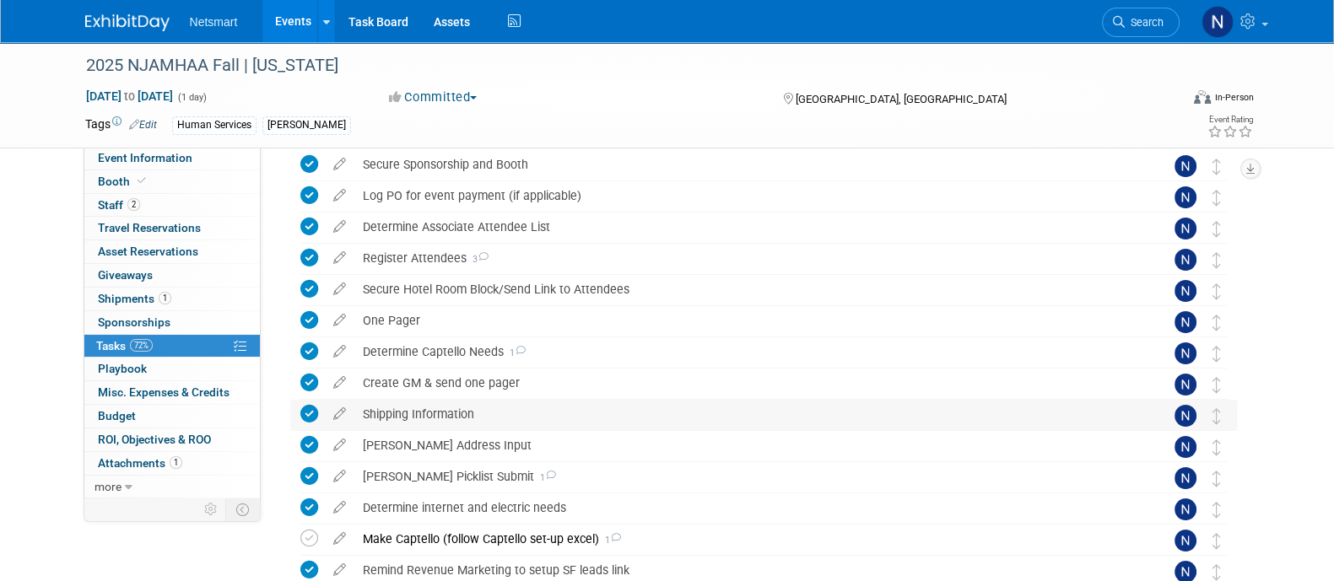
scroll to position [0, 0]
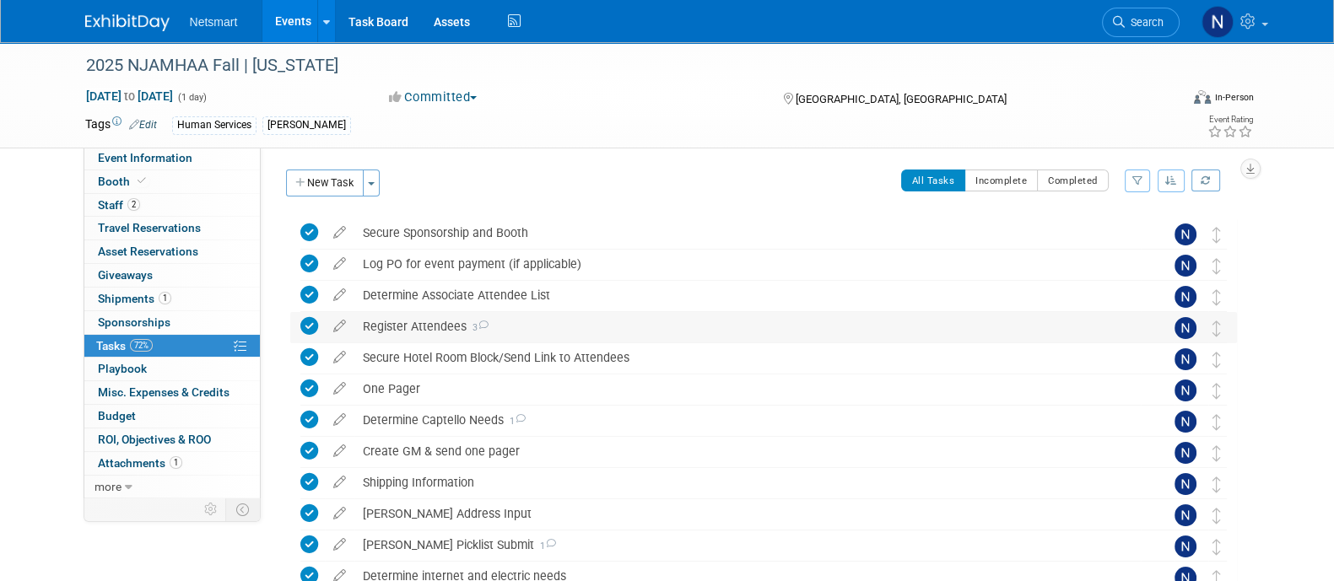
click at [305, 326] on icon at bounding box center [309, 326] width 18 height 18
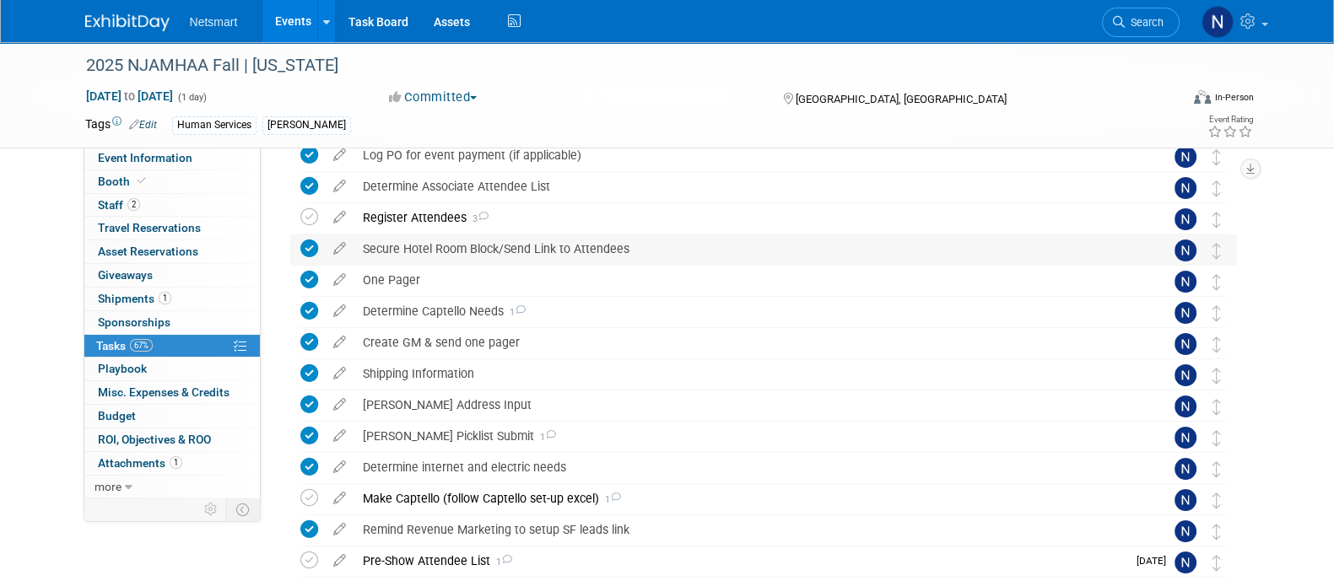
scroll to position [301, 0]
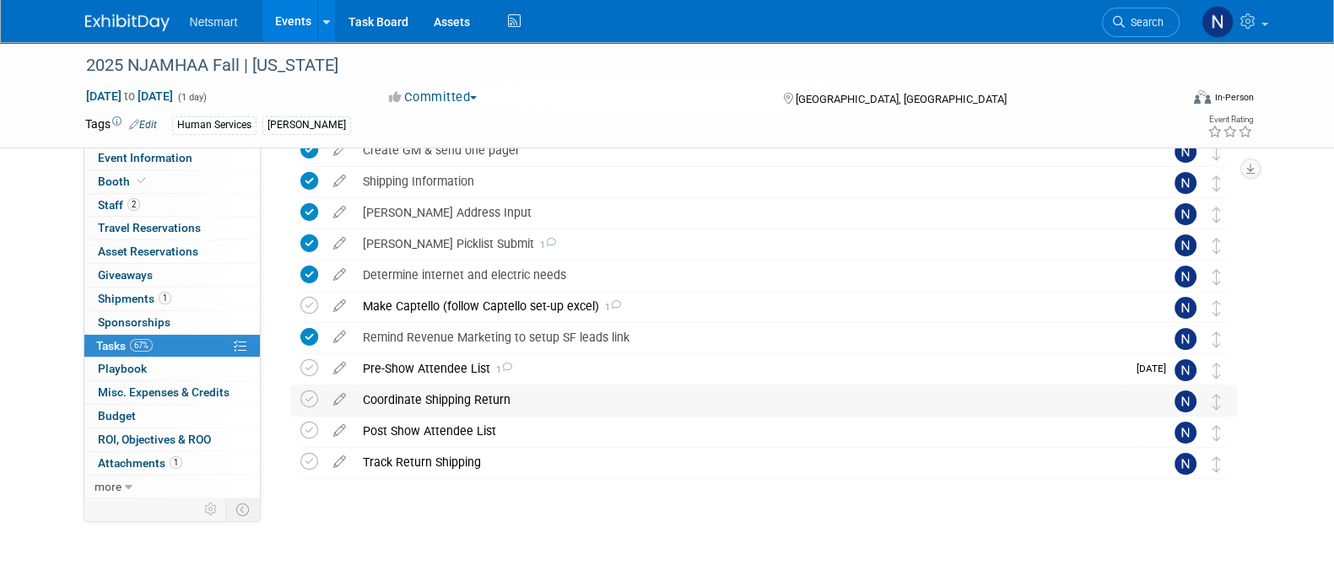
click at [404, 403] on div "Coordinate Shipping Return" at bounding box center [747, 400] width 786 height 29
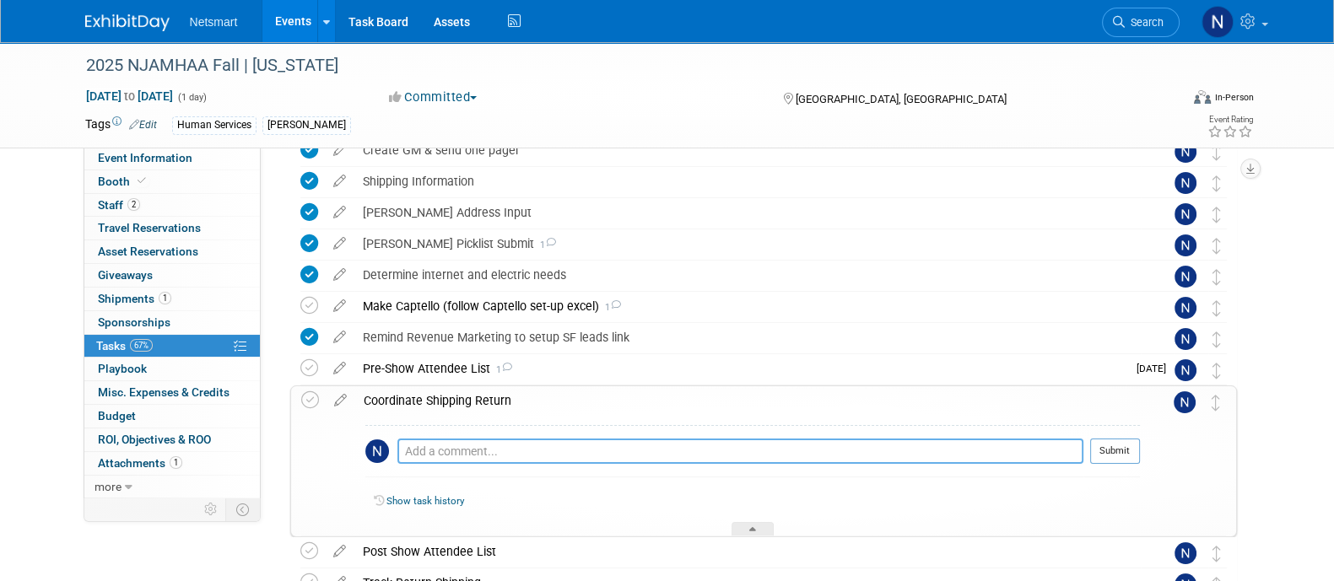
click at [428, 440] on textarea at bounding box center [740, 451] width 686 height 25
type textarea "gave them UPS & FedEx locations for drop off"
click at [1103, 451] on button "Submit" at bounding box center [1115, 451] width 50 height 25
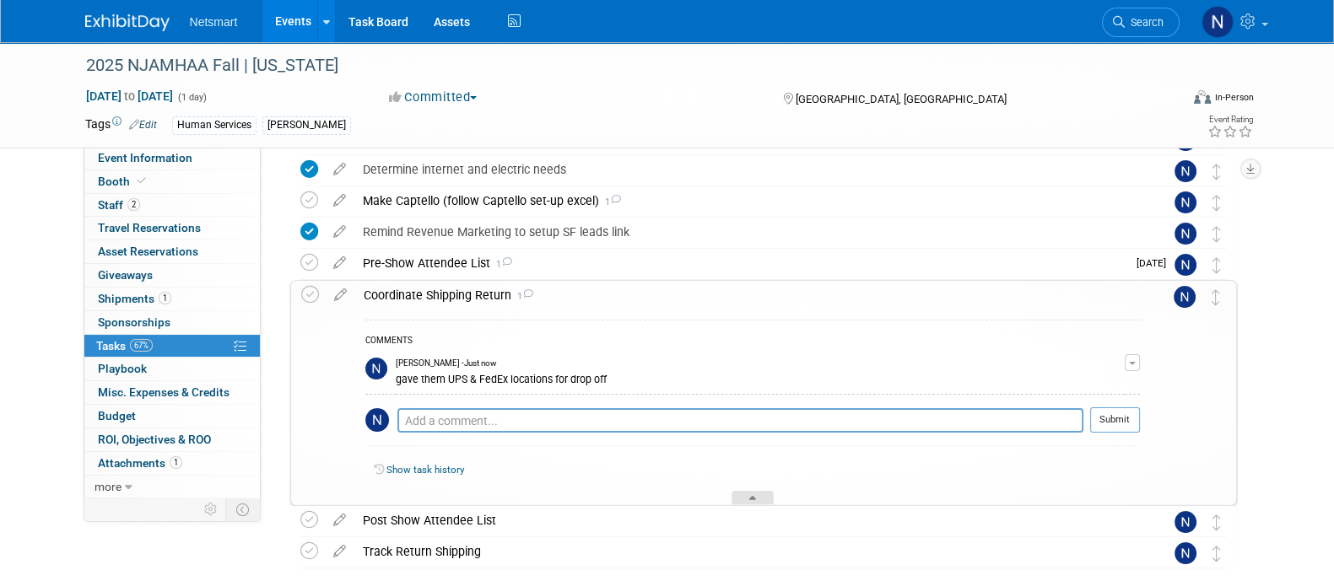
click at [737, 495] on div at bounding box center [752, 498] width 42 height 14
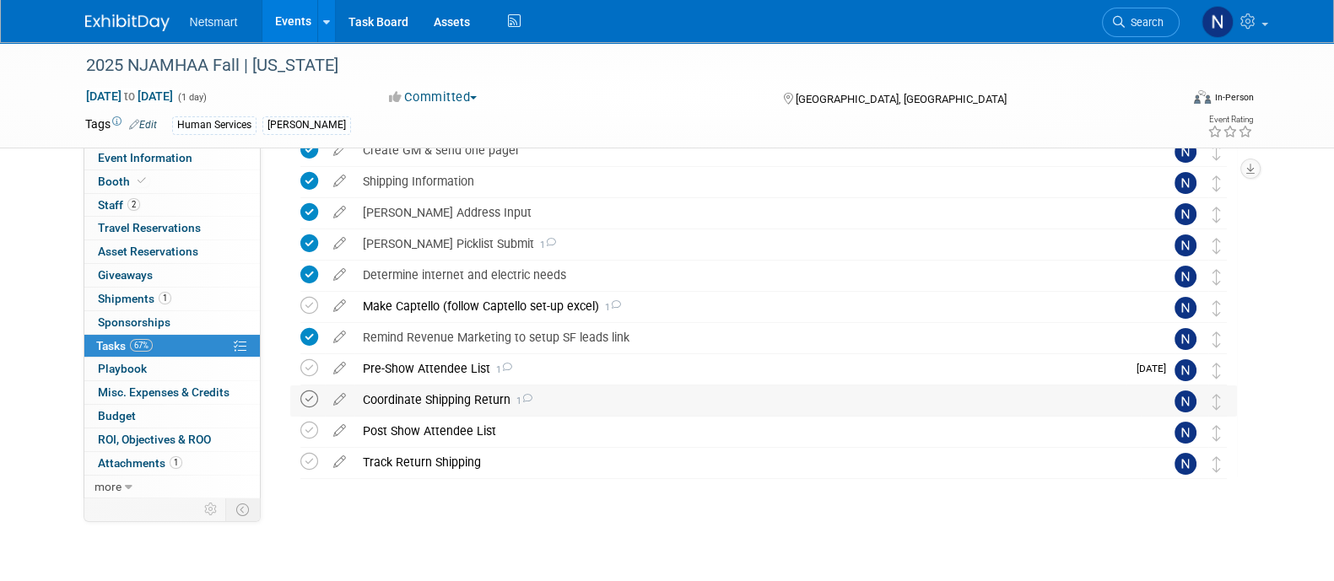
click at [304, 397] on icon at bounding box center [309, 400] width 18 height 18
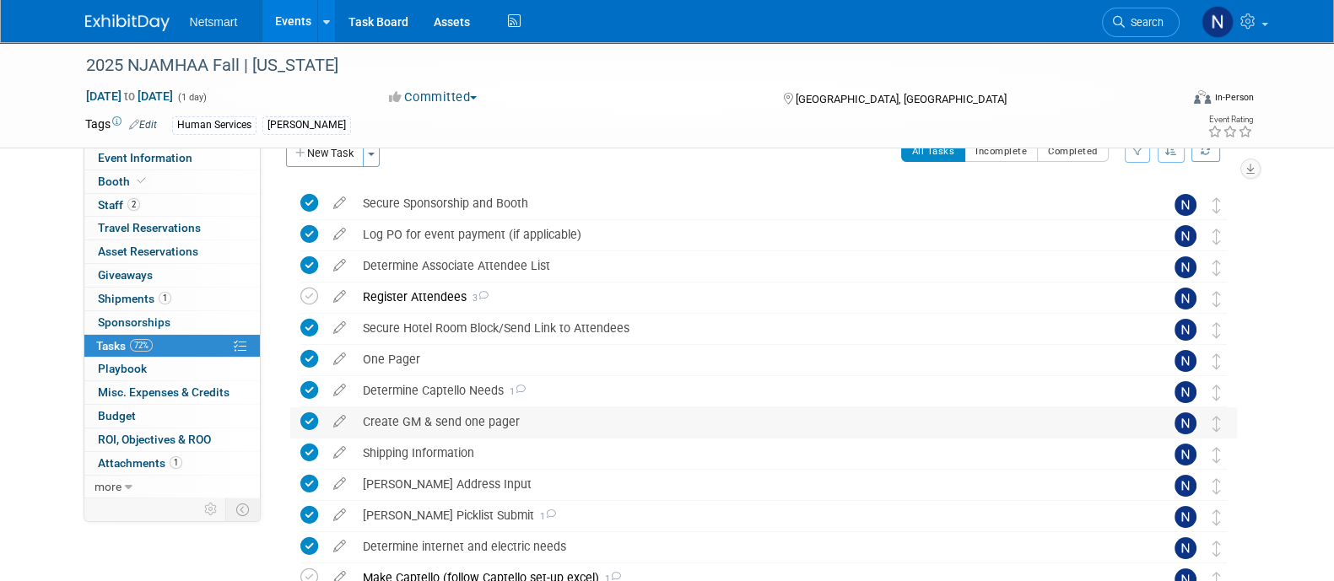
scroll to position [0, 0]
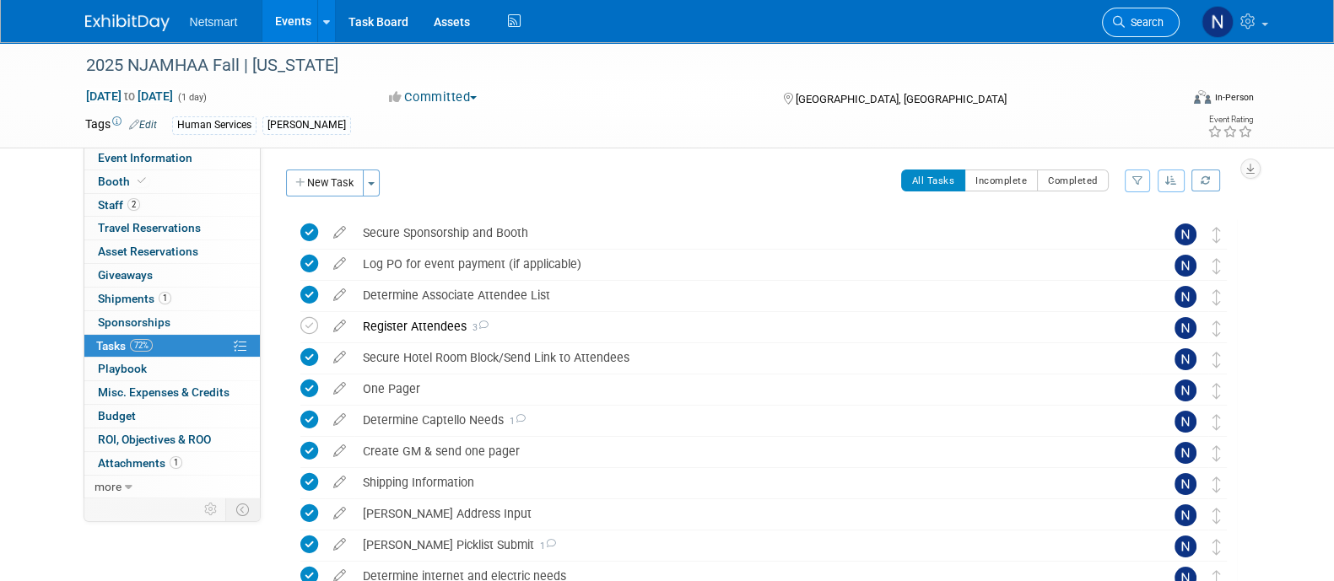
click at [1130, 22] on span "Search" at bounding box center [1144, 22] width 39 height 13
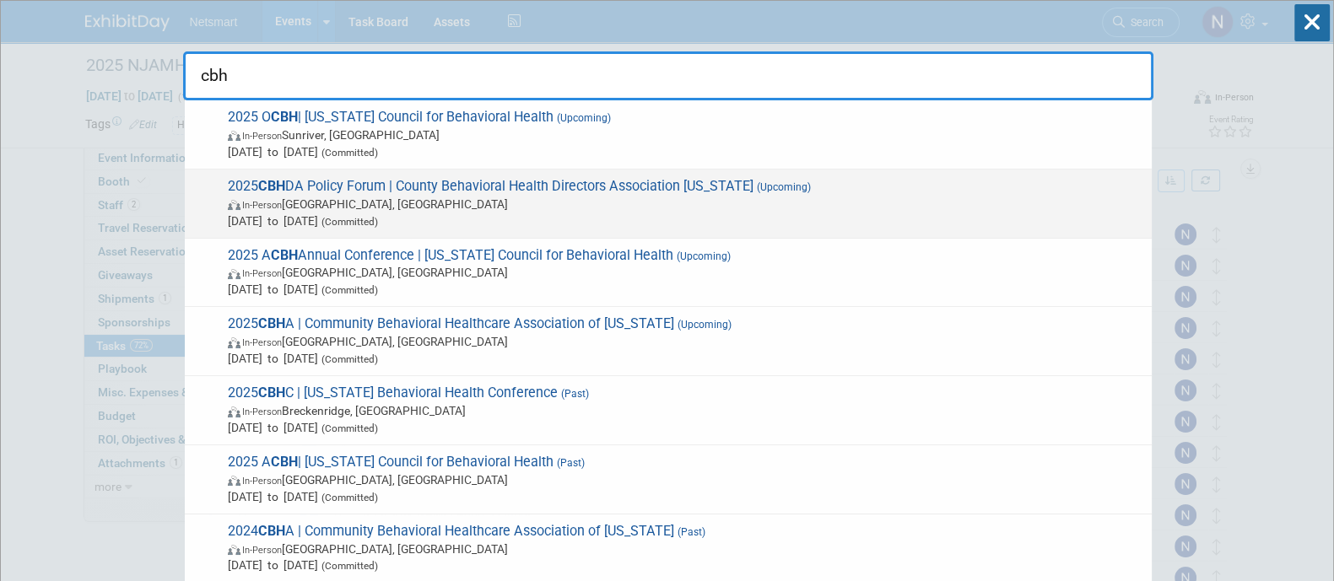
type input "cbh"
click at [357, 214] on span "Oct 22, 2025 to Oct 24, 2025 (Committed)" at bounding box center [685, 221] width 915 height 17
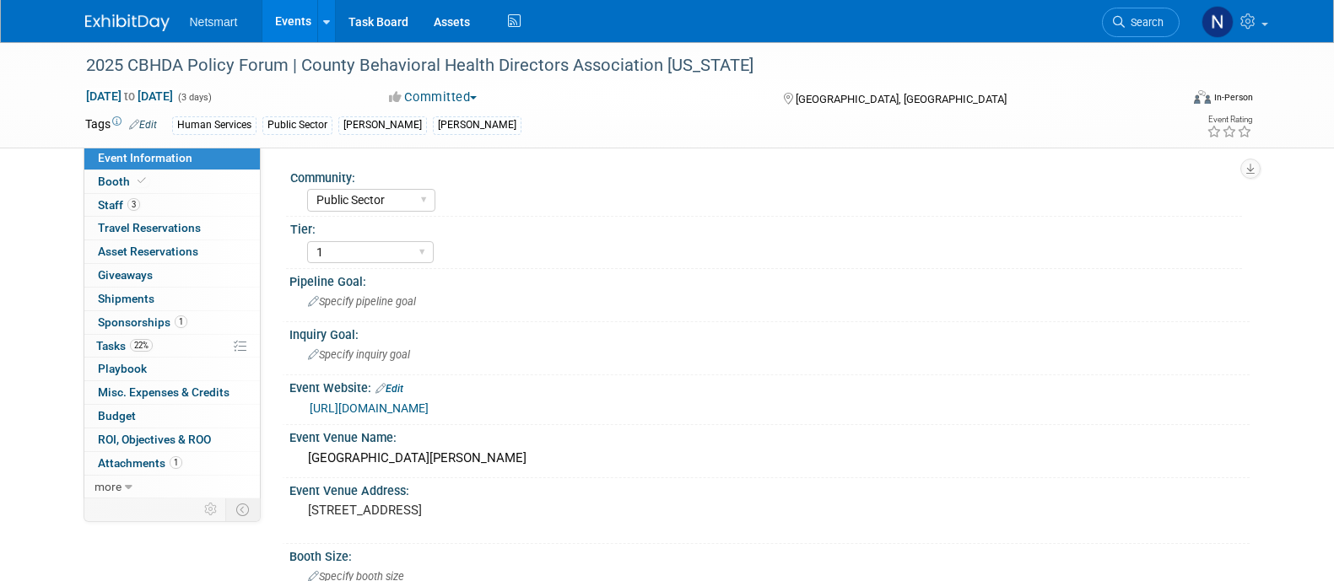
select select "Public Sector"
select select "1"
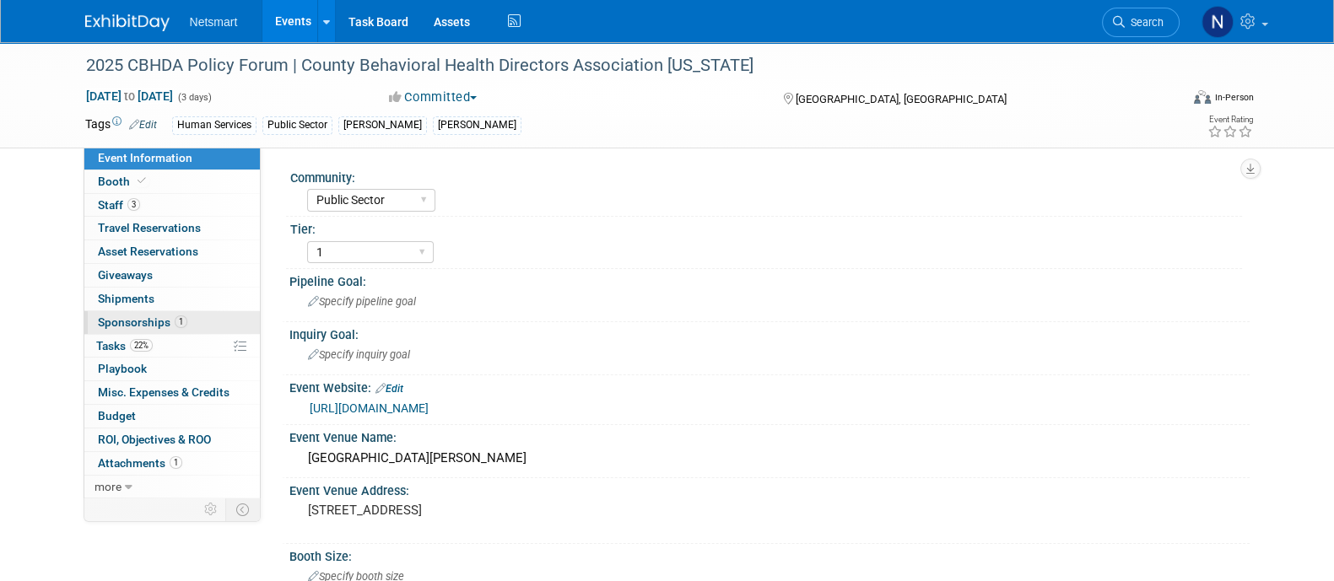
click at [178, 318] on span "1" at bounding box center [181, 322] width 13 height 13
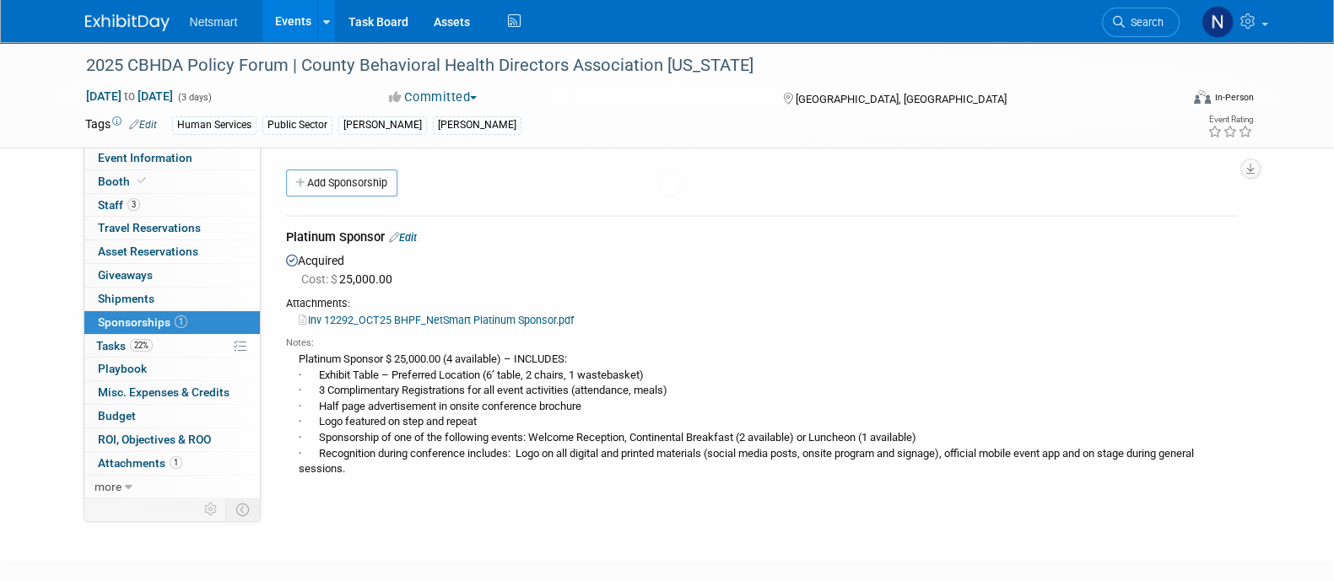
click at [170, 348] on body "Netsmart Events Add Event Bulk Upload Events Shareable Event Boards Recently Vi…" at bounding box center [667, 290] width 1334 height 581
click at [163, 346] on link "22% Tasks 22%" at bounding box center [171, 346] width 175 height 23
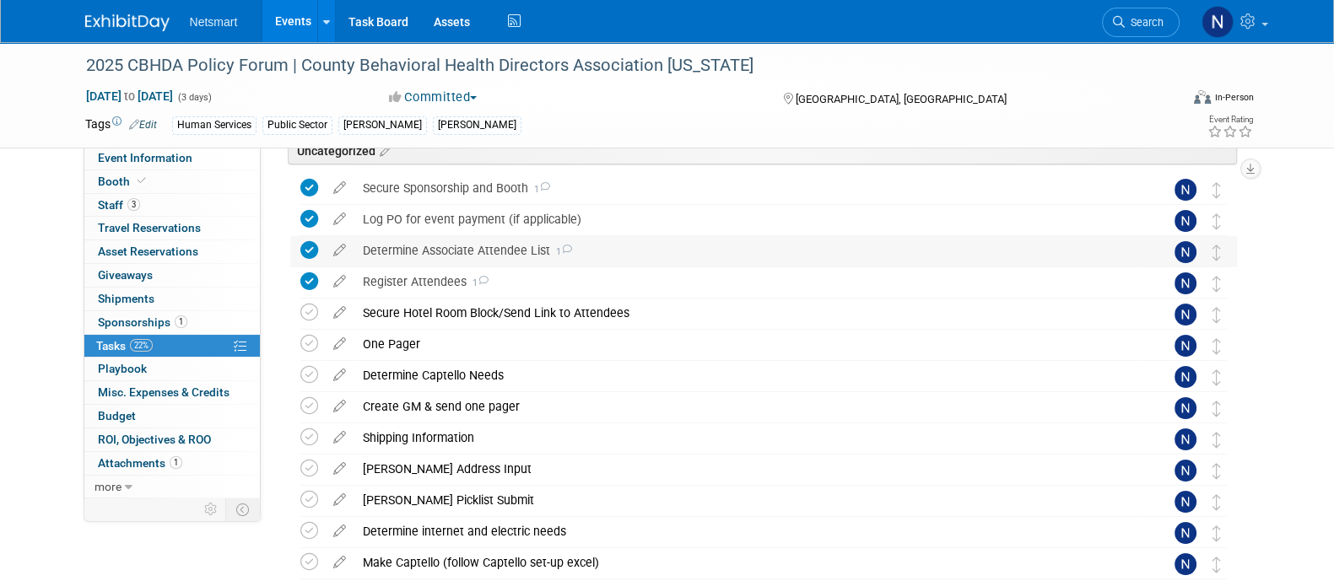
scroll to position [105, 0]
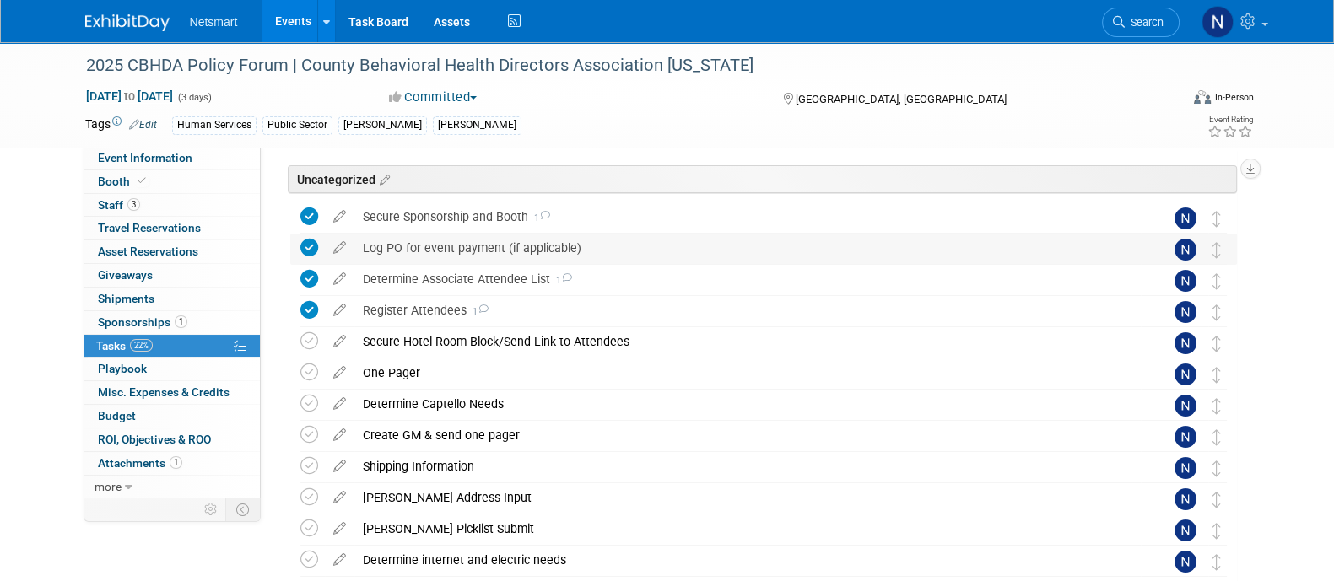
click at [308, 247] on icon at bounding box center [309, 248] width 18 height 18
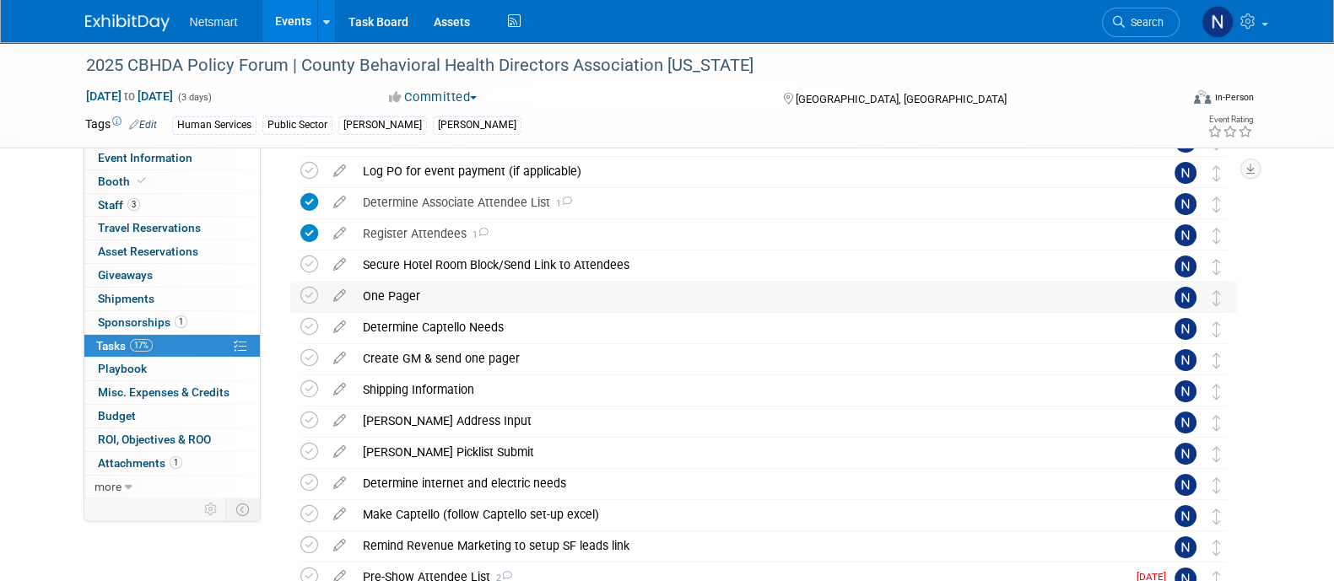
scroll to position [210, 0]
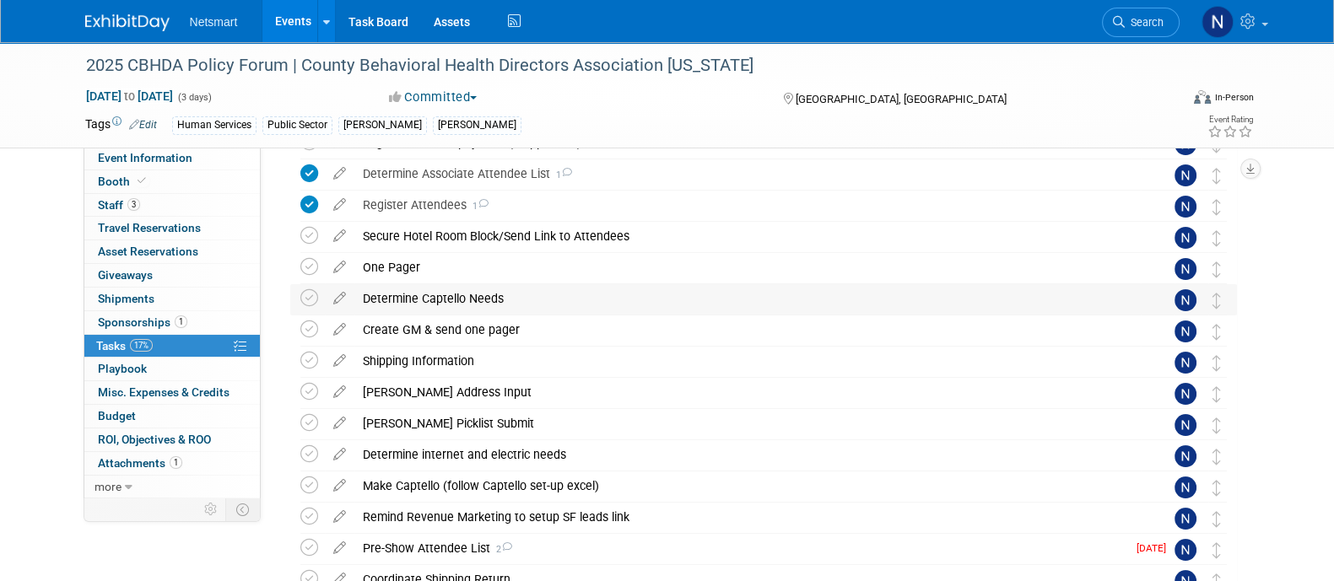
click at [386, 300] on div "Determine Captello Needs" at bounding box center [747, 298] width 786 height 29
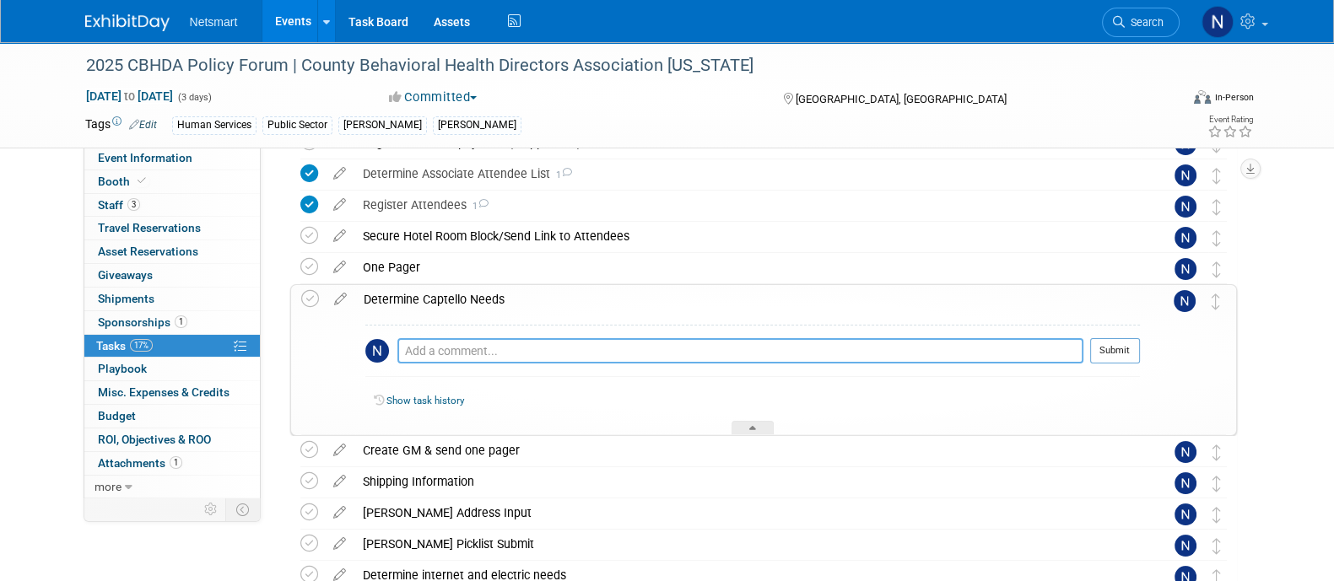
click at [422, 345] on textarea at bounding box center [740, 350] width 686 height 25
type textarea "scan with giveaway"
click at [1114, 353] on button "Submit" at bounding box center [1115, 350] width 50 height 25
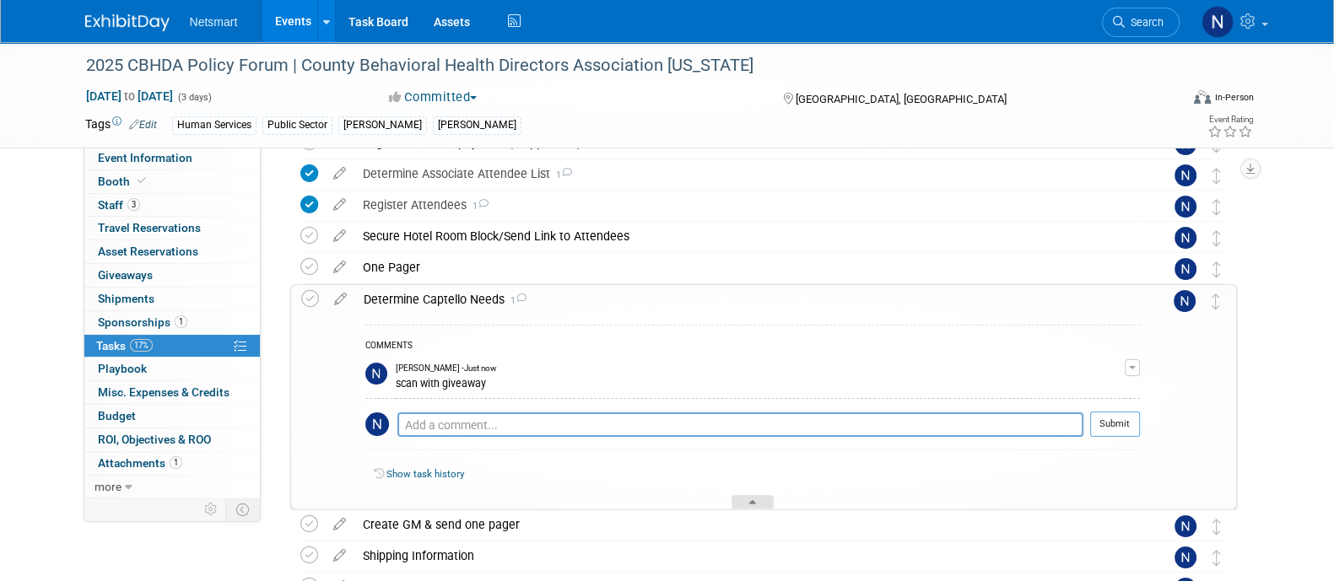
click at [752, 501] on icon at bounding box center [752, 505] width 7 height 10
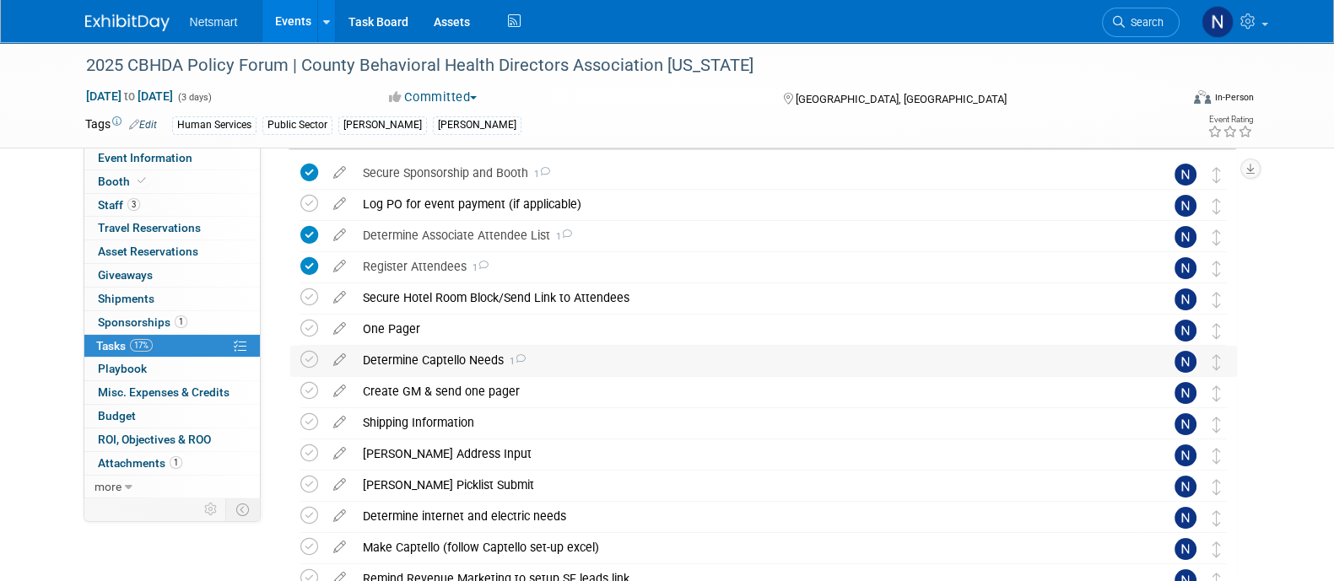
scroll to position [105, 0]
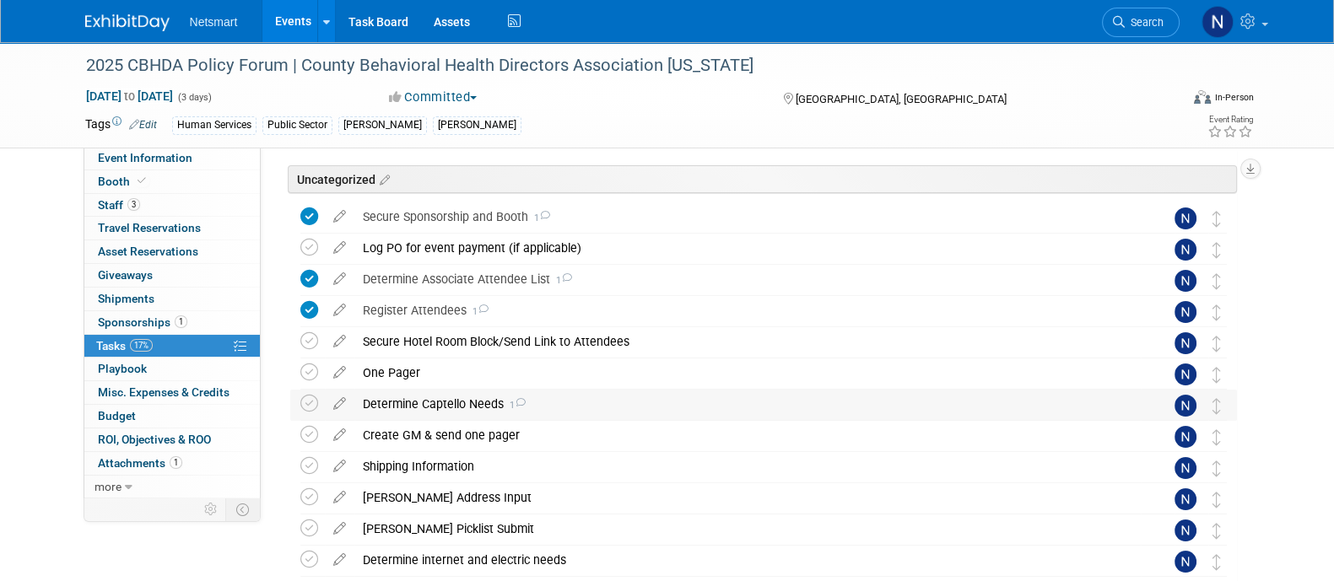
click at [434, 407] on div "Determine Captello Needs 1" at bounding box center [747, 404] width 786 height 29
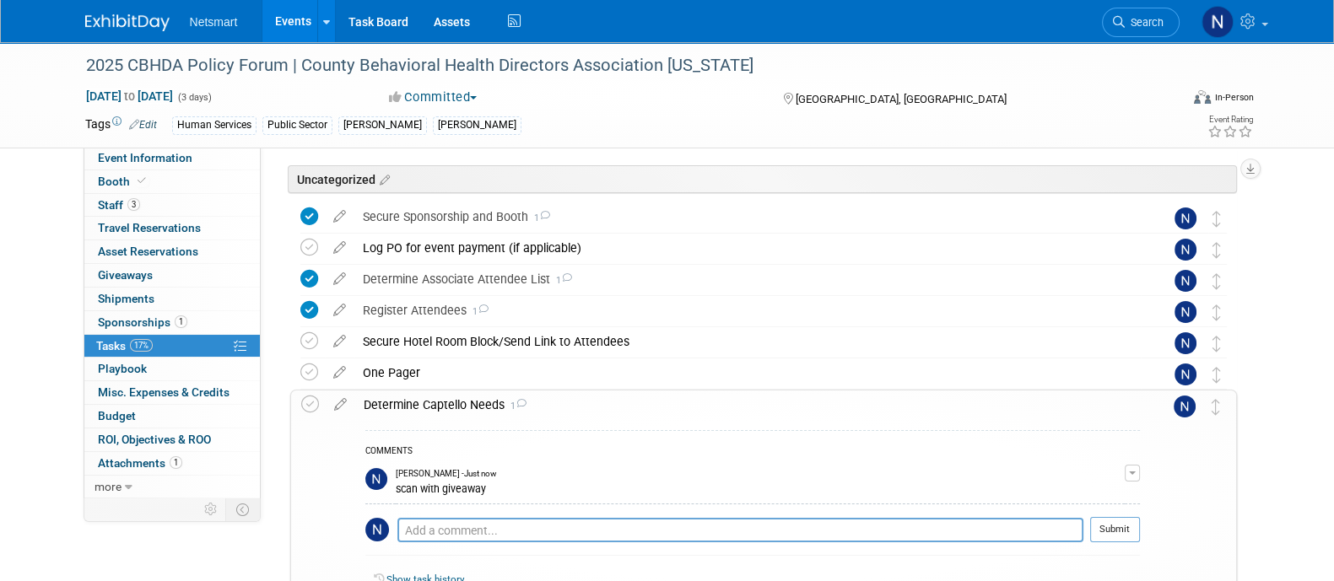
click at [1128, 477] on button "button" at bounding box center [1132, 473] width 15 height 17
click at [1051, 487] on link "Edit Comment" at bounding box center [1072, 498] width 133 height 24
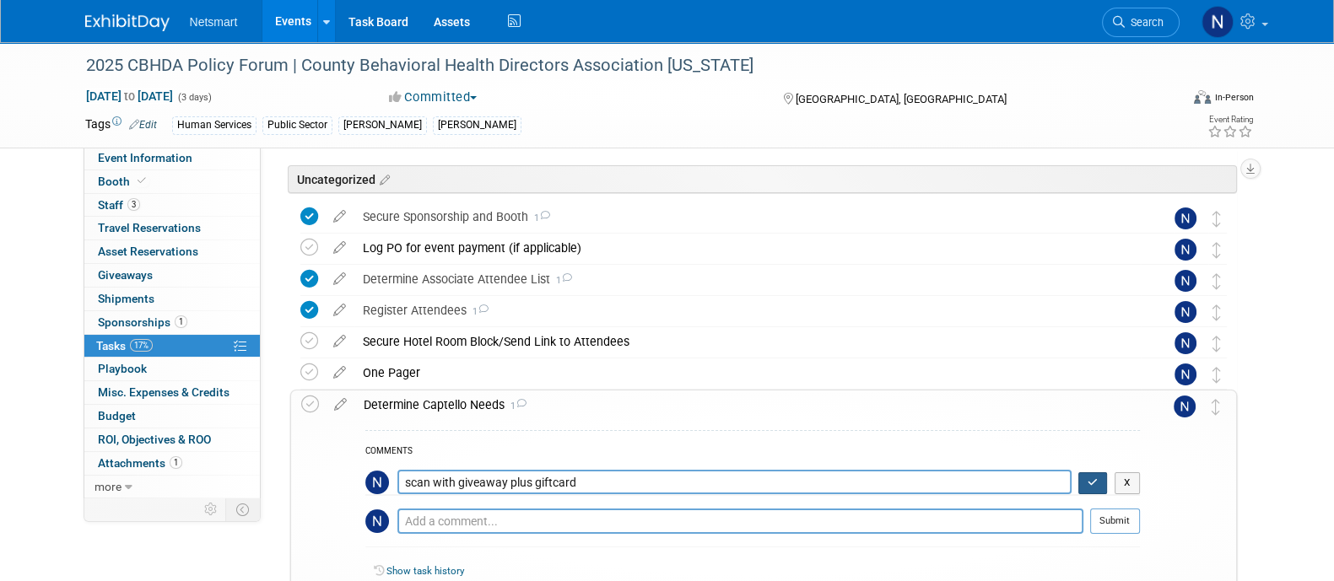
type textarea "scan with giveaway plus giftcard"
click at [1084, 486] on button "button" at bounding box center [1093, 483] width 30 height 22
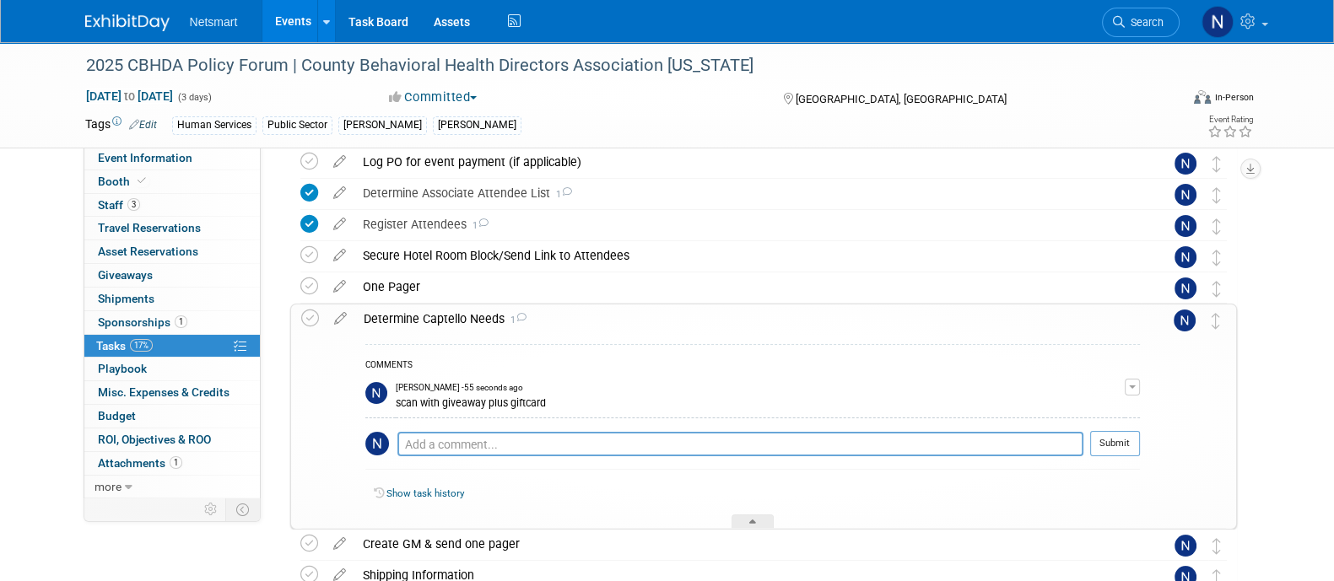
scroll to position [210, 0]
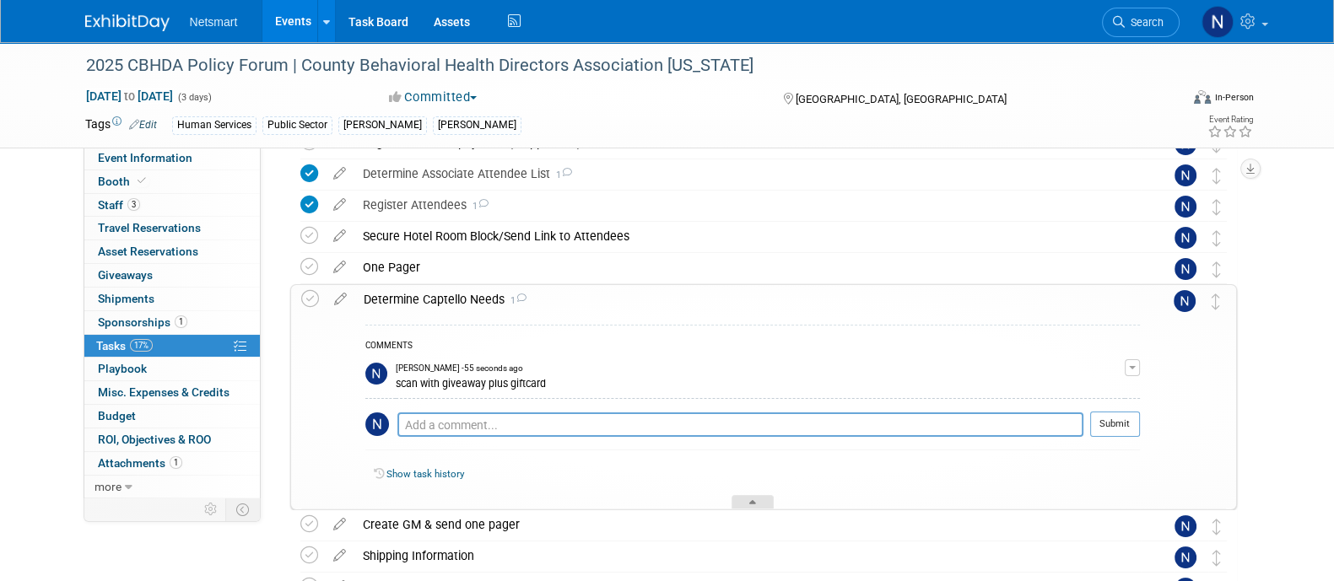
click at [749, 495] on div at bounding box center [752, 502] width 42 height 14
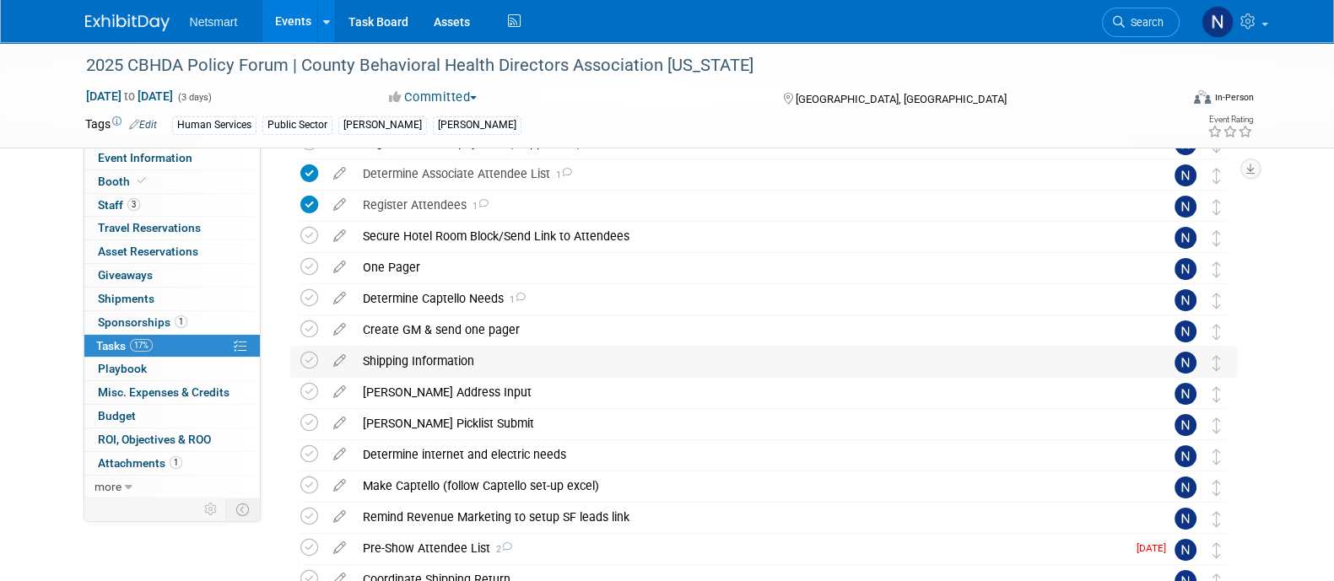
click at [386, 359] on div "Shipping Information" at bounding box center [747, 361] width 786 height 29
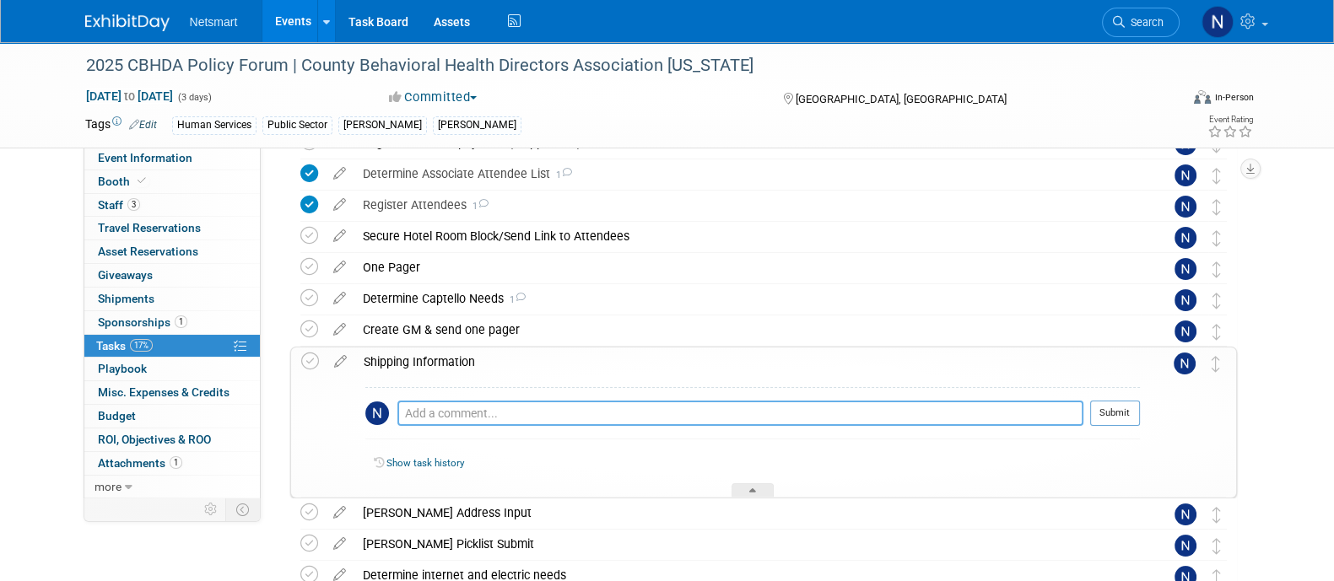
click at [434, 407] on textarea at bounding box center [740, 413] width 686 height 25
type textarea "asked [DATE]"
click at [1104, 413] on button "Submit" at bounding box center [1115, 413] width 50 height 25
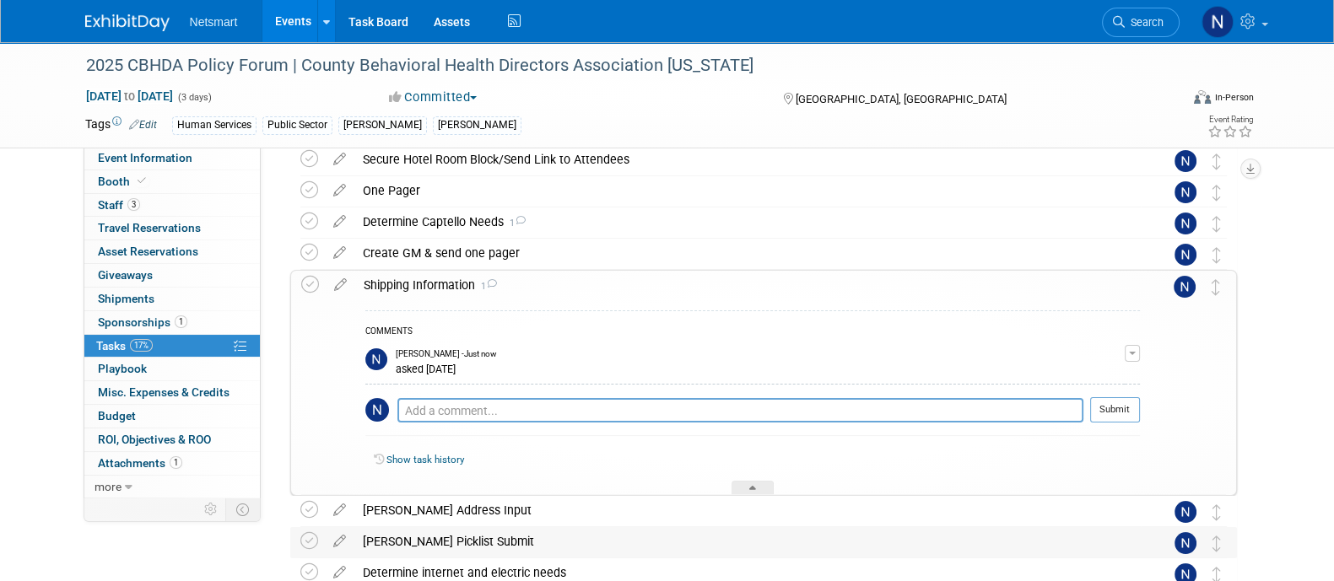
scroll to position [316, 0]
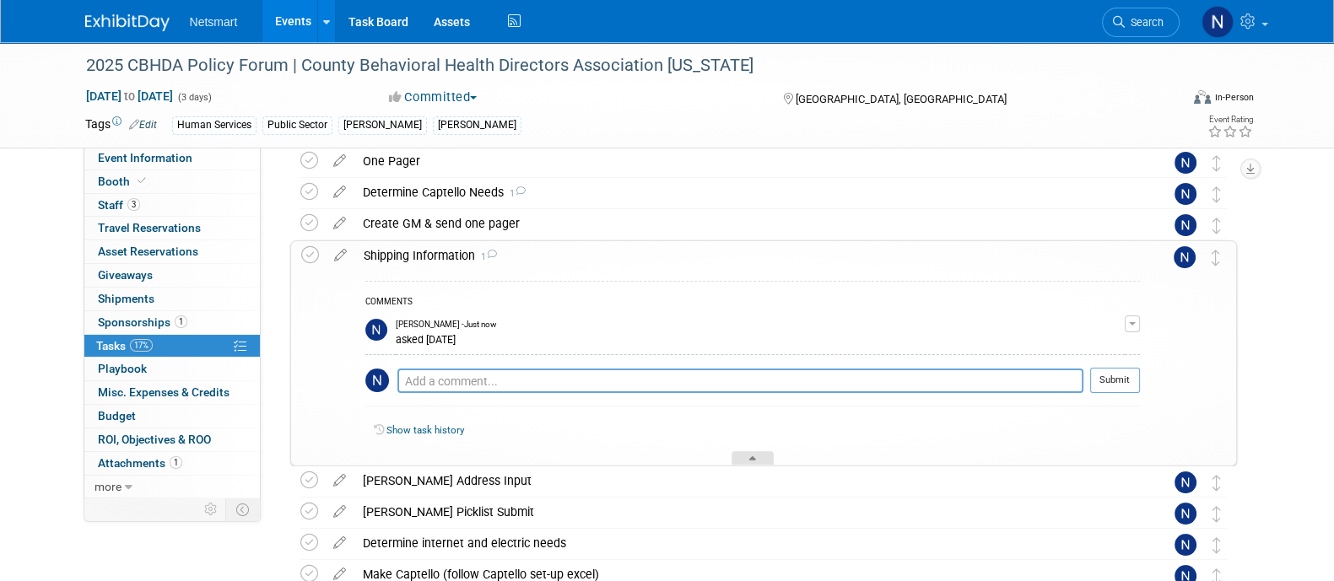
click at [752, 460] on icon at bounding box center [752, 461] width 7 height 10
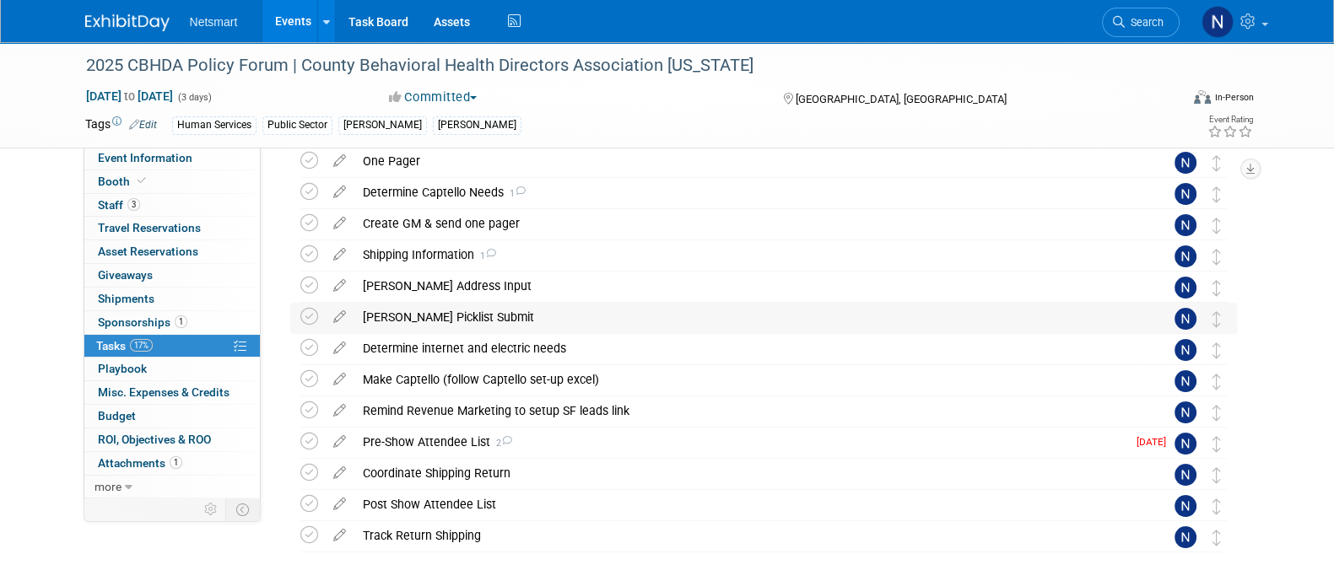
click at [426, 321] on div "[PERSON_NAME] Picklist Submit" at bounding box center [747, 317] width 786 height 29
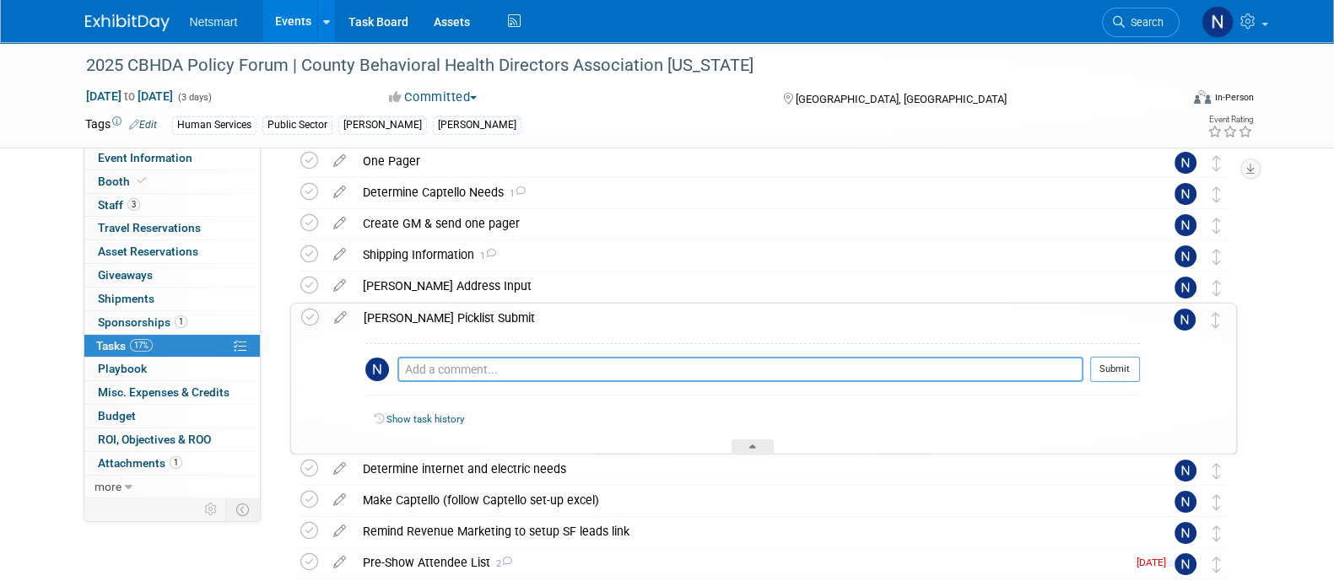
click at [450, 366] on textarea at bounding box center [740, 369] width 686 height 25
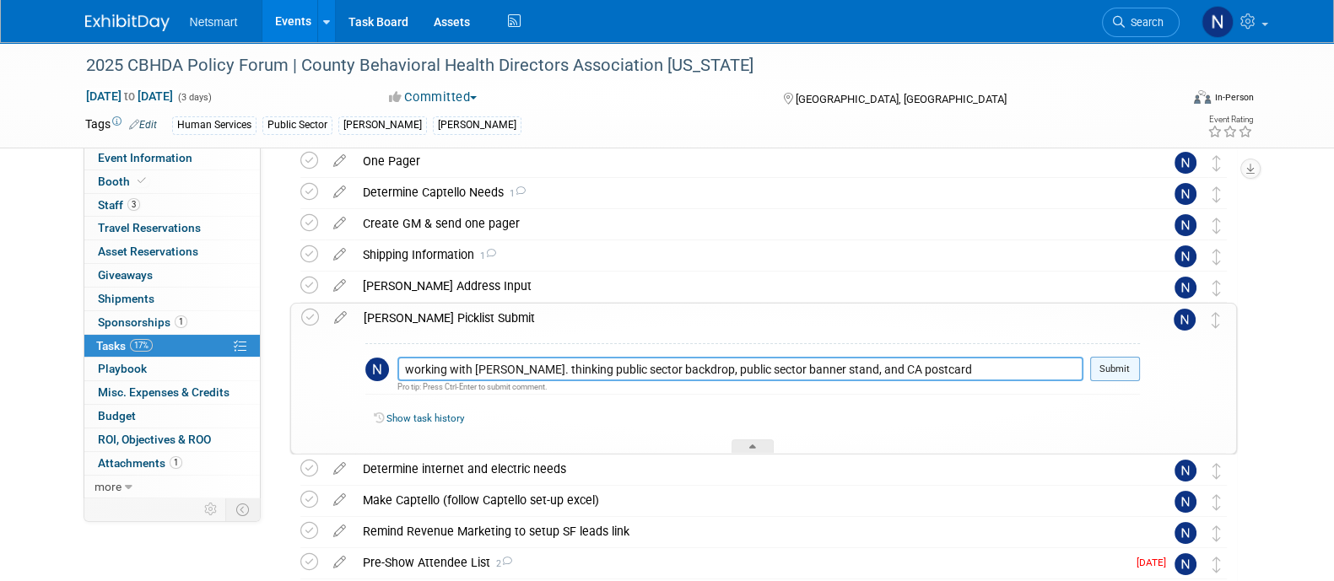
type textarea "working with [PERSON_NAME]. thinking public sector backdrop, public sector bann…"
click at [1131, 371] on button "Submit" at bounding box center [1115, 369] width 50 height 25
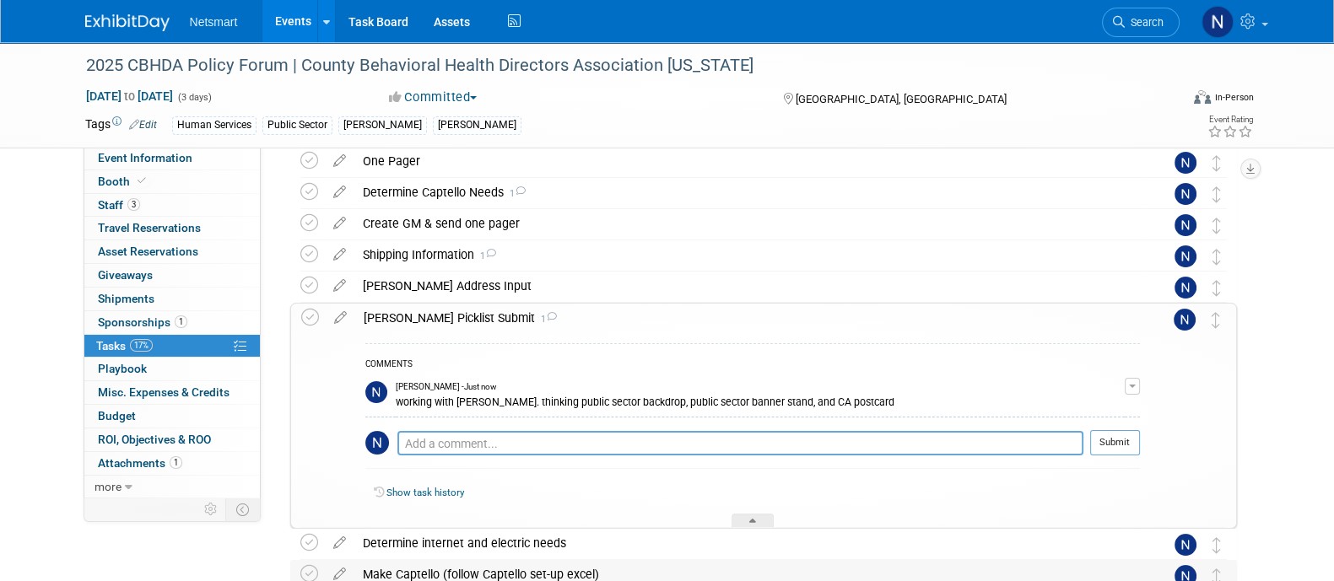
click at [755, 518] on div at bounding box center [752, 521] width 42 height 14
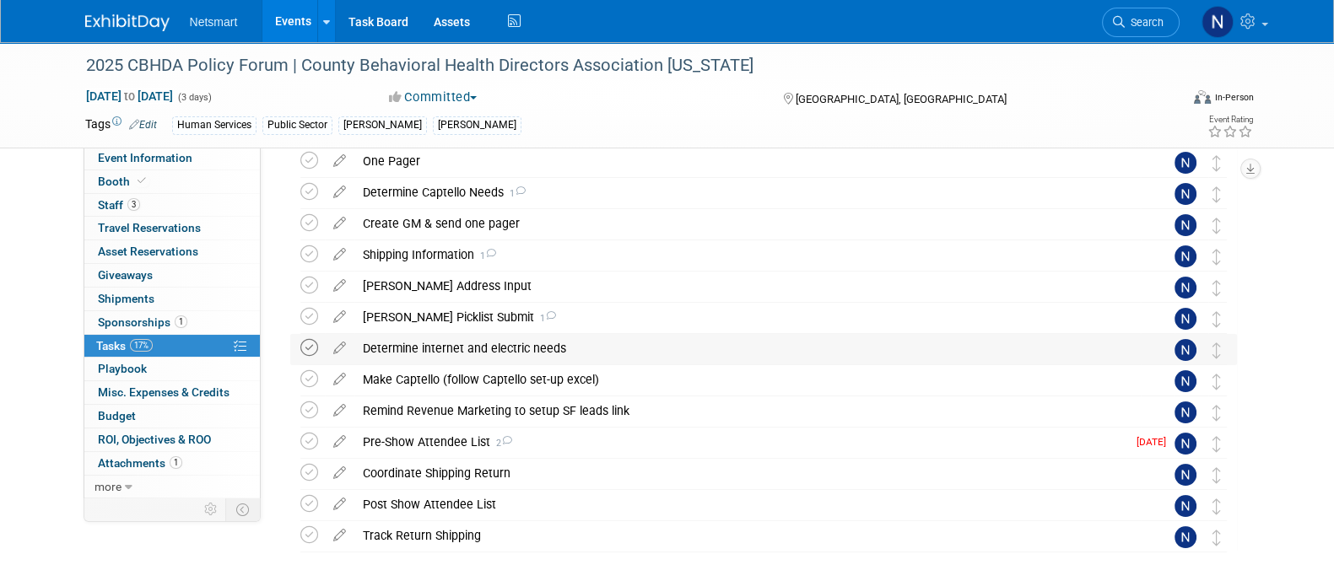
click at [311, 350] on icon at bounding box center [309, 348] width 18 height 18
click at [447, 380] on div "Make Captello (follow Captello set-up excel)" at bounding box center [747, 379] width 786 height 29
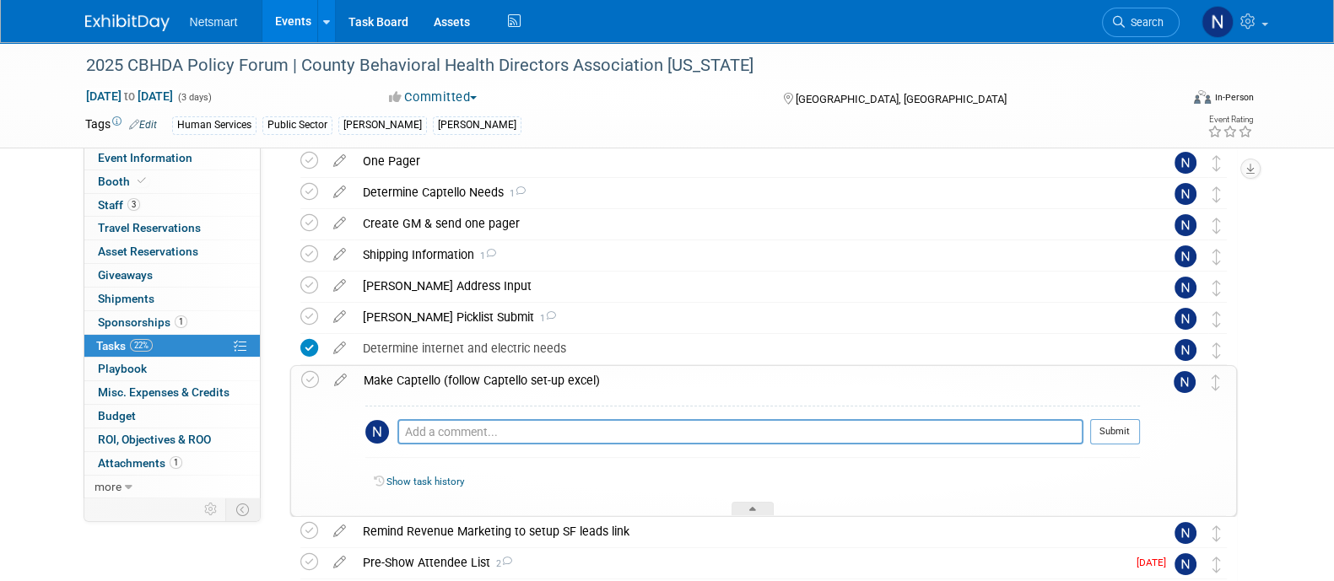
click at [447, 380] on div "Make Captello (follow Captello set-up excel)" at bounding box center [747, 380] width 785 height 29
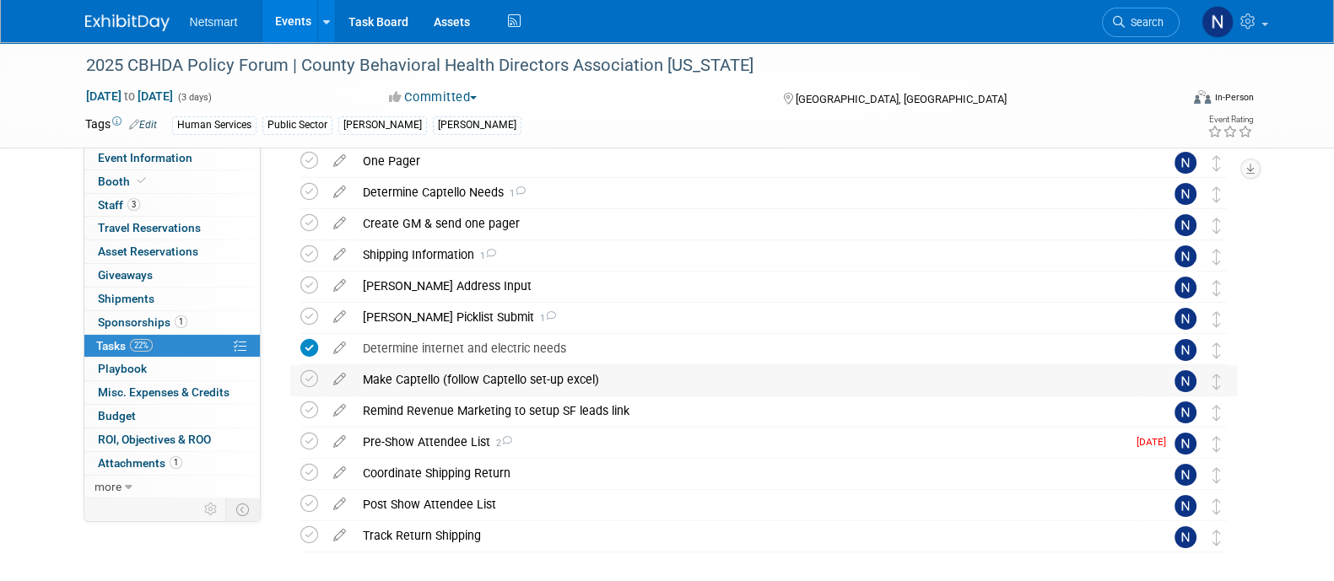
scroll to position [210, 0]
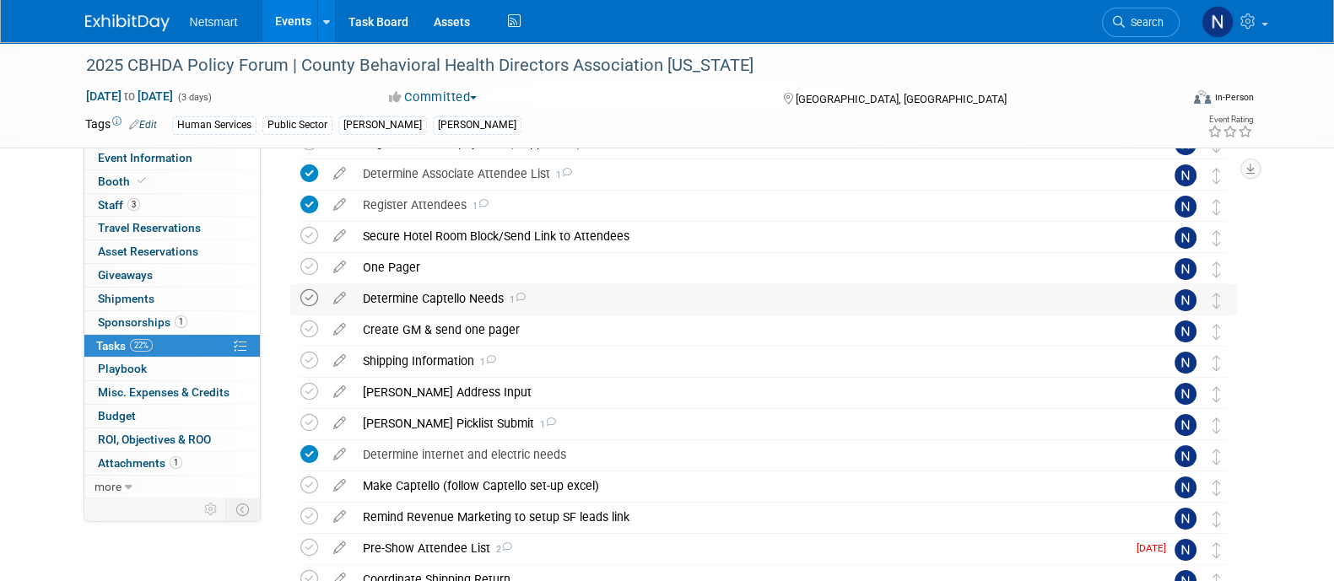
click at [313, 297] on icon at bounding box center [309, 298] width 18 height 18
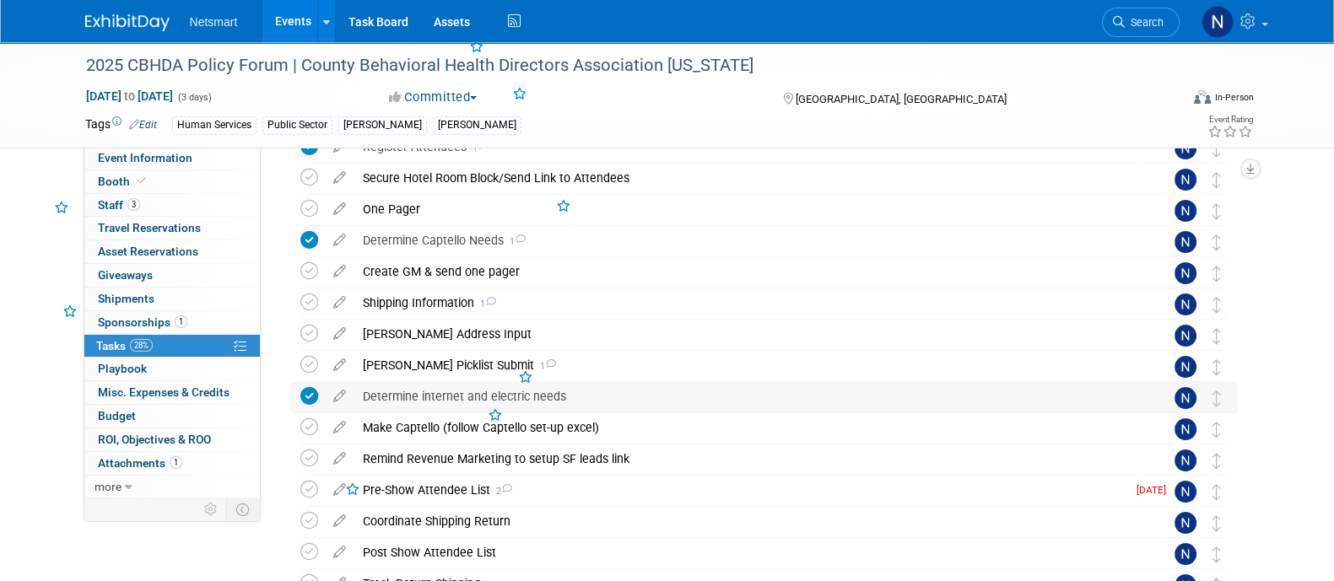
scroll to position [316, 0]
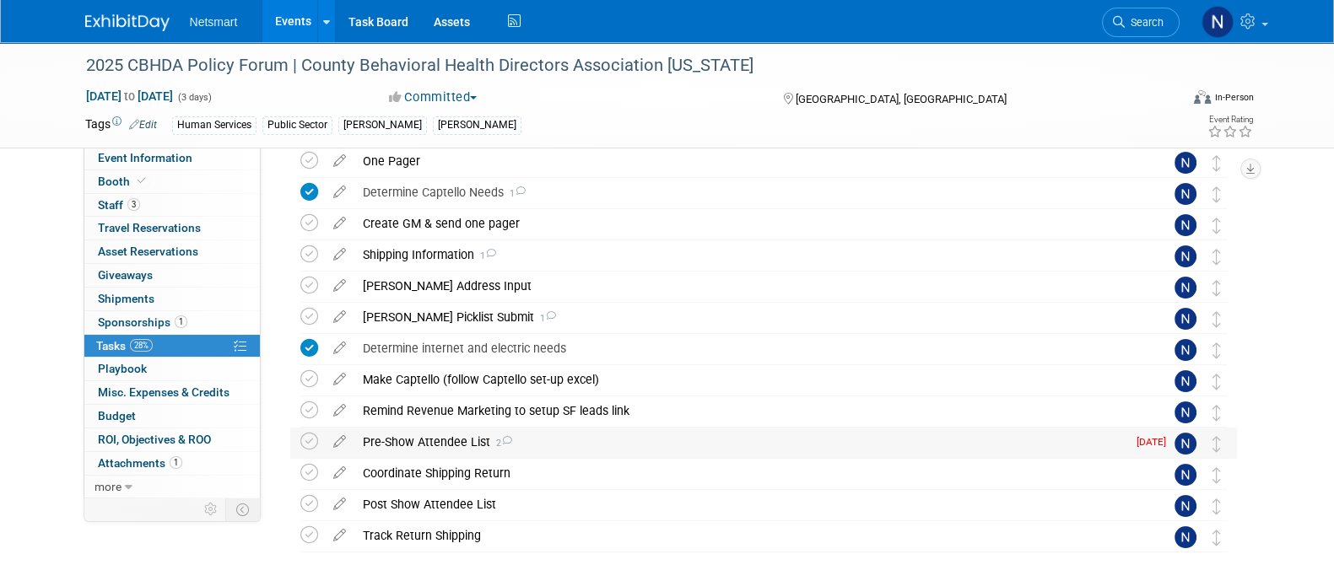
click at [430, 437] on div "Pre-Show Attendee List 2" at bounding box center [740, 442] width 772 height 29
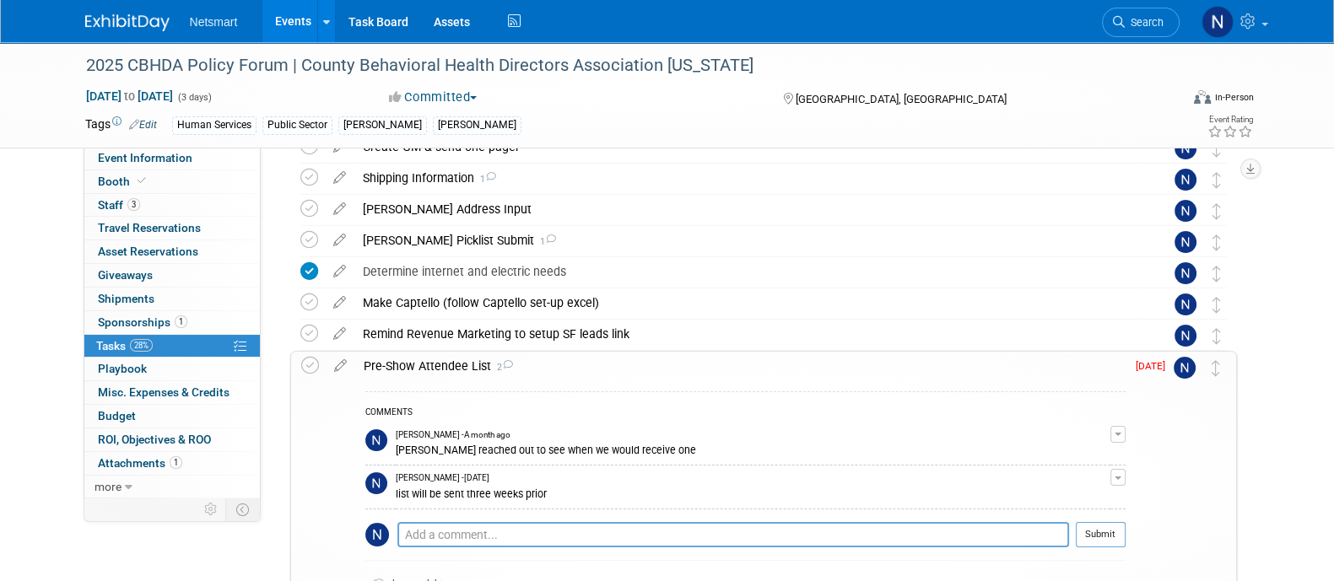
scroll to position [421, 0]
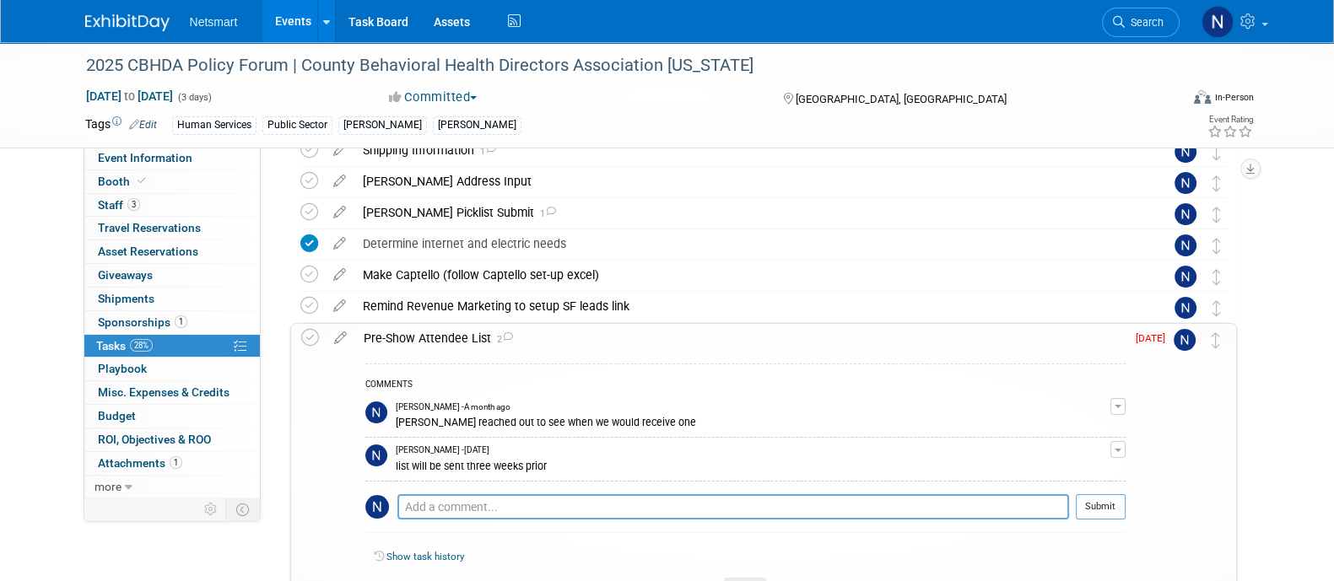
click at [439, 337] on div "Pre-Show Attendee List 2" at bounding box center [740, 338] width 770 height 29
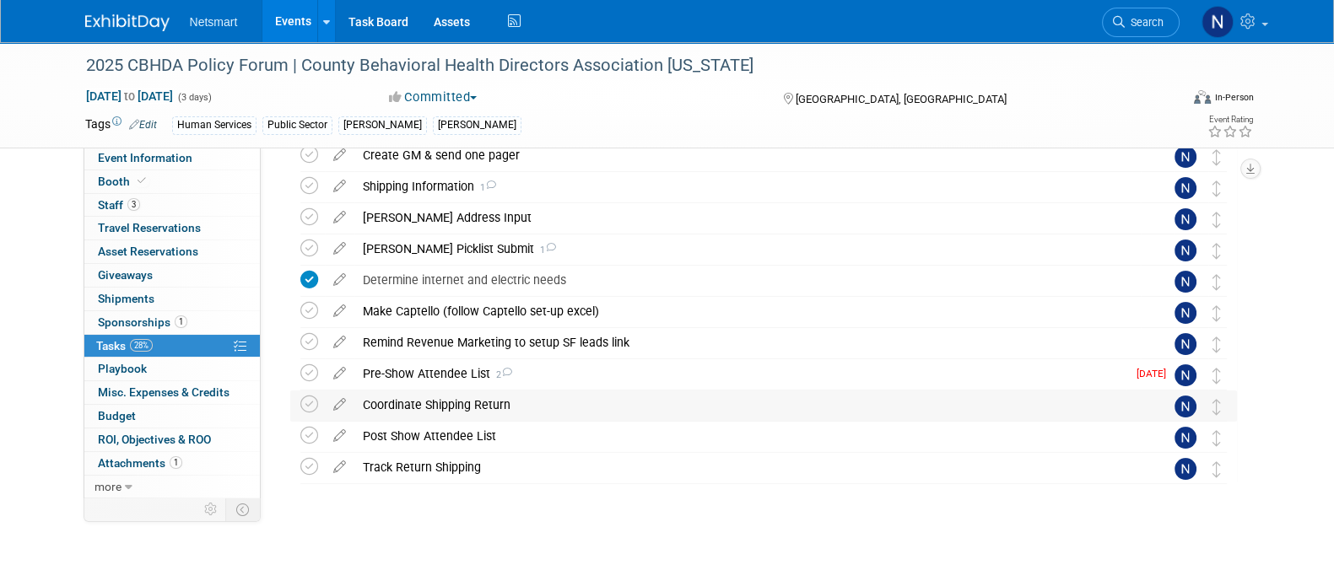
scroll to position [390, 0]
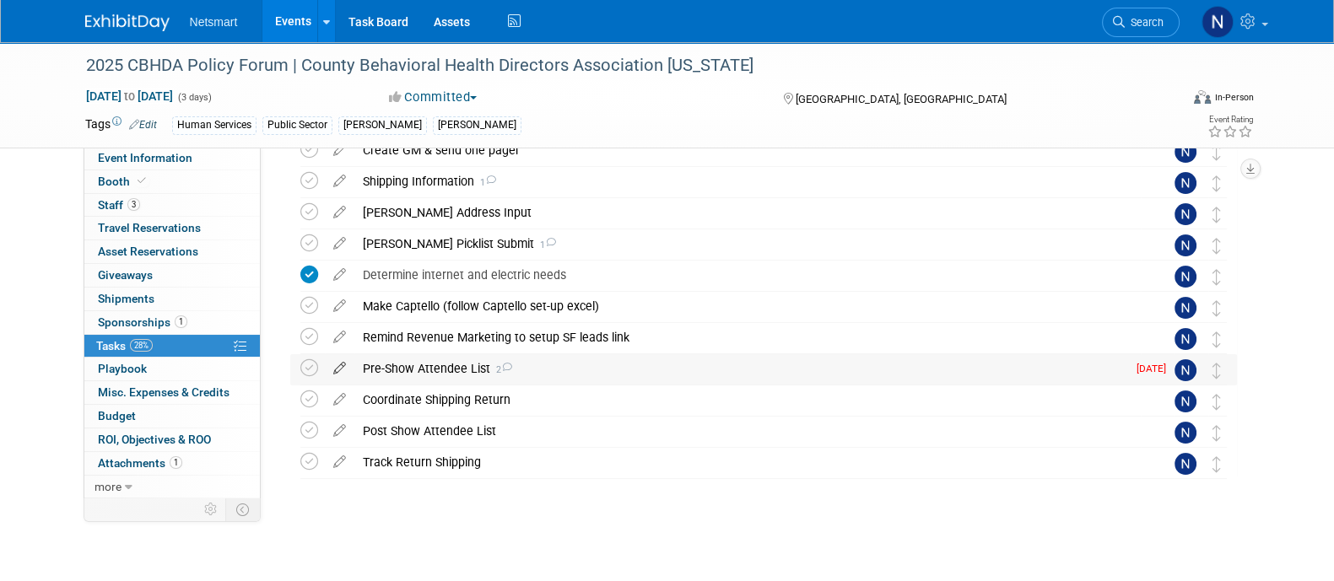
click at [341, 368] on icon at bounding box center [340, 364] width 30 height 21
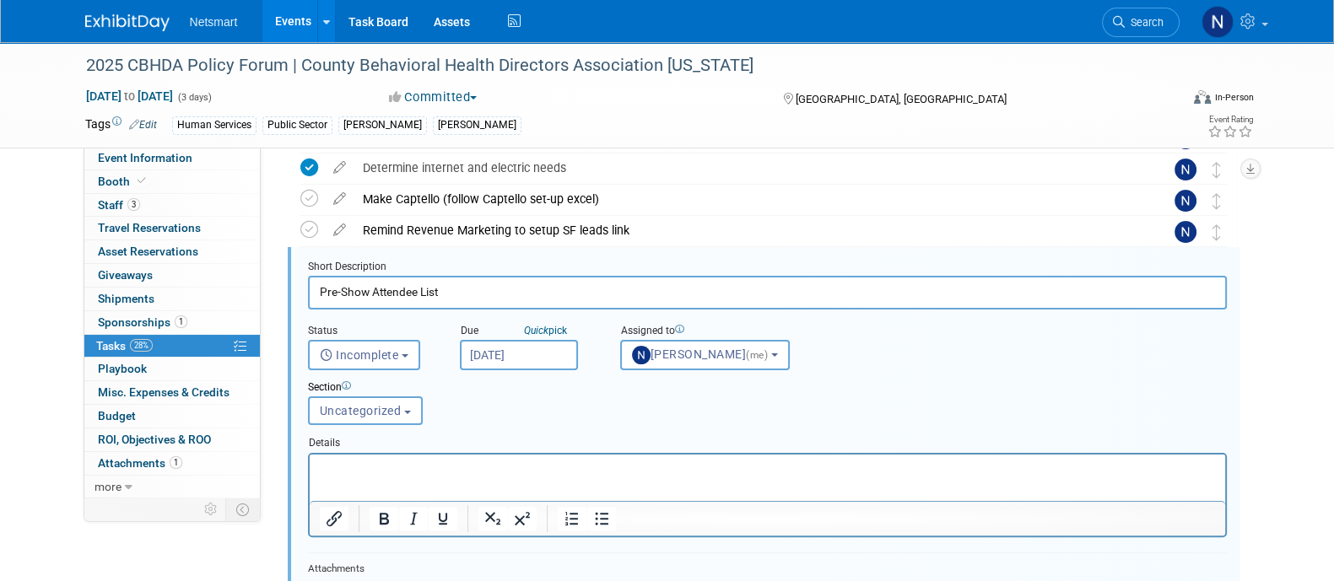
scroll to position [0, 0]
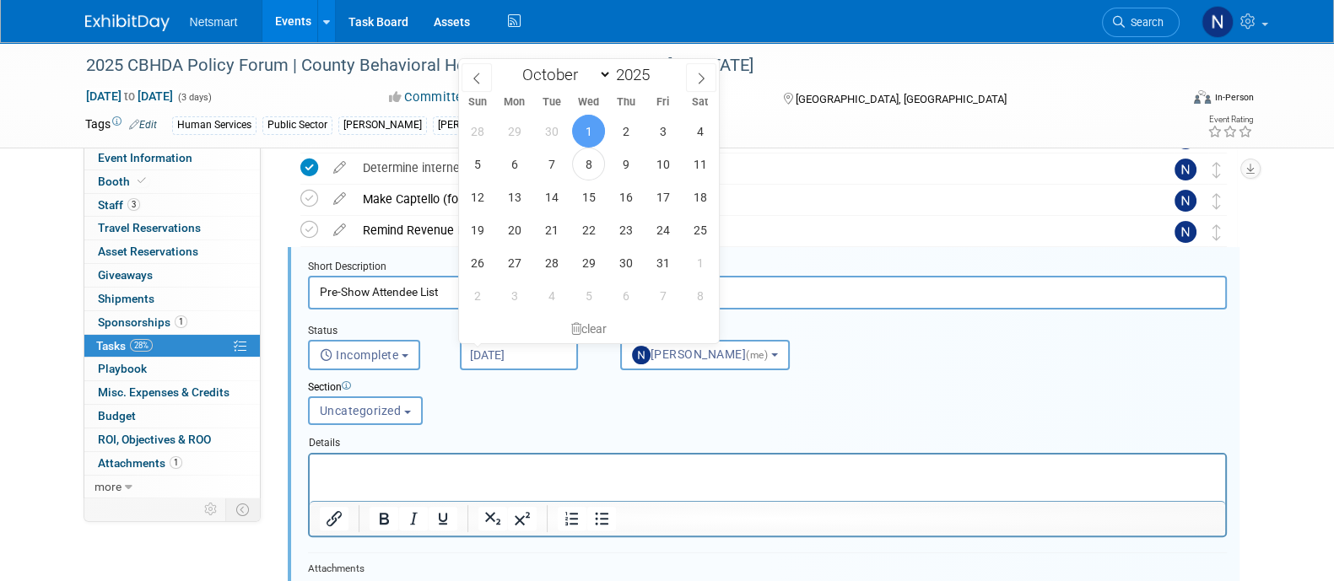
click at [481, 355] on input "[DATE]" at bounding box center [519, 355] width 118 height 30
click at [472, 293] on span "2" at bounding box center [477, 295] width 33 height 33
type input "[DATE]"
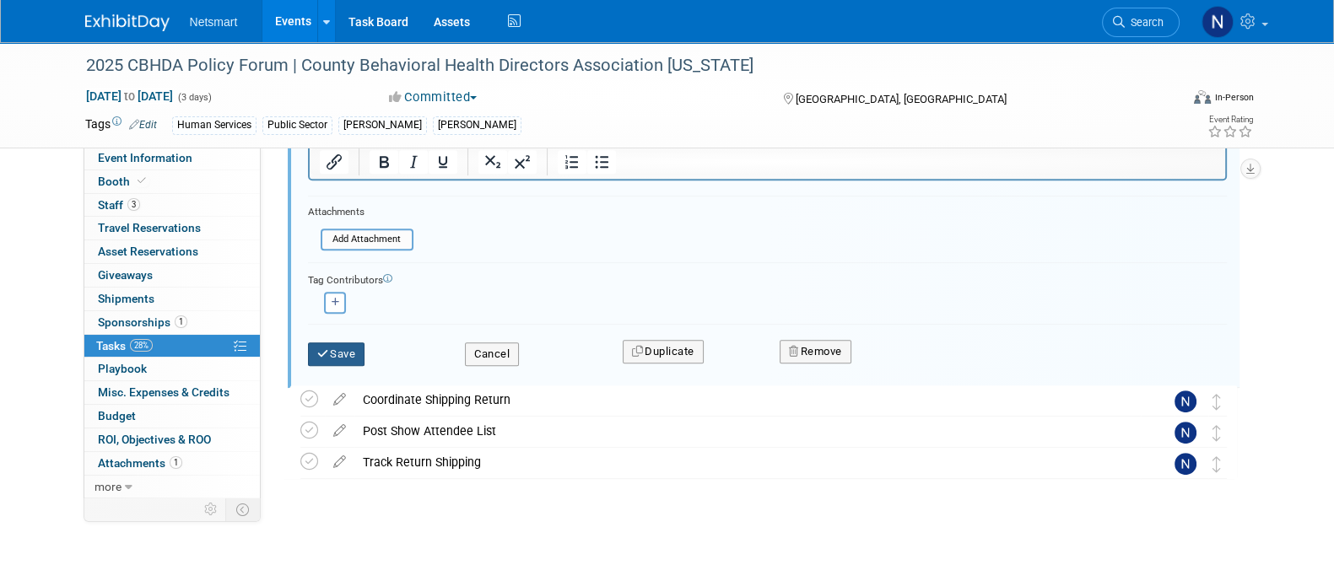
click at [354, 350] on button "Save" at bounding box center [336, 355] width 57 height 24
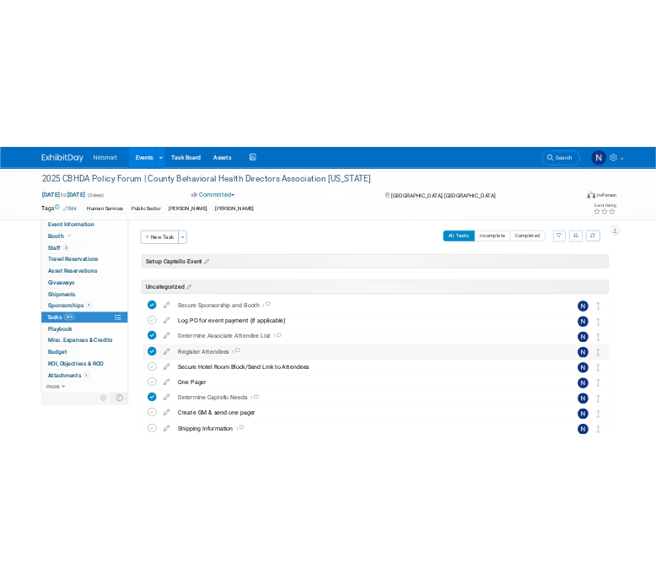
scroll to position [105, 0]
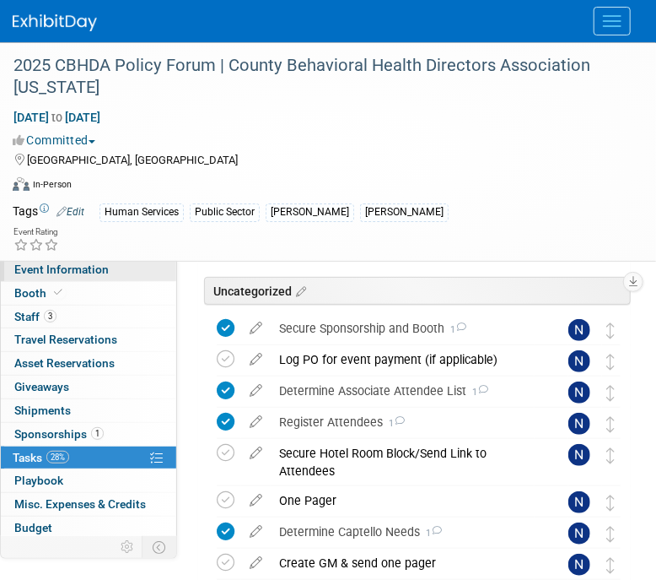
click at [74, 271] on span "Event Information" at bounding box center [61, 268] width 94 height 13
select select "Public Sector"
select select "1"
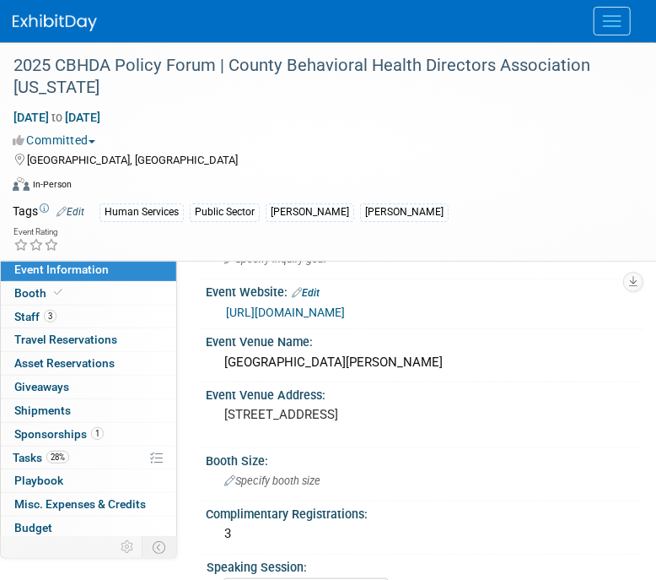
scroll to position [210, 0]
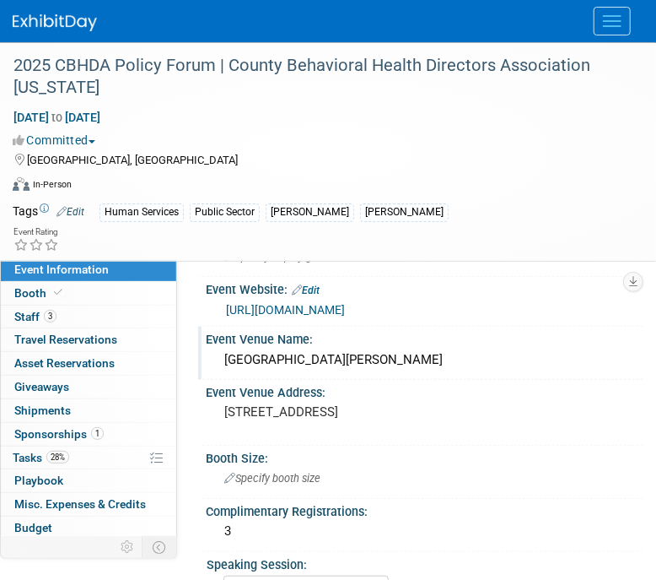
click at [375, 360] on div "[GEOGRAPHIC_DATA][PERSON_NAME]" at bounding box center [425, 360] width 413 height 26
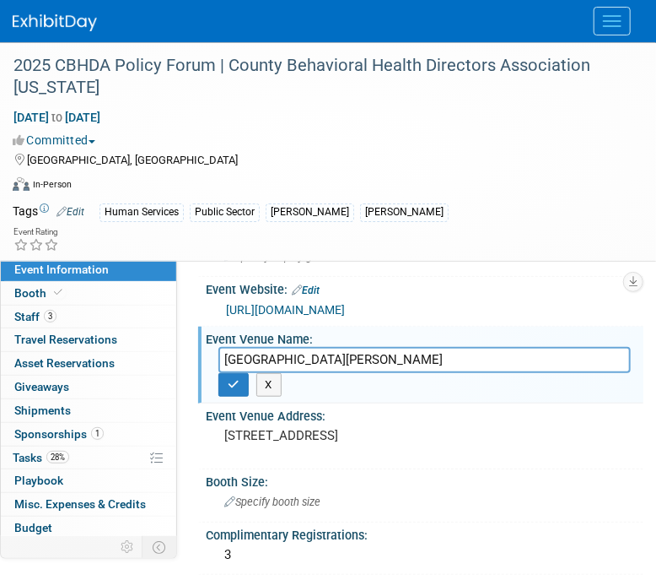
click at [375, 360] on input "[GEOGRAPHIC_DATA][PERSON_NAME]" at bounding box center [425, 360] width 413 height 26
click at [472, 432] on pre "[STREET_ADDRESS]" at bounding box center [424, 435] width 401 height 15
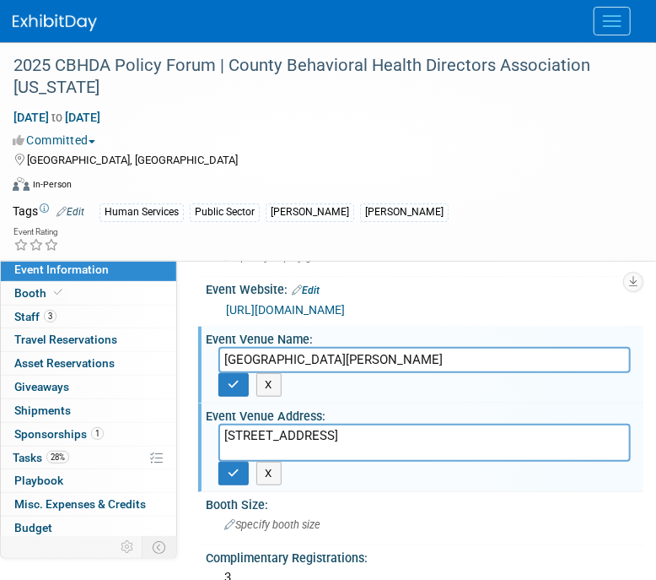
drag, startPoint x: 434, startPoint y: 428, endPoint x: 333, endPoint y: 425, distance: 100.4
click at [333, 425] on textarea "[STREET_ADDRESS]" at bounding box center [425, 443] width 413 height 38
click at [236, 470] on icon "button" at bounding box center [234, 472] width 12 height 11
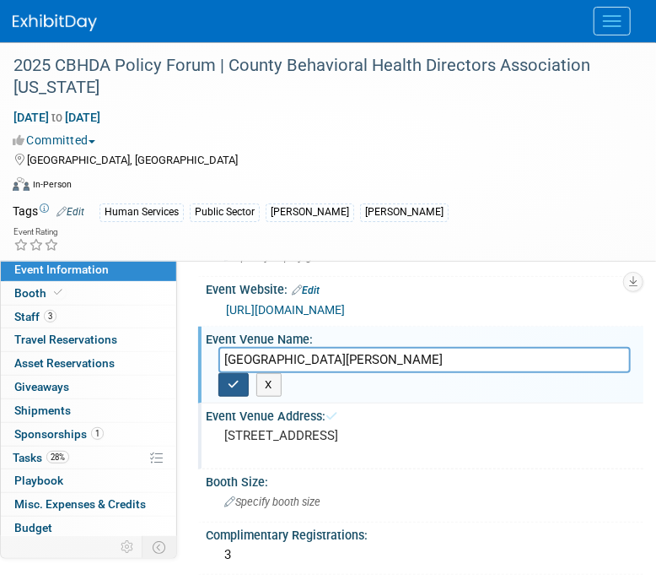
click at [229, 386] on icon "button" at bounding box center [234, 384] width 12 height 11
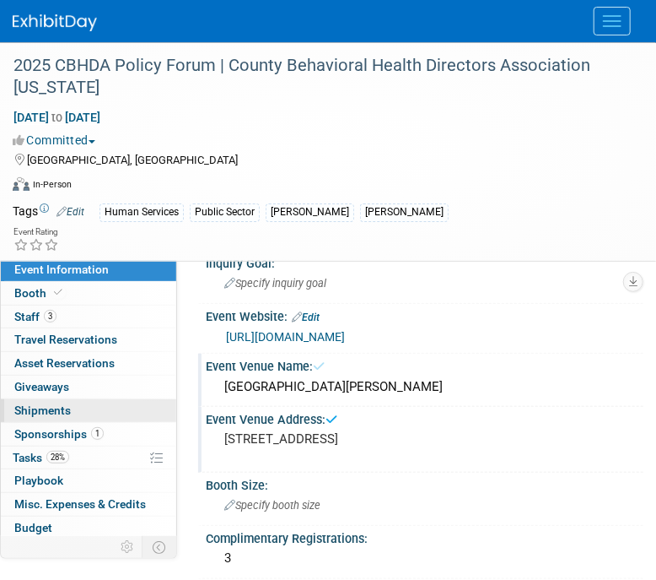
scroll to position [0, 0]
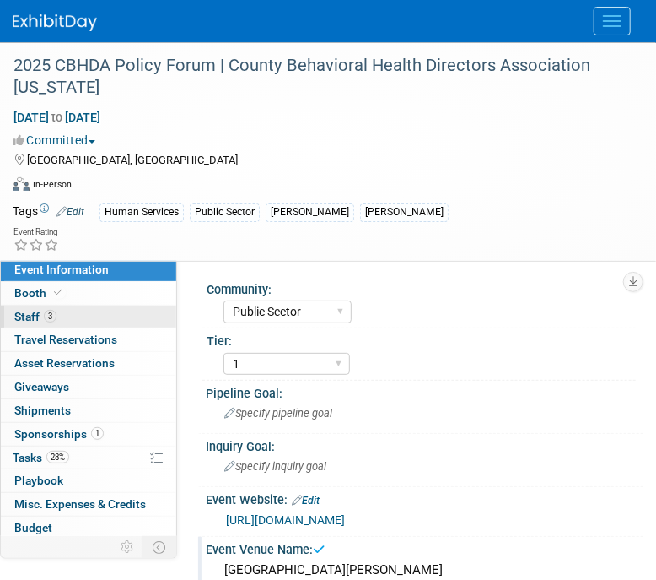
click at [57, 319] on link "3 Staff 3" at bounding box center [88, 316] width 175 height 23
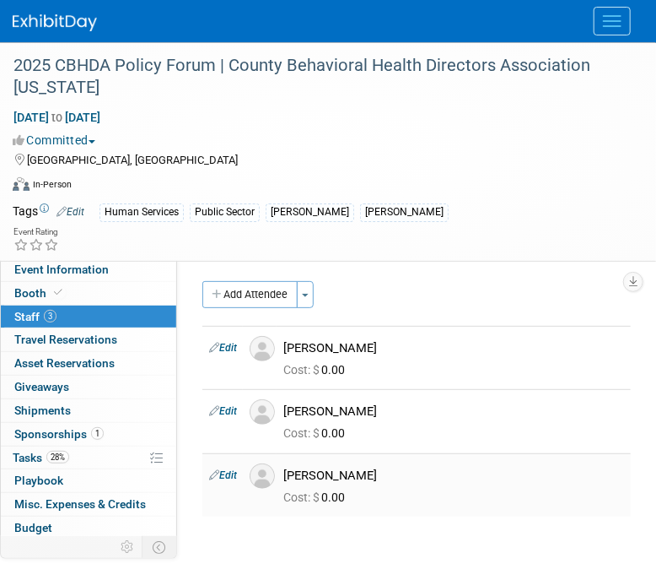
drag, startPoint x: 338, startPoint y: 474, endPoint x: 283, endPoint y: 474, distance: 54.8
click at [283, 474] on div "[PERSON_NAME]" at bounding box center [454, 473] width 366 height 20
drag, startPoint x: 371, startPoint y: 404, endPoint x: 289, endPoint y: 415, distance: 83.4
click at [289, 415] on div "[PERSON_NAME]" at bounding box center [453, 411] width 341 height 16
copy div "[PERSON_NAME]"
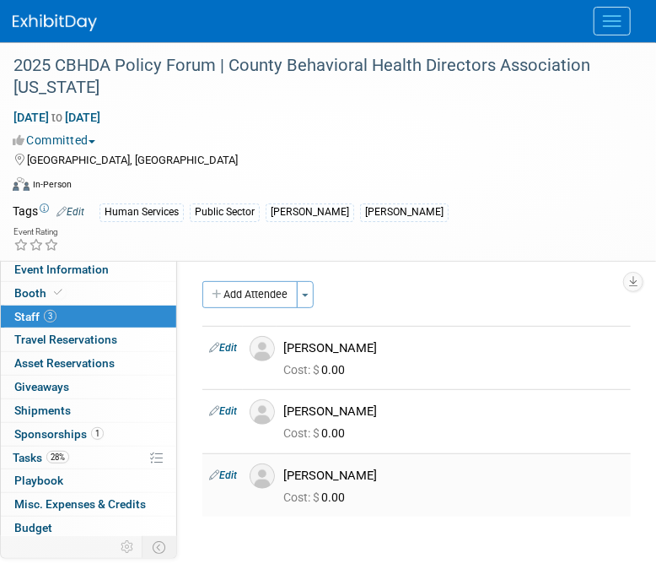
click at [354, 468] on div "[PERSON_NAME]" at bounding box center [453, 475] width 341 height 16
drag, startPoint x: 337, startPoint y: 350, endPoint x: 277, endPoint y: 349, distance: 60.7
click at [277, 349] on div "[PERSON_NAME]" at bounding box center [454, 346] width 366 height 20
copy div "[PERSON_NAME]"
click at [93, 274] on span "Event Information" at bounding box center [61, 268] width 94 height 13
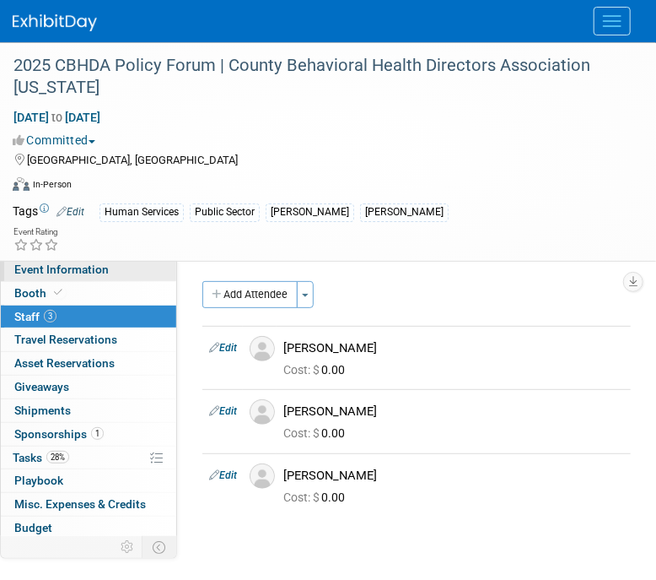
select select "Public Sector"
select select "1"
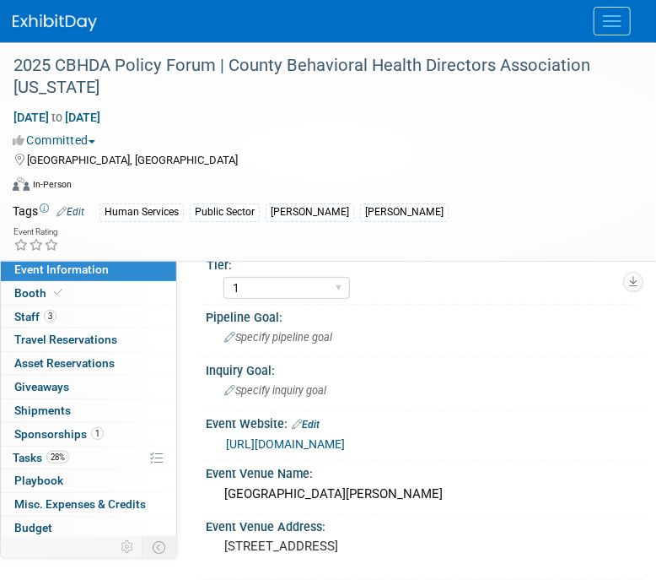
scroll to position [105, 0]
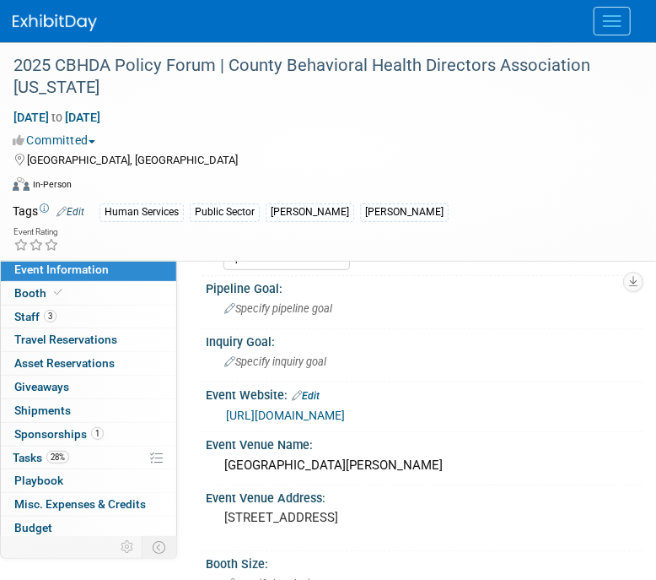
click at [327, 412] on link "[URL][DOMAIN_NAME]" at bounding box center [285, 414] width 119 height 13
click at [53, 456] on span "28%" at bounding box center [57, 457] width 23 height 13
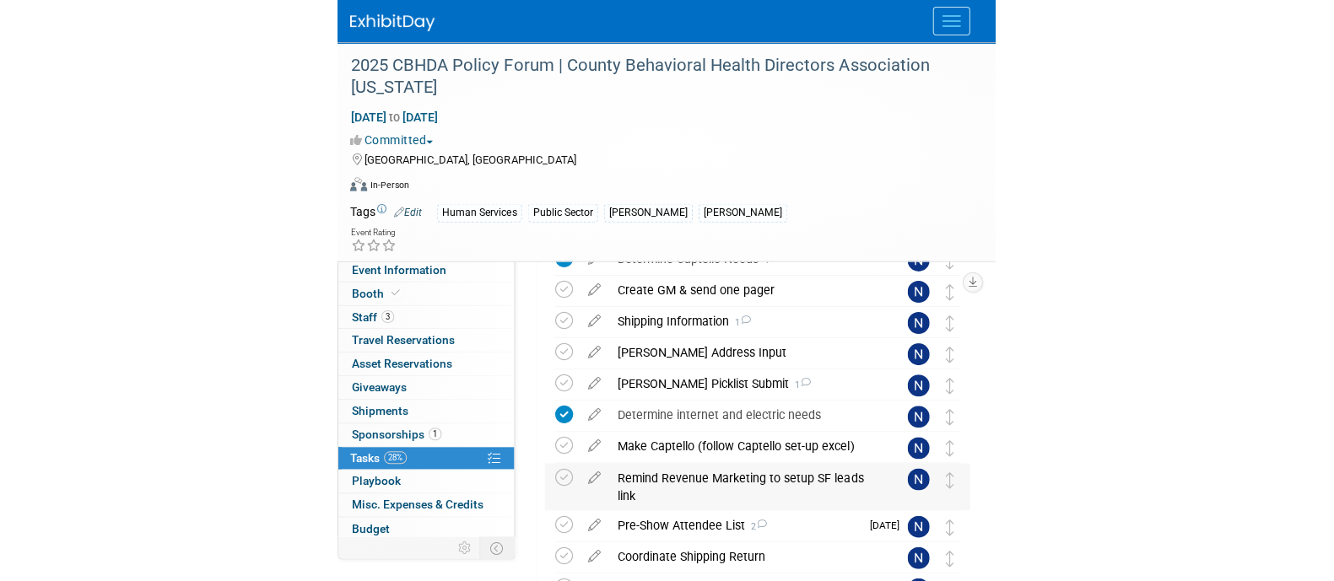
scroll to position [483, 0]
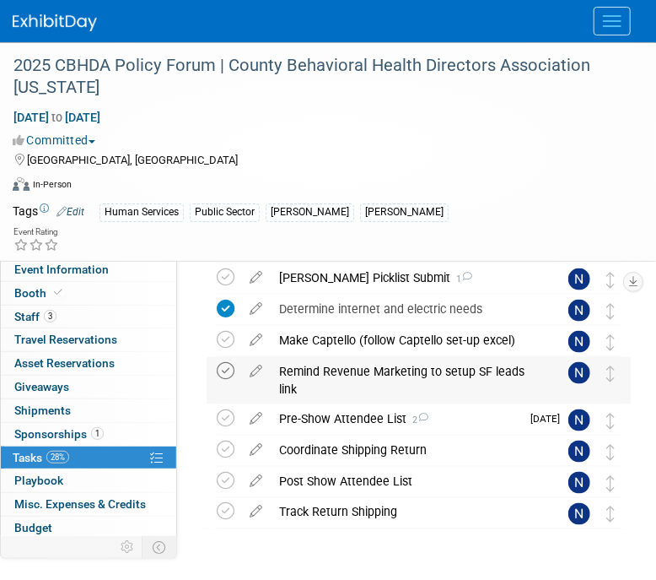
click at [226, 371] on icon at bounding box center [226, 371] width 18 height 18
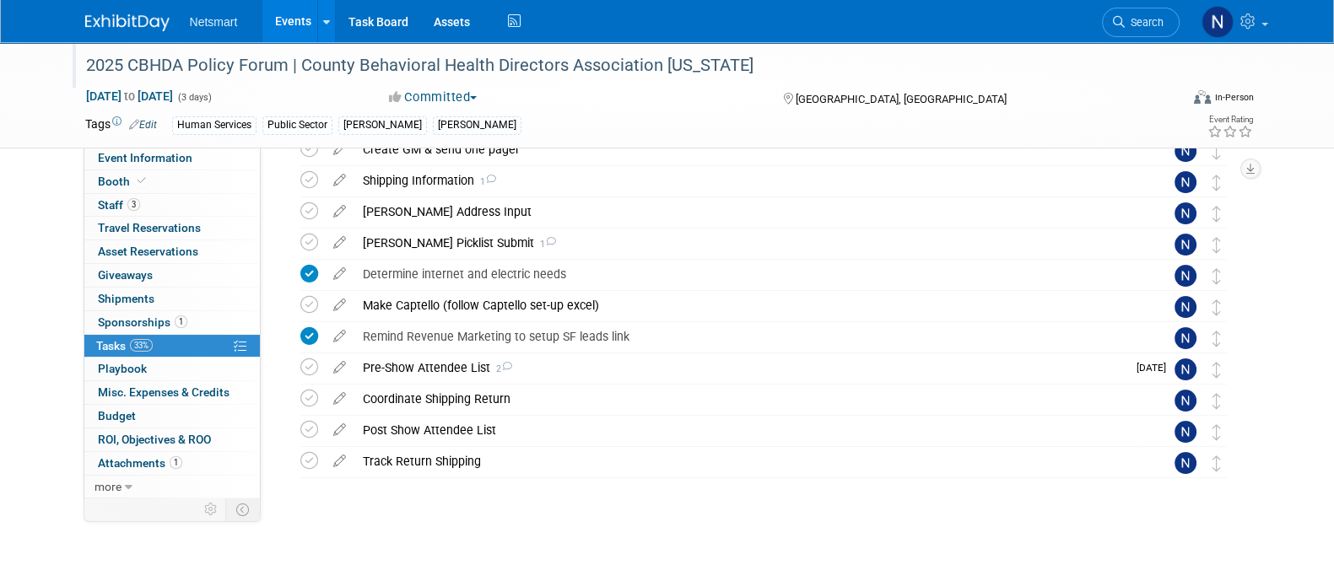
scroll to position [390, 0]
drag, startPoint x: 5, startPoint y: 216, endPoint x: 3, endPoint y: 206, distance: 10.4
click at [6, 216] on div "2025 CBHDA Policy Forum | County Behavioral Health Directors Association [US_ST…" at bounding box center [667, 117] width 1334 height 930
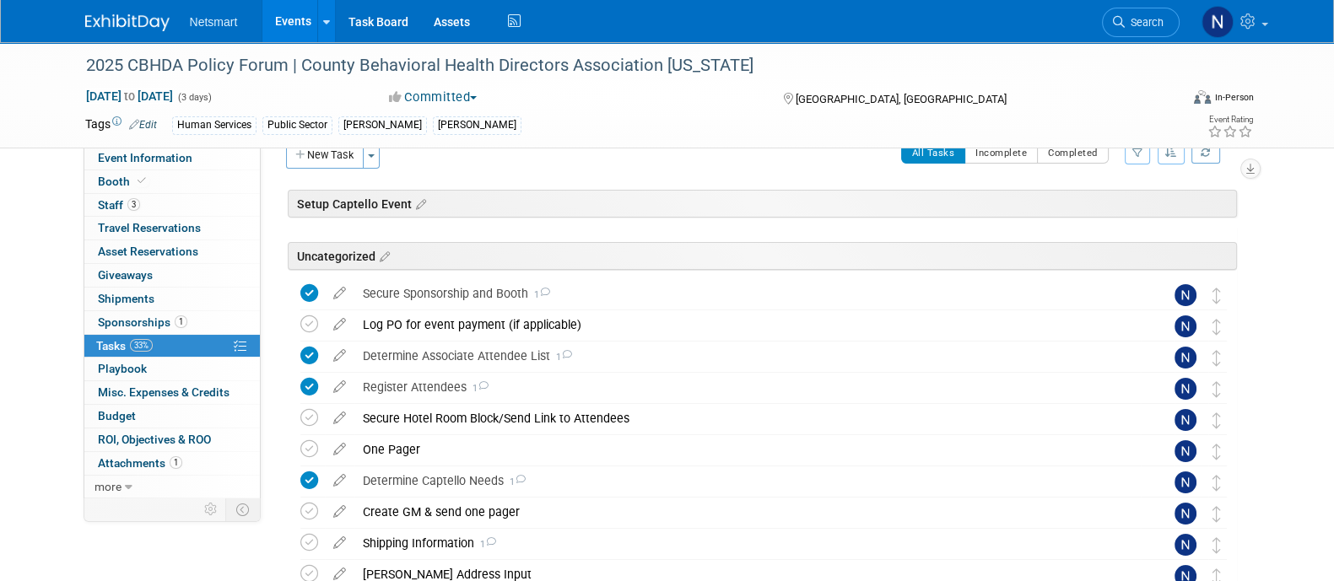
scroll to position [0, 0]
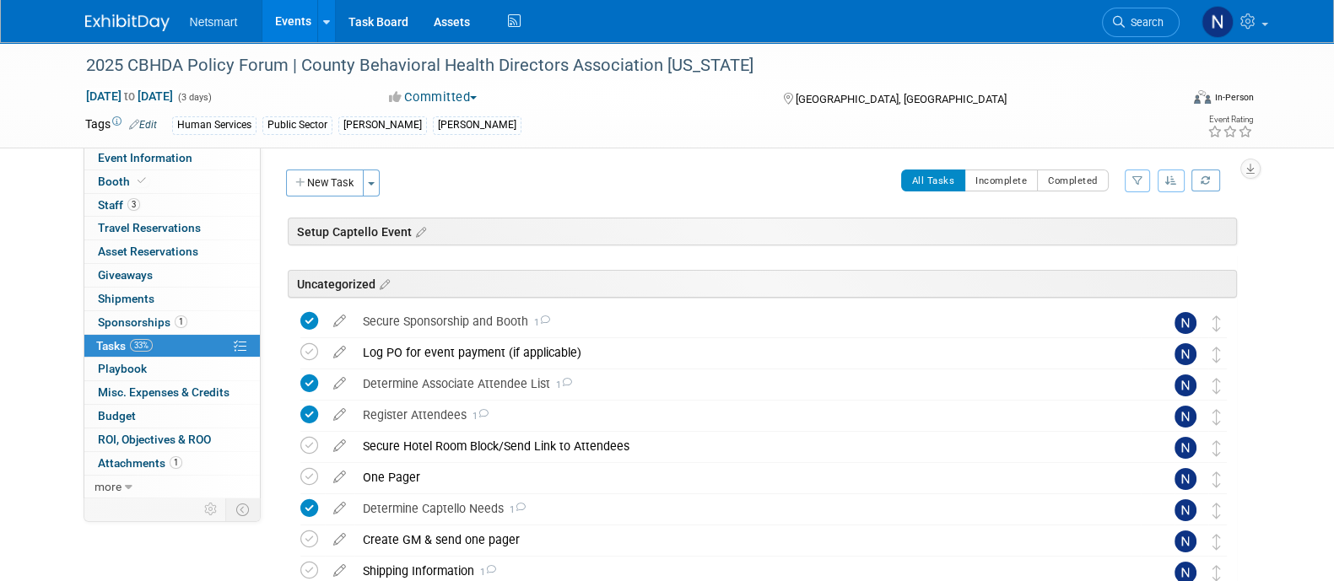
click at [553, 175] on div "All Tasks Incomplete Completed Filter by Assignee -- Select Assignee -- All una…" at bounding box center [813, 187] width 848 height 35
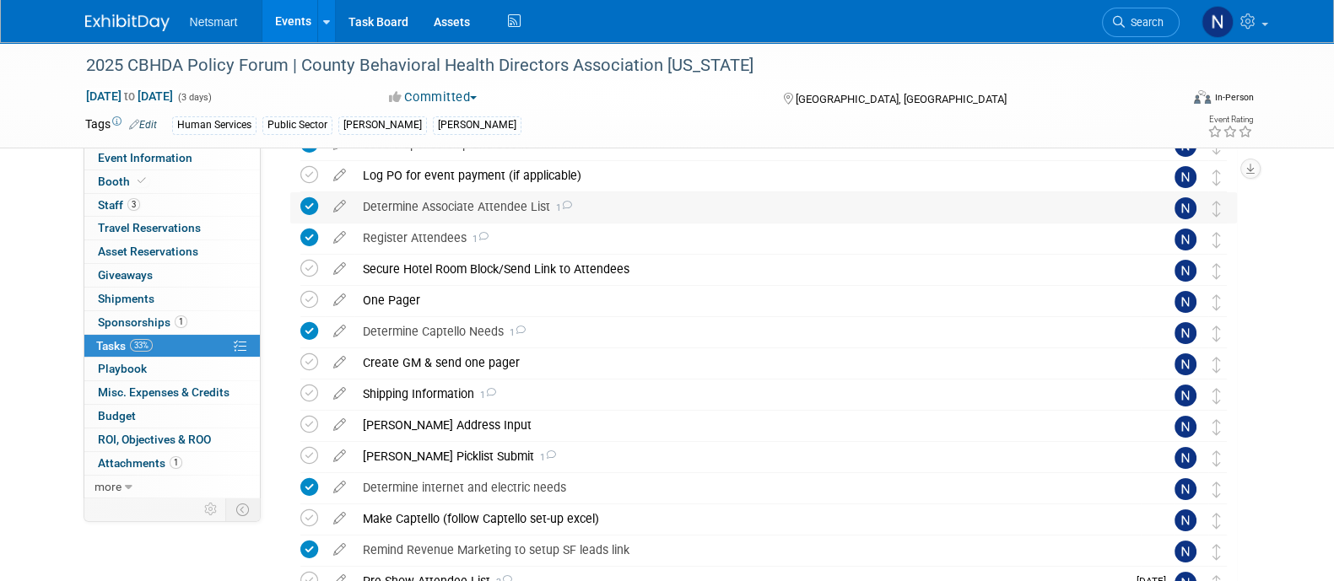
scroll to position [210, 0]
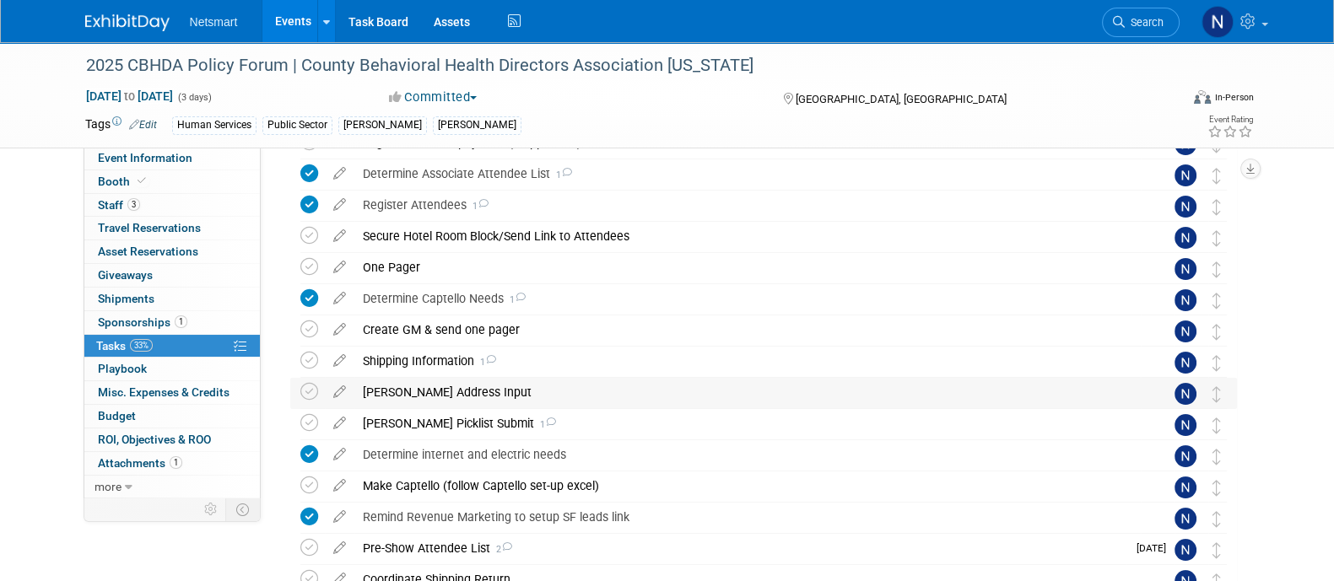
click at [421, 386] on div "[PERSON_NAME] Address Input" at bounding box center [747, 392] width 786 height 29
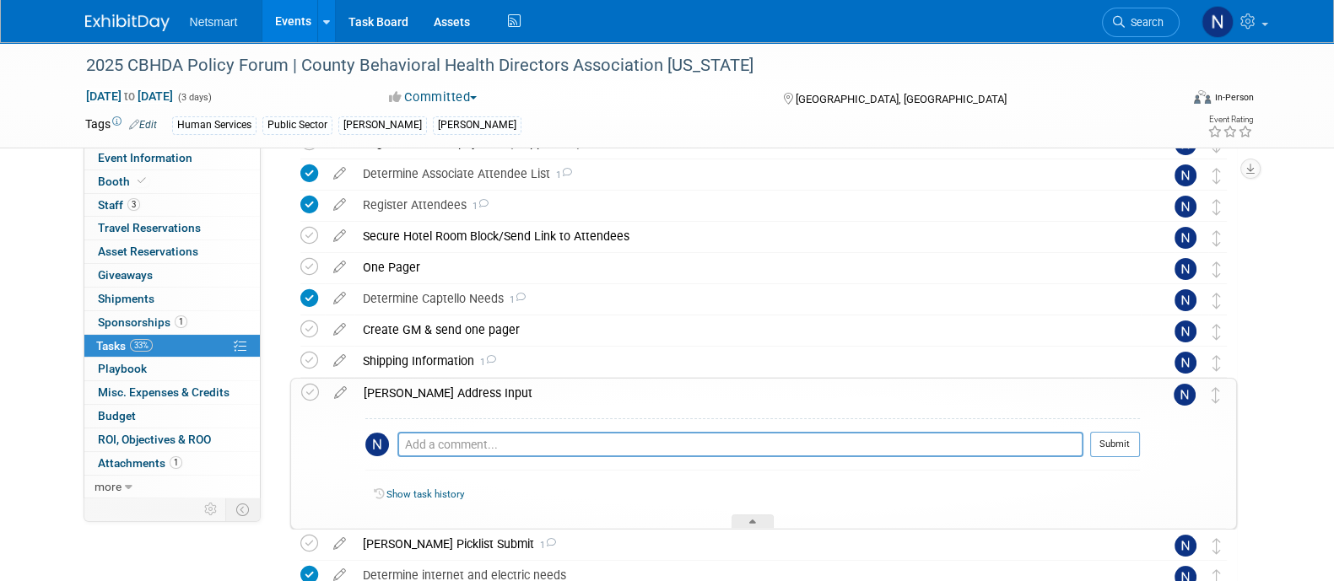
click at [421, 388] on div "[PERSON_NAME] Address Input" at bounding box center [747, 393] width 785 height 29
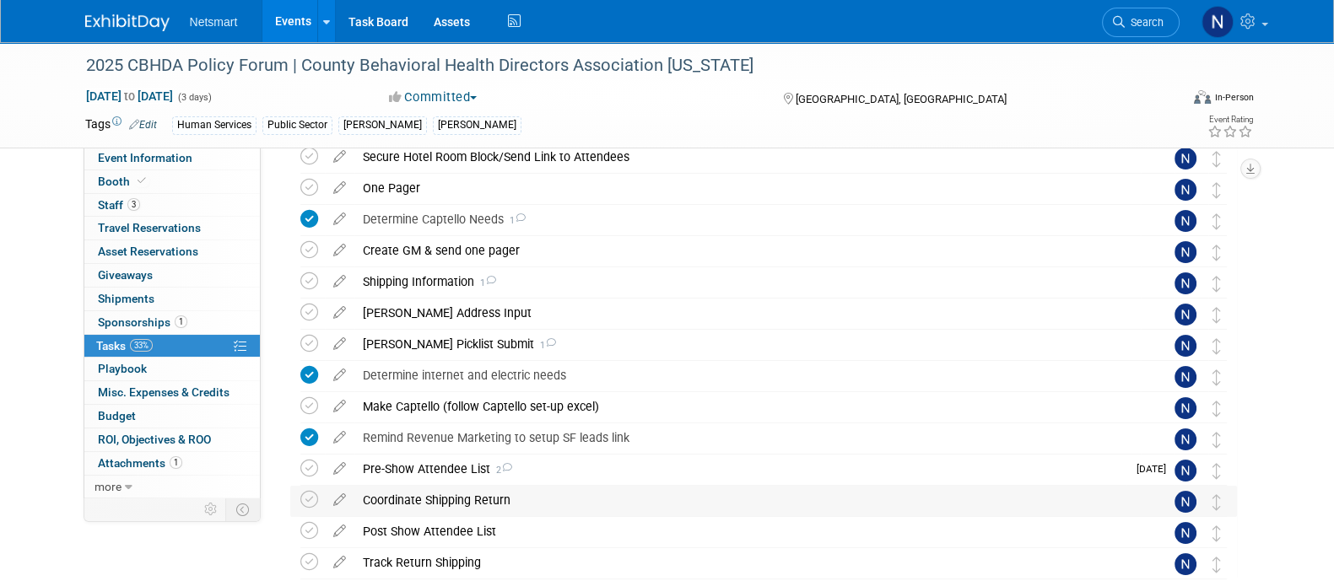
scroll to position [316, 0]
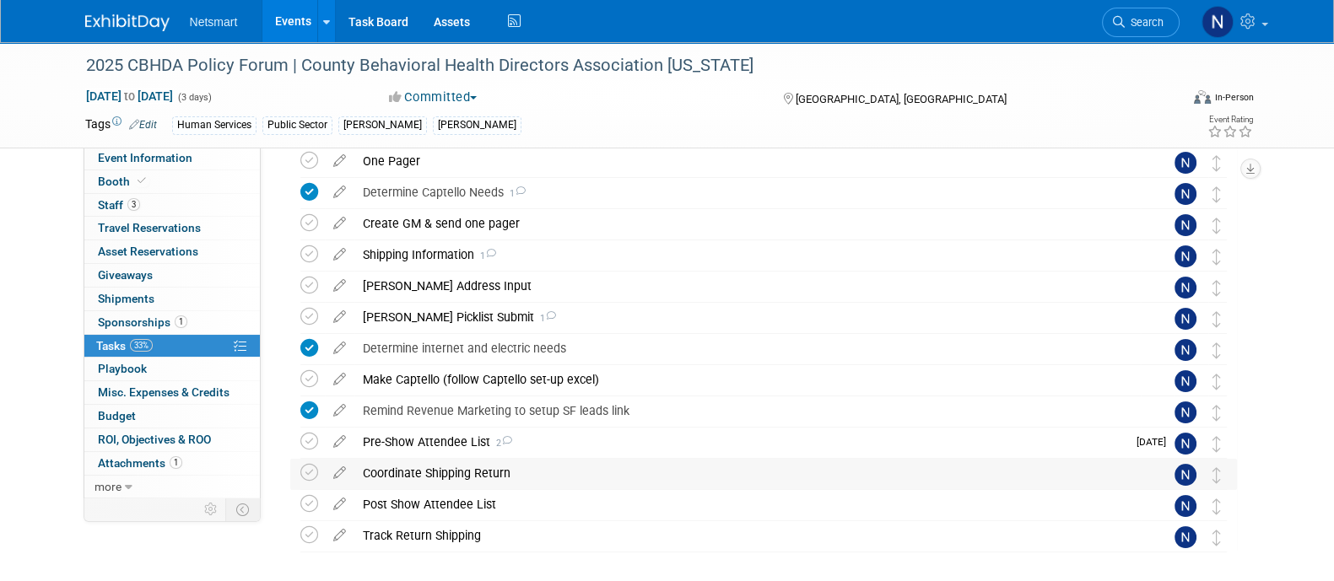
click at [445, 474] on div "Coordinate Shipping Return" at bounding box center [747, 473] width 786 height 29
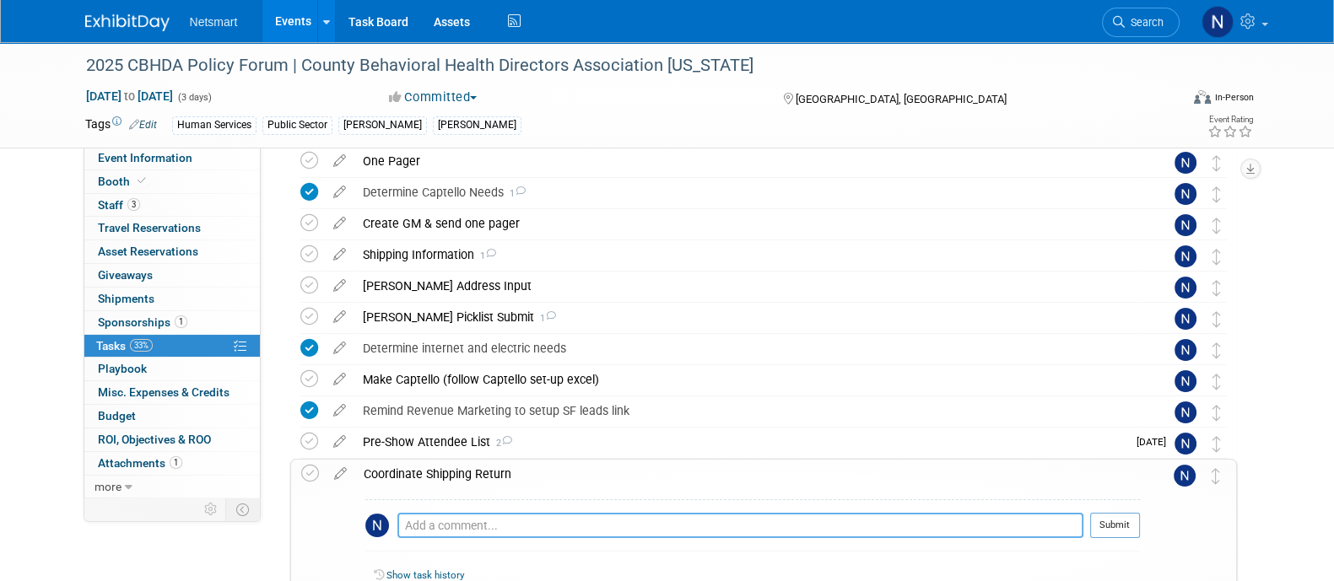
click at [444, 517] on textarea at bounding box center [740, 525] width 686 height 25
type textarea "coordinate pickup from hotel"
click at [1118, 528] on button "Submit" at bounding box center [1115, 525] width 50 height 25
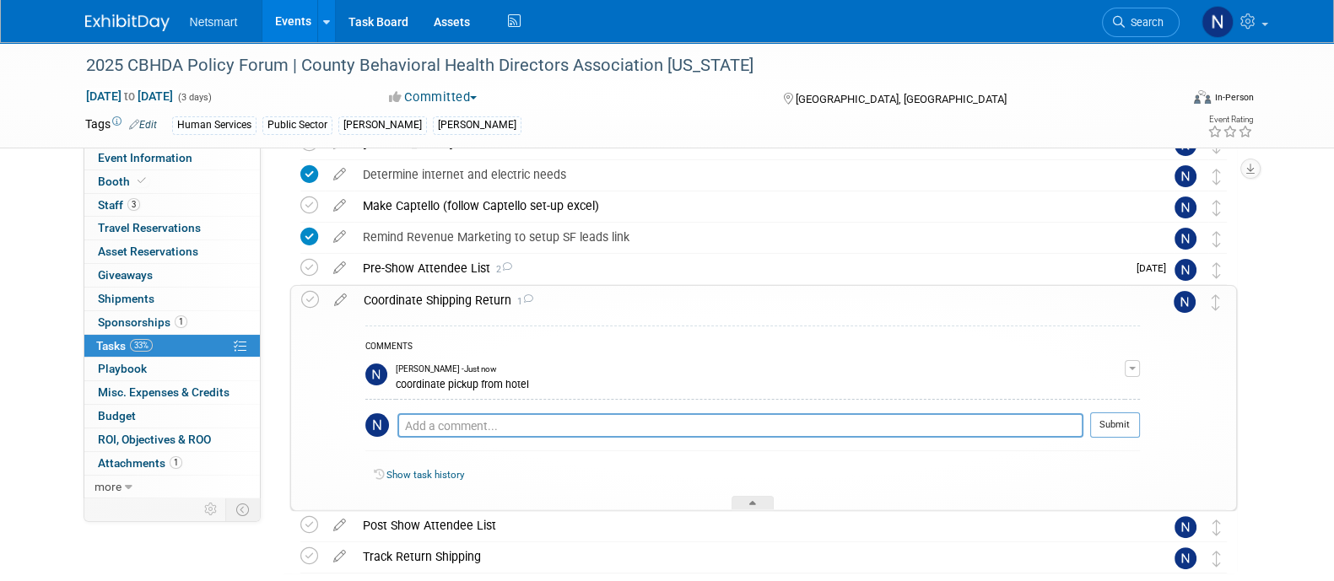
scroll to position [527, 0]
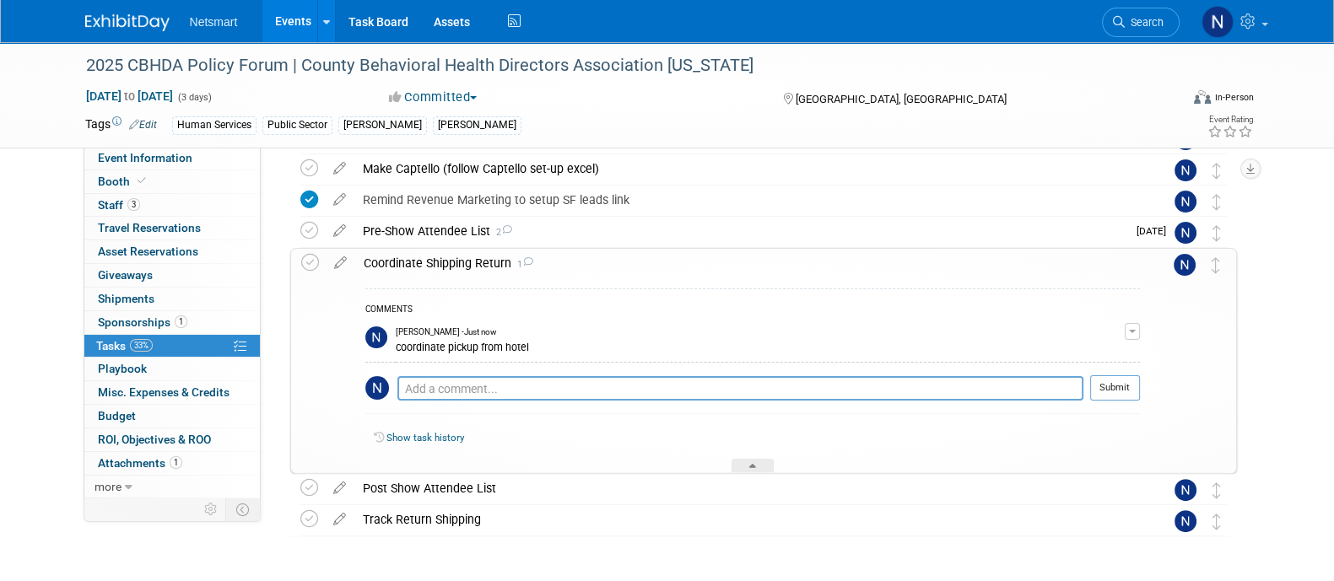
click at [337, 258] on icon at bounding box center [341, 259] width 30 height 21
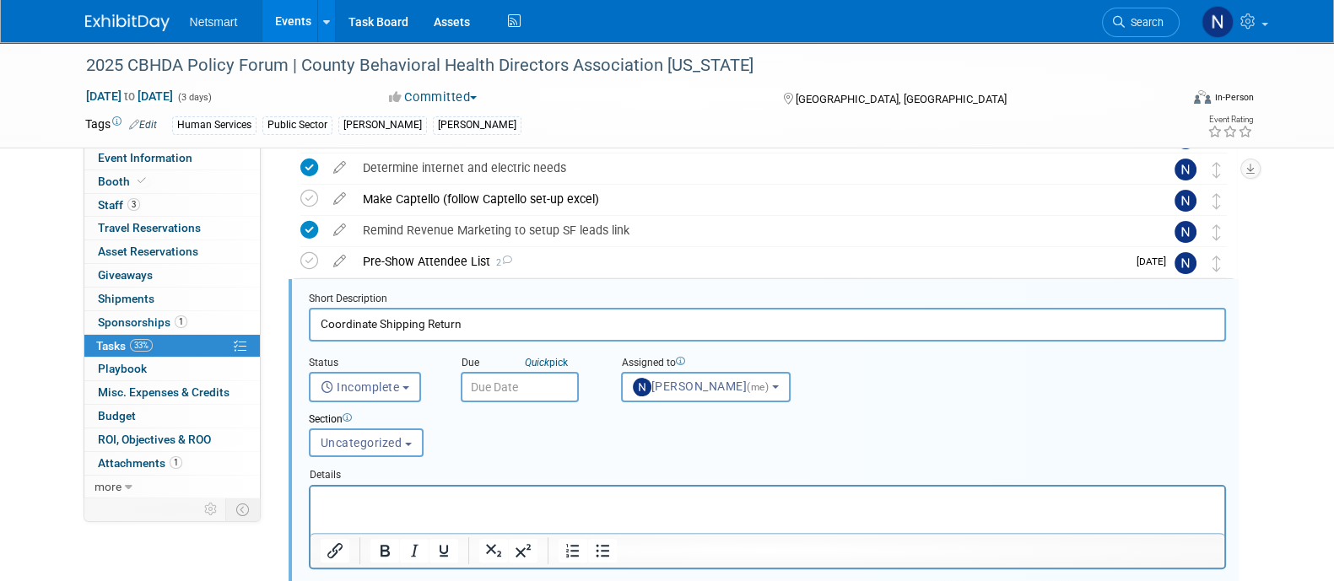
scroll to position [529, 0]
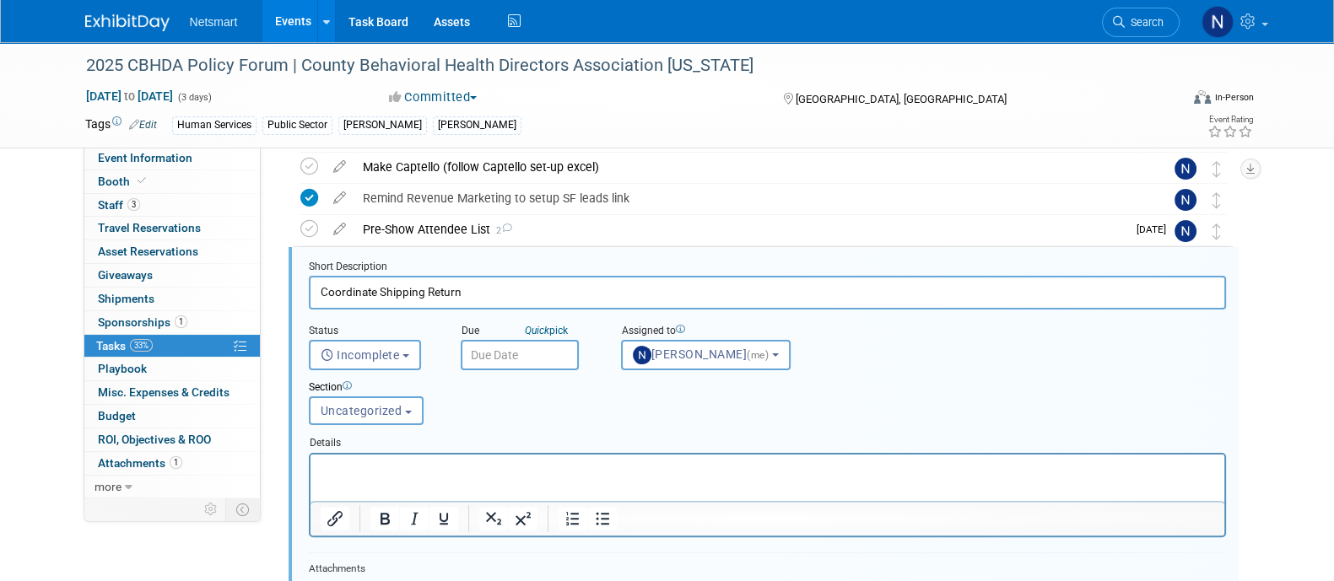
click at [518, 352] on input "text" at bounding box center [520, 355] width 118 height 30
click at [873, 374] on div "Section Uncategorized Setup Captello Event Uncategorized Uncategorized Setup Ca…" at bounding box center [728, 399] width 864 height 58
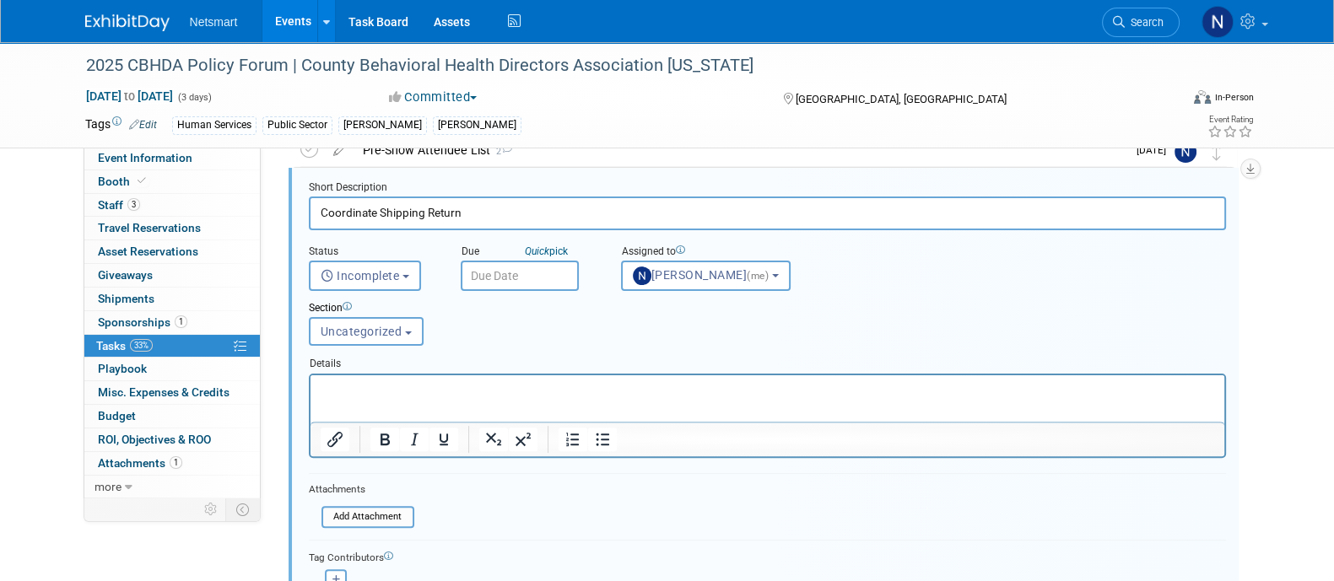
scroll to position [740, 0]
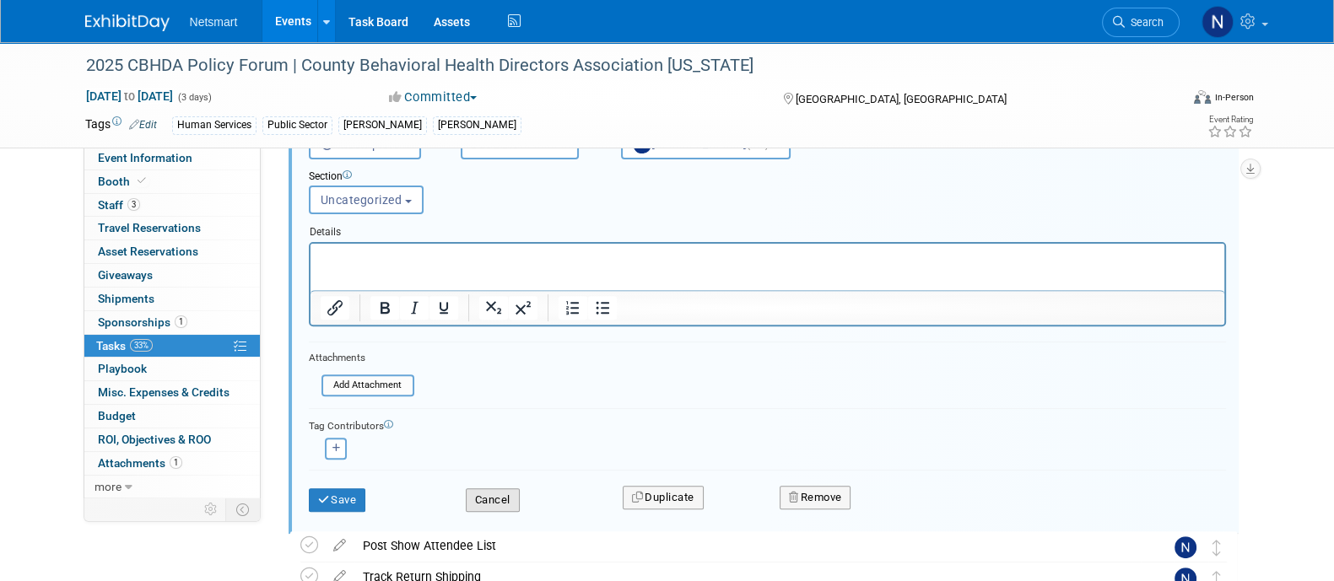
click at [494, 490] on button "Cancel" at bounding box center [493, 500] width 54 height 24
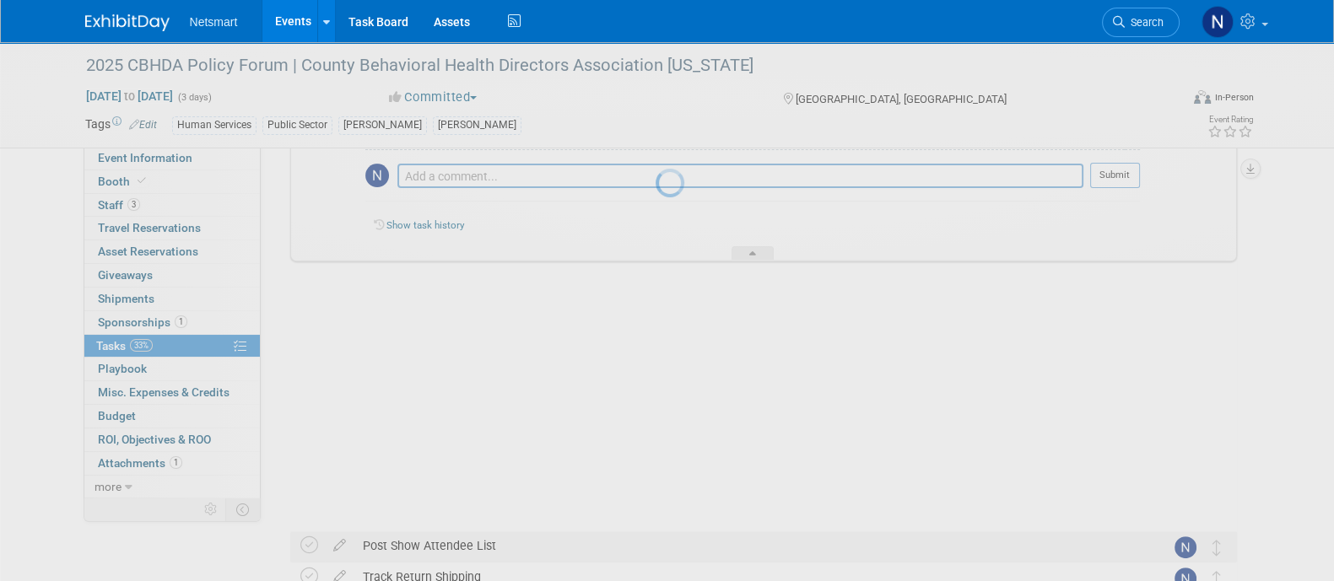
scroll to position [585, 0]
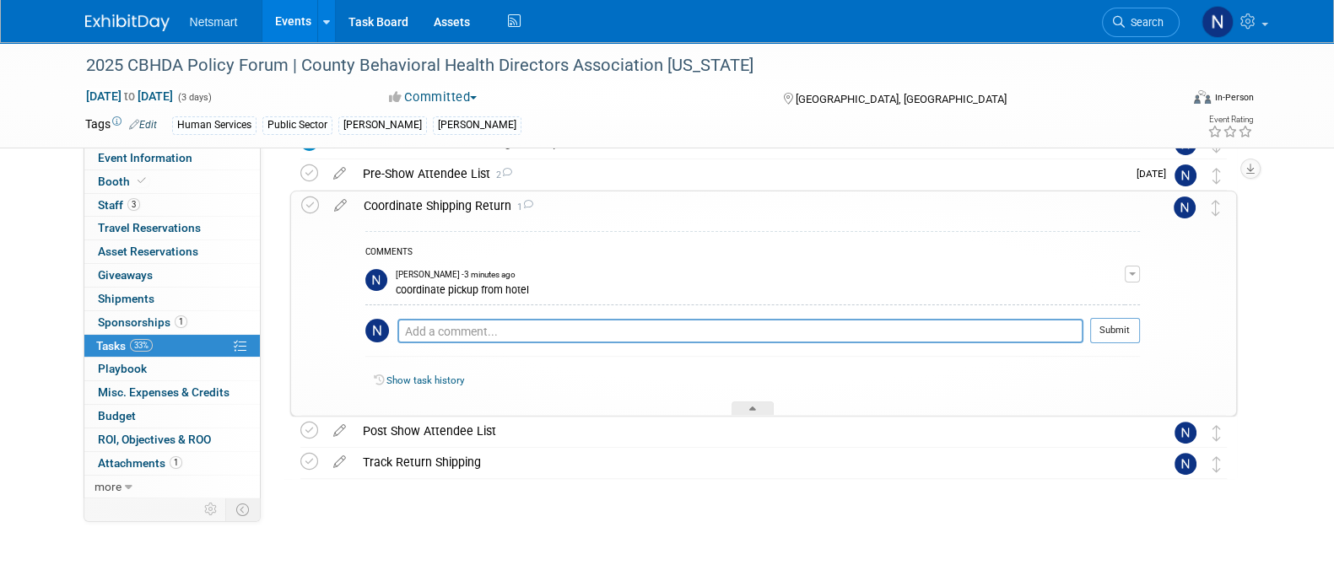
click at [1134, 273] on span "button" at bounding box center [1132, 273] width 7 height 3
click at [1071, 311] on button "Remove" at bounding box center [1050, 321] width 73 height 23
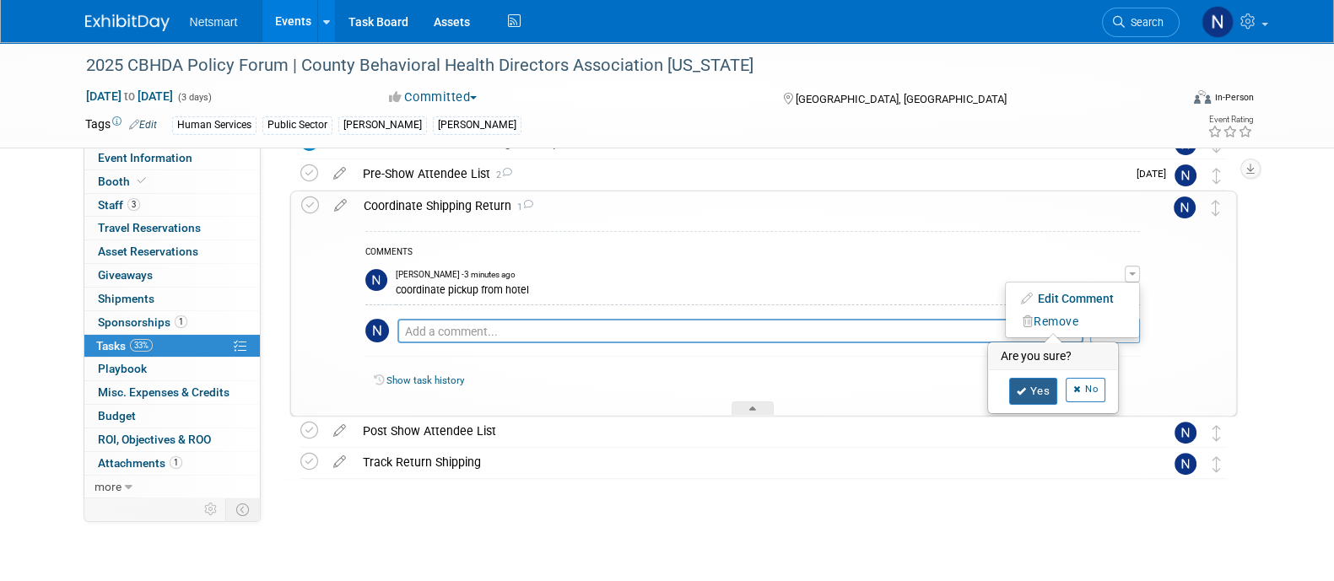
click at [1016, 380] on link "Yes" at bounding box center [1033, 391] width 49 height 27
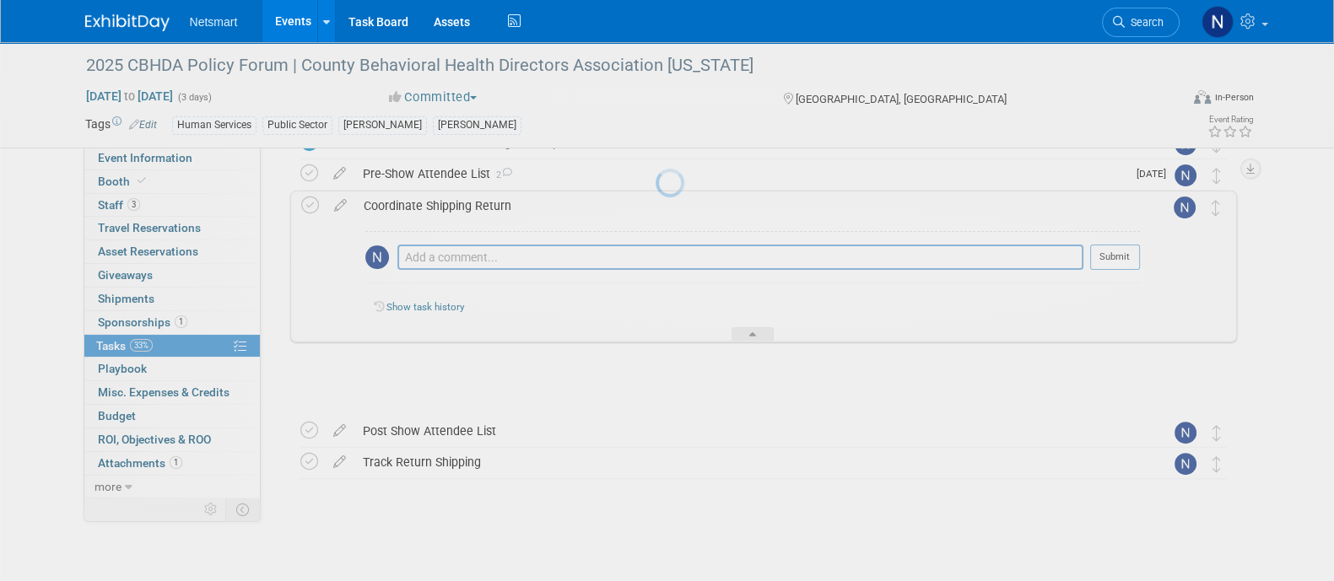
scroll to position [510, 0]
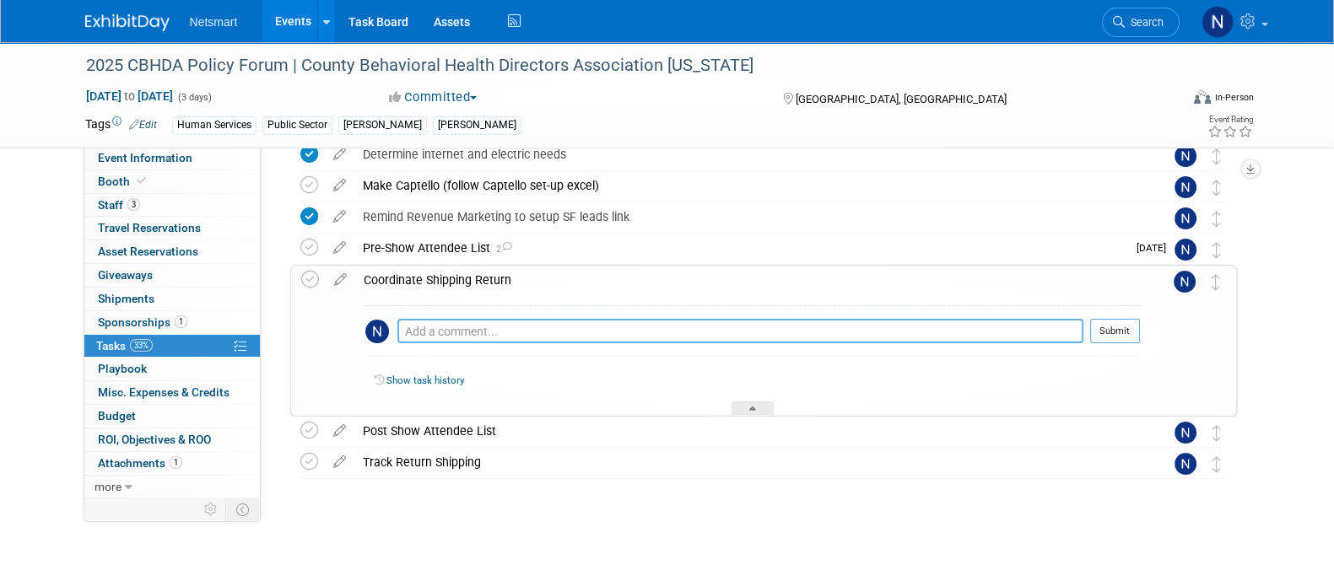
click at [486, 322] on textarea at bounding box center [740, 331] width 686 height 24
type textarea "mapped the nearest FedEx and UPS"
click at [1118, 335] on button "Submit" at bounding box center [1115, 331] width 50 height 25
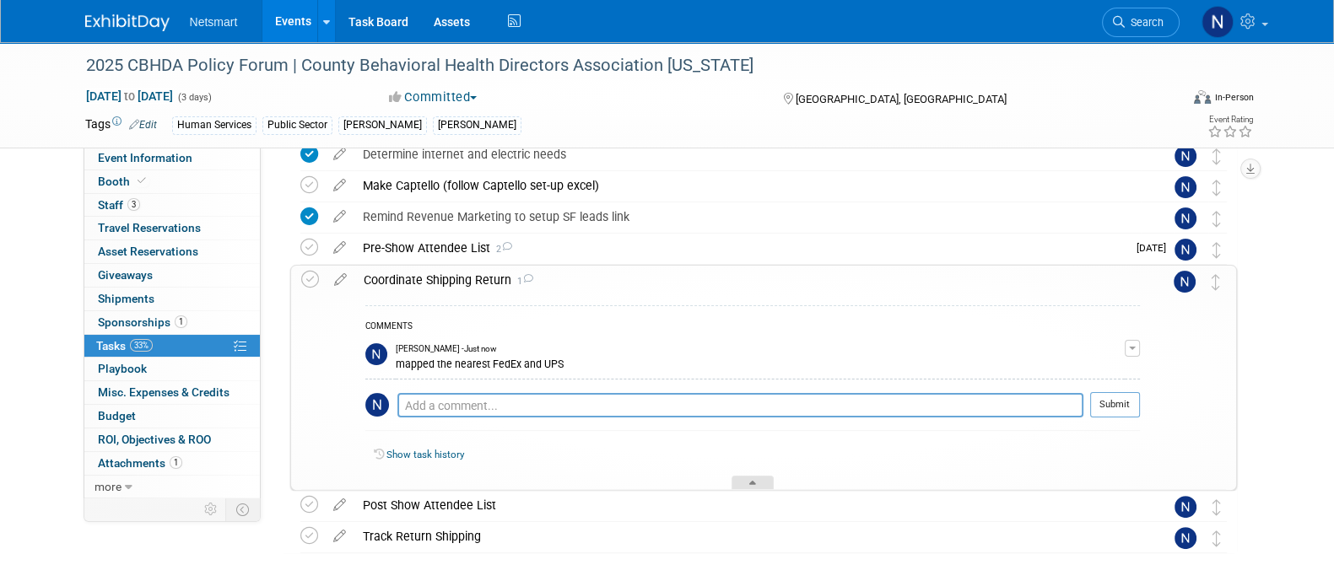
click at [752, 485] on icon at bounding box center [752, 486] width 7 height 10
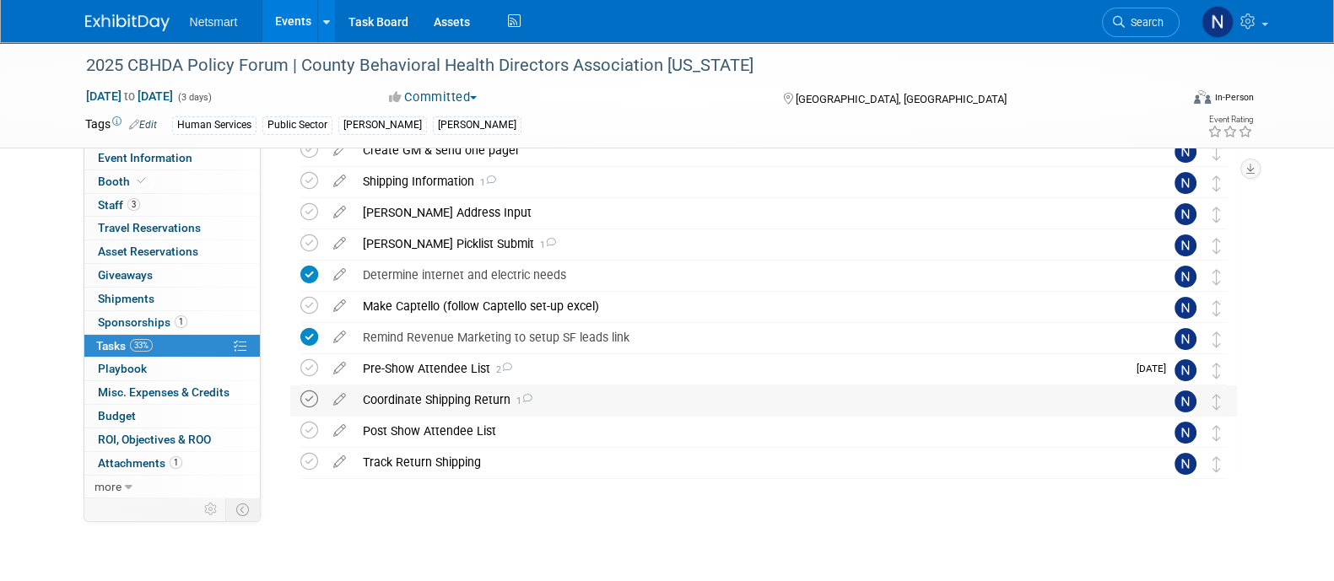
click at [314, 397] on icon at bounding box center [309, 400] width 18 height 18
click at [502, 506] on div at bounding box center [759, 496] width 955 height 34
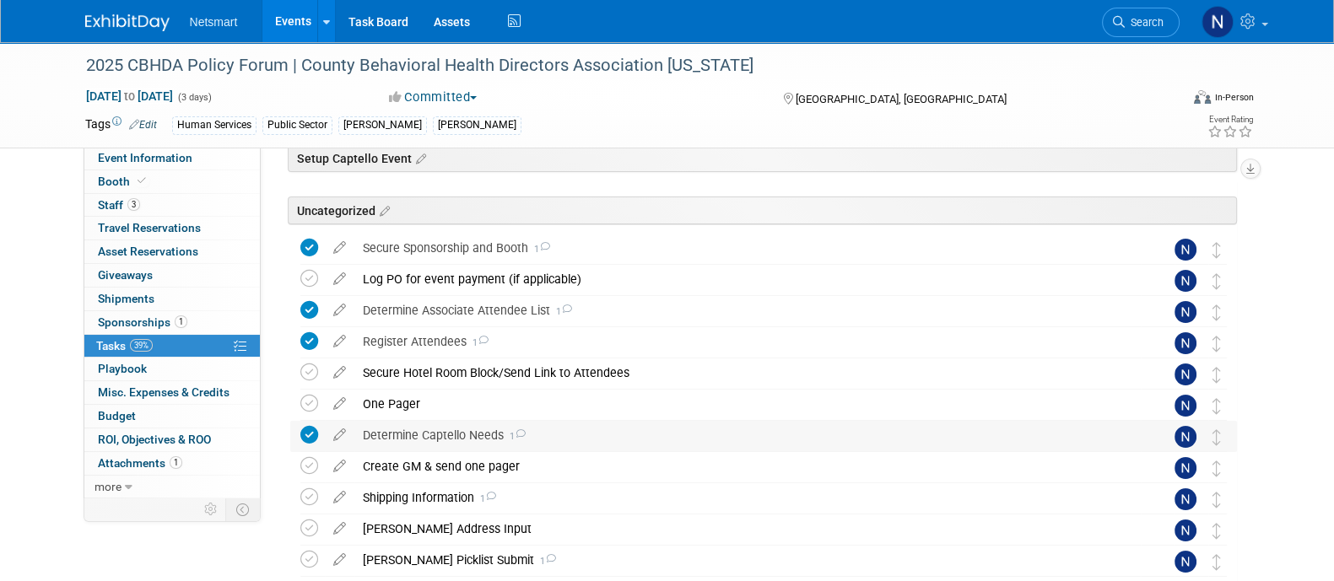
scroll to position [179, 0]
